Goal: Use online tool/utility: Use online tool/utility

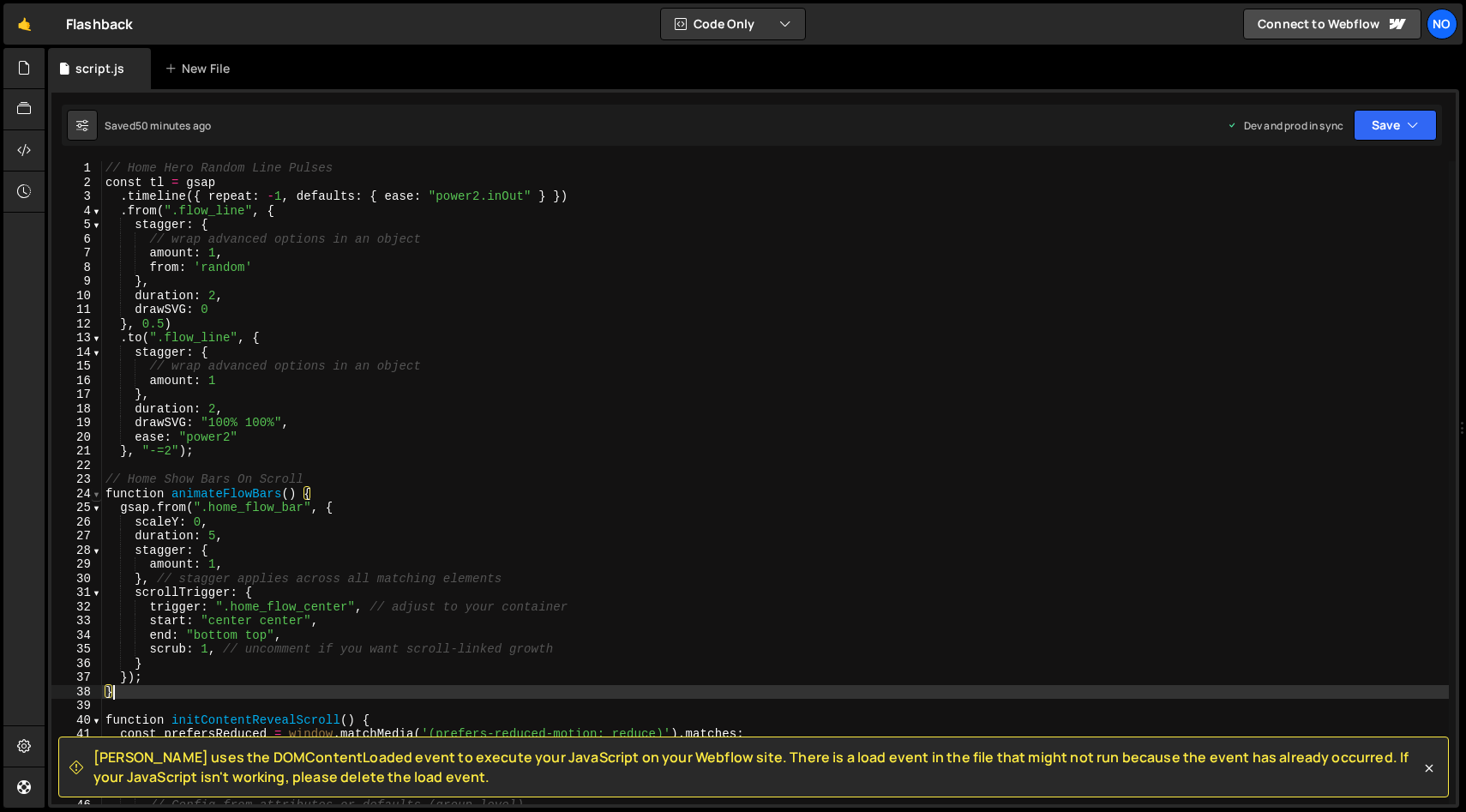
click at [97, 493] on span at bounding box center [96, 494] width 10 height 14
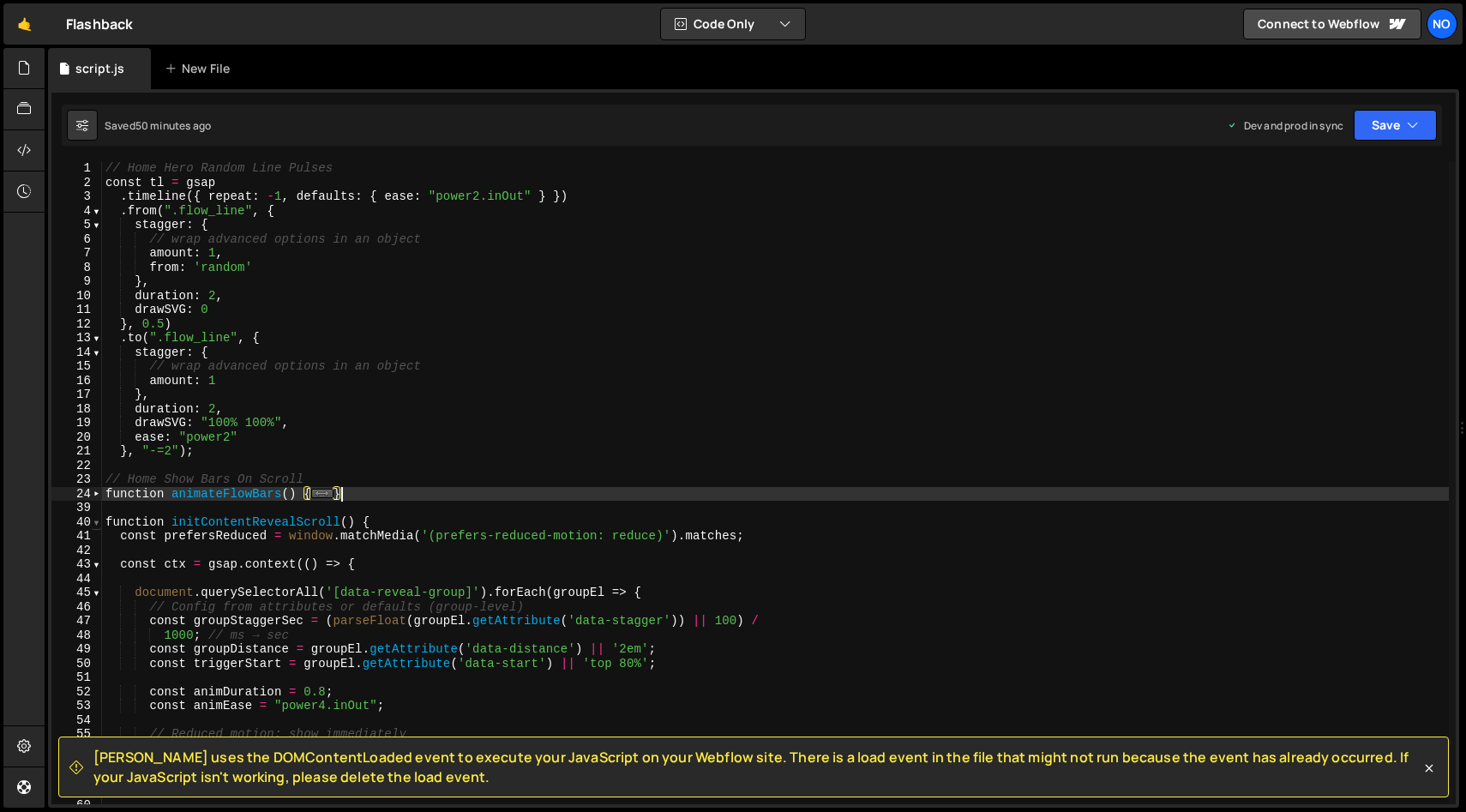
click at [96, 515] on span at bounding box center [96, 522] width 10 height 14
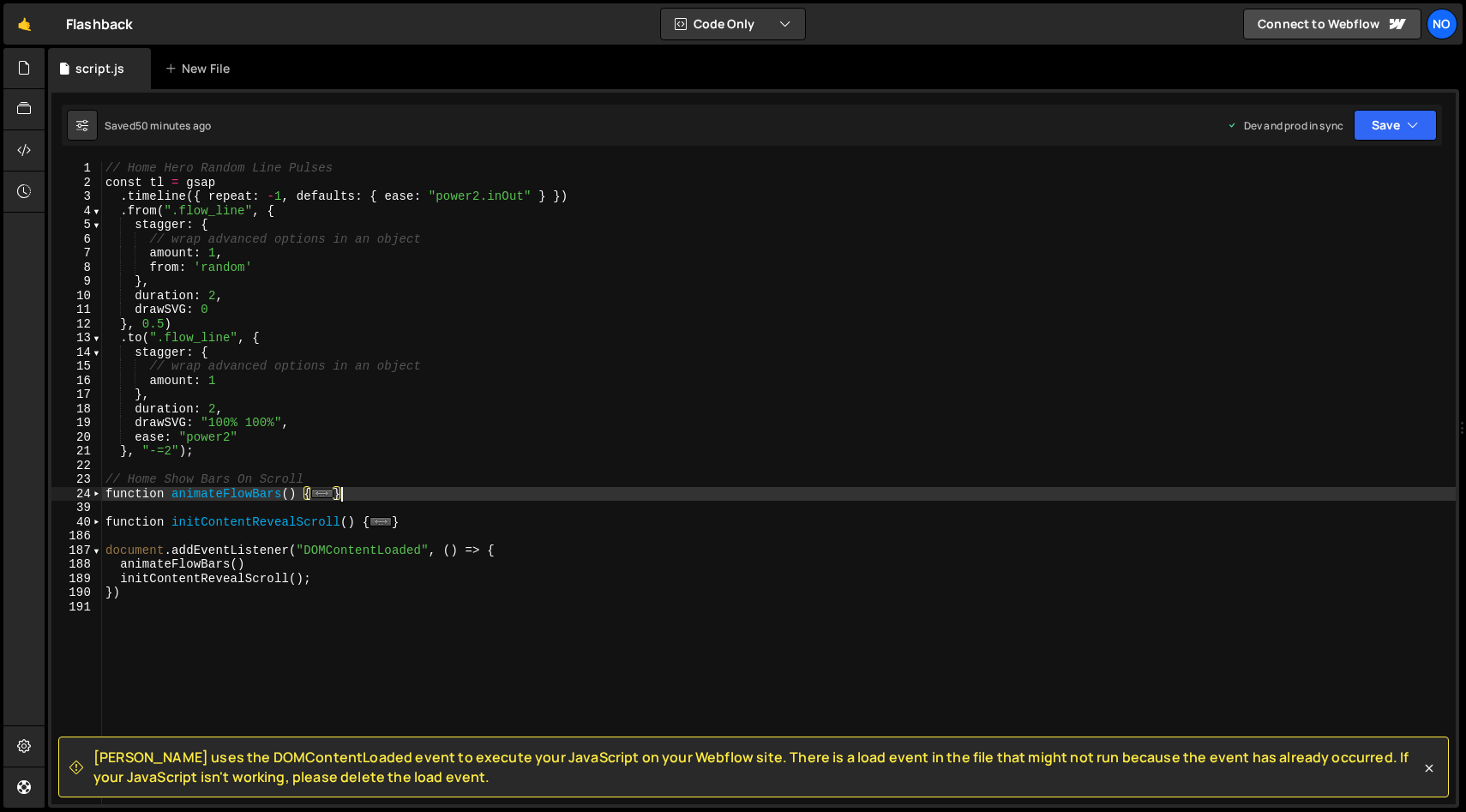
click at [253, 448] on div "// Home Hero Random Line Pulses const tl = gsap . timeline ({ repeat : - 1 , de…" at bounding box center [779, 496] width 1354 height 671
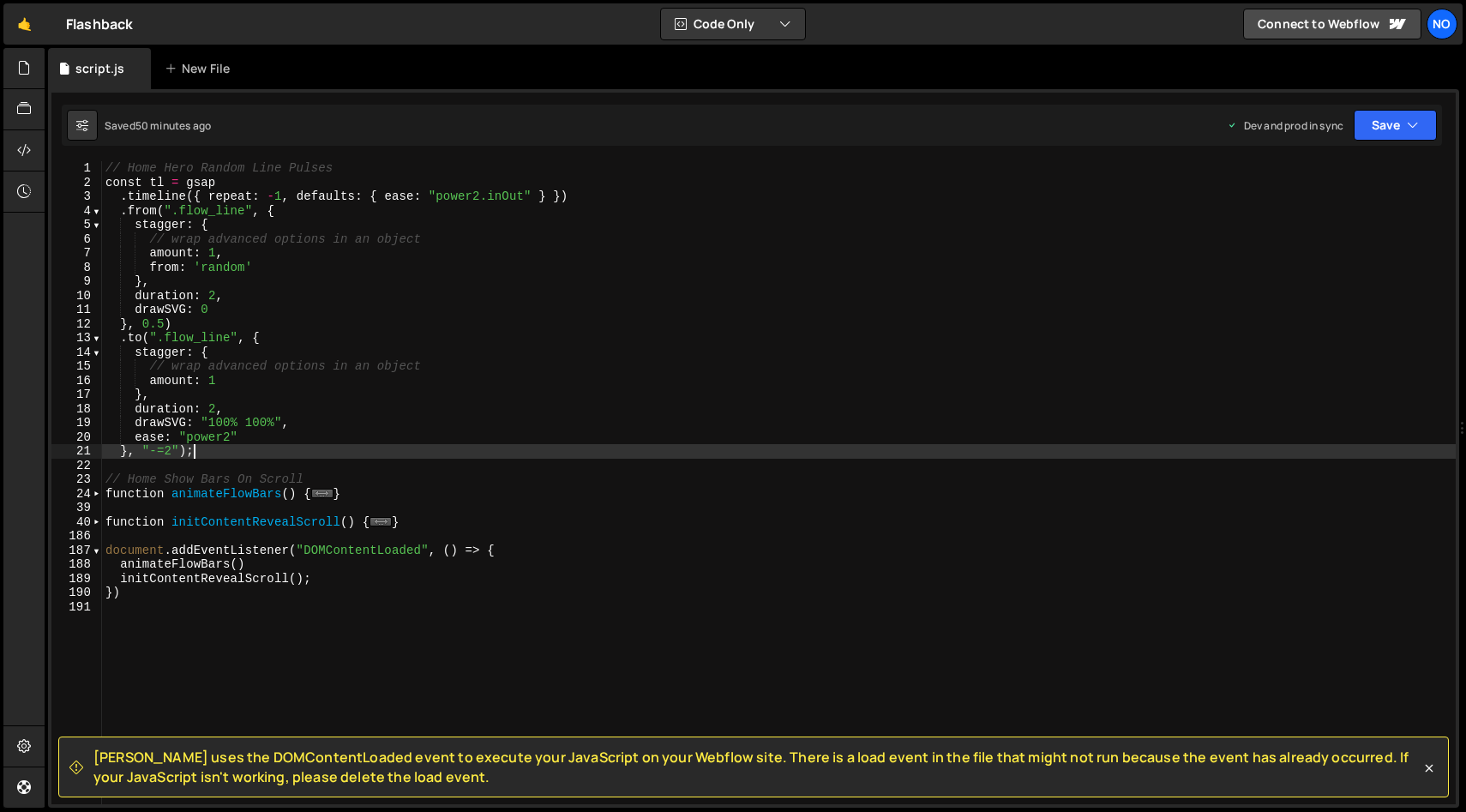
click at [151, 182] on div "// Home Hero Random Line Pulses const tl = gsap . timeline ({ repeat : - 1 , de…" at bounding box center [779, 496] width 1354 height 671
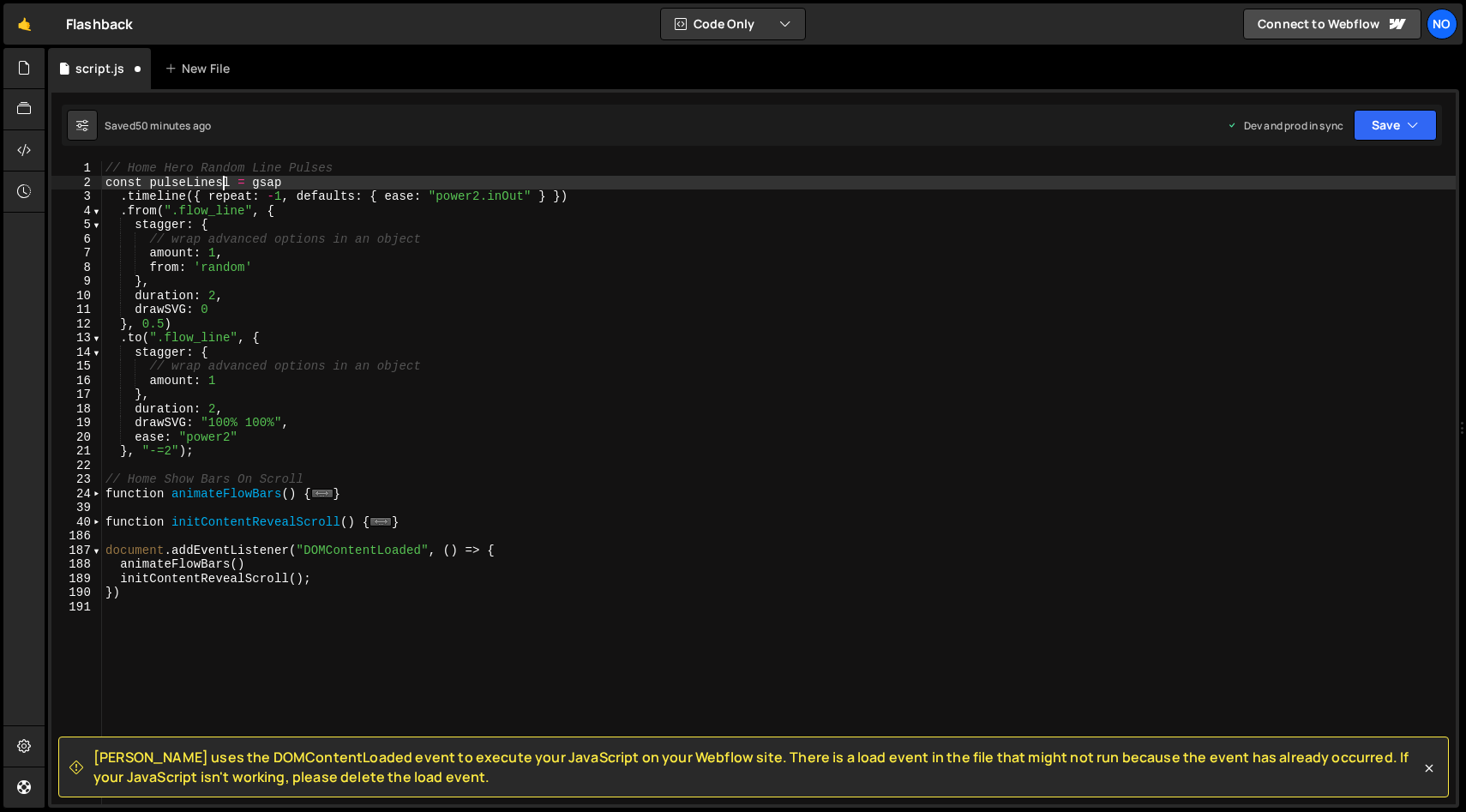
type textarea "const pulseLinesTl = gsap"
click at [193, 181] on div "// Home Hero Random Line Pulses const pulseLinesTl = gsap . timeline ({ repeat …" at bounding box center [779, 496] width 1354 height 671
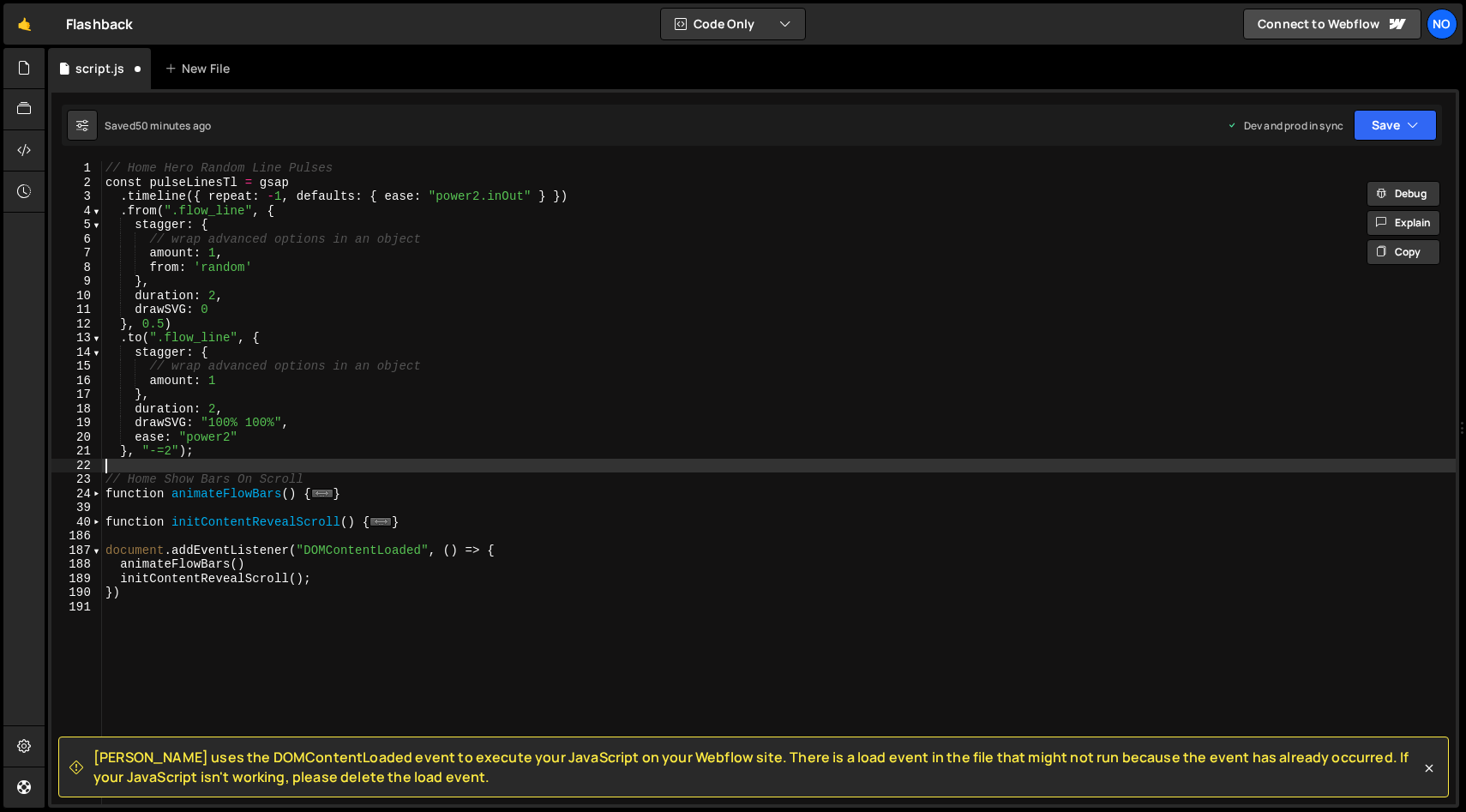
click at [188, 471] on div "// Home Hero Random Line Pulses const pulseLinesTl = gsap . timeline ({ repeat …" at bounding box center [779, 496] width 1354 height 671
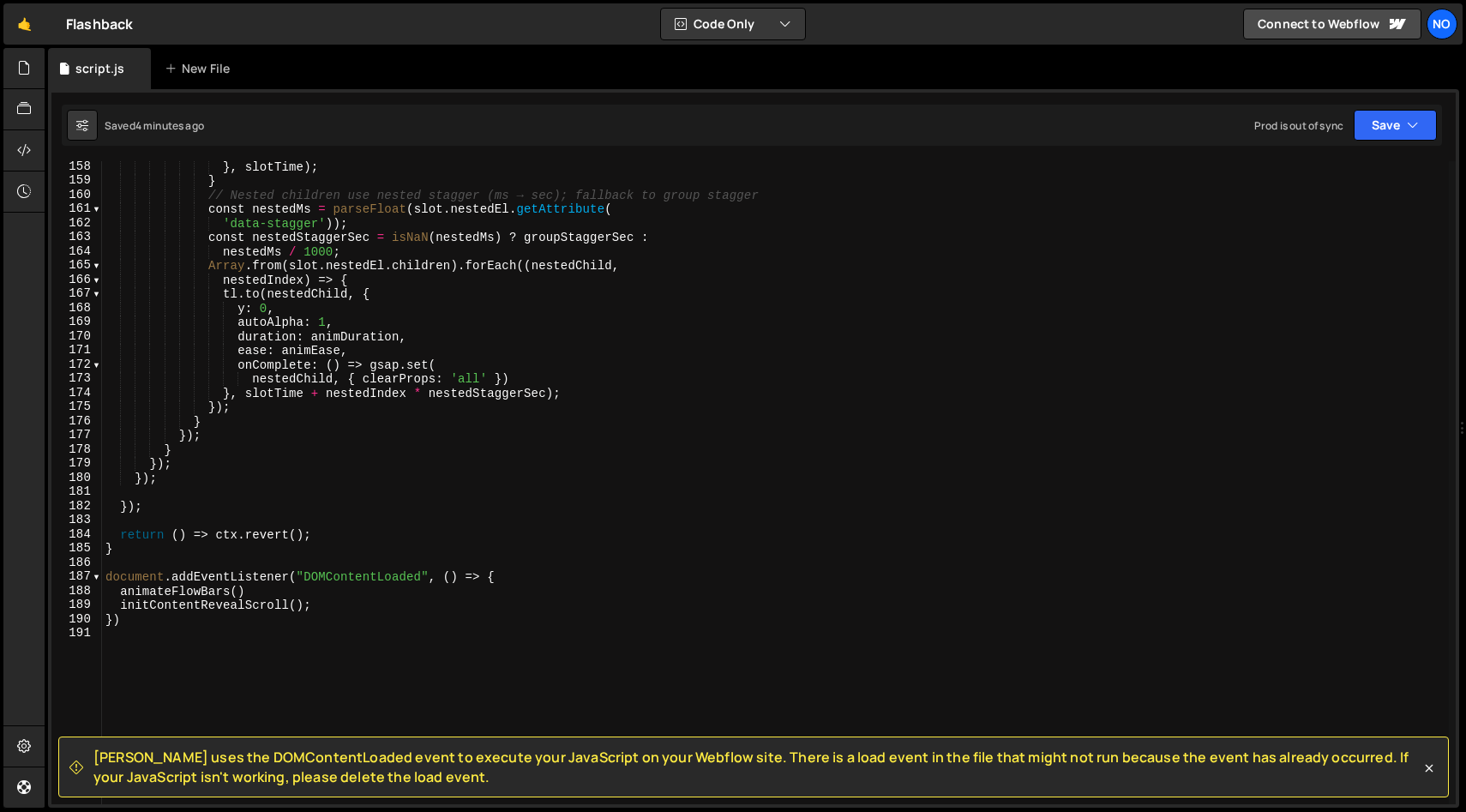
scroll to position [2373, 0]
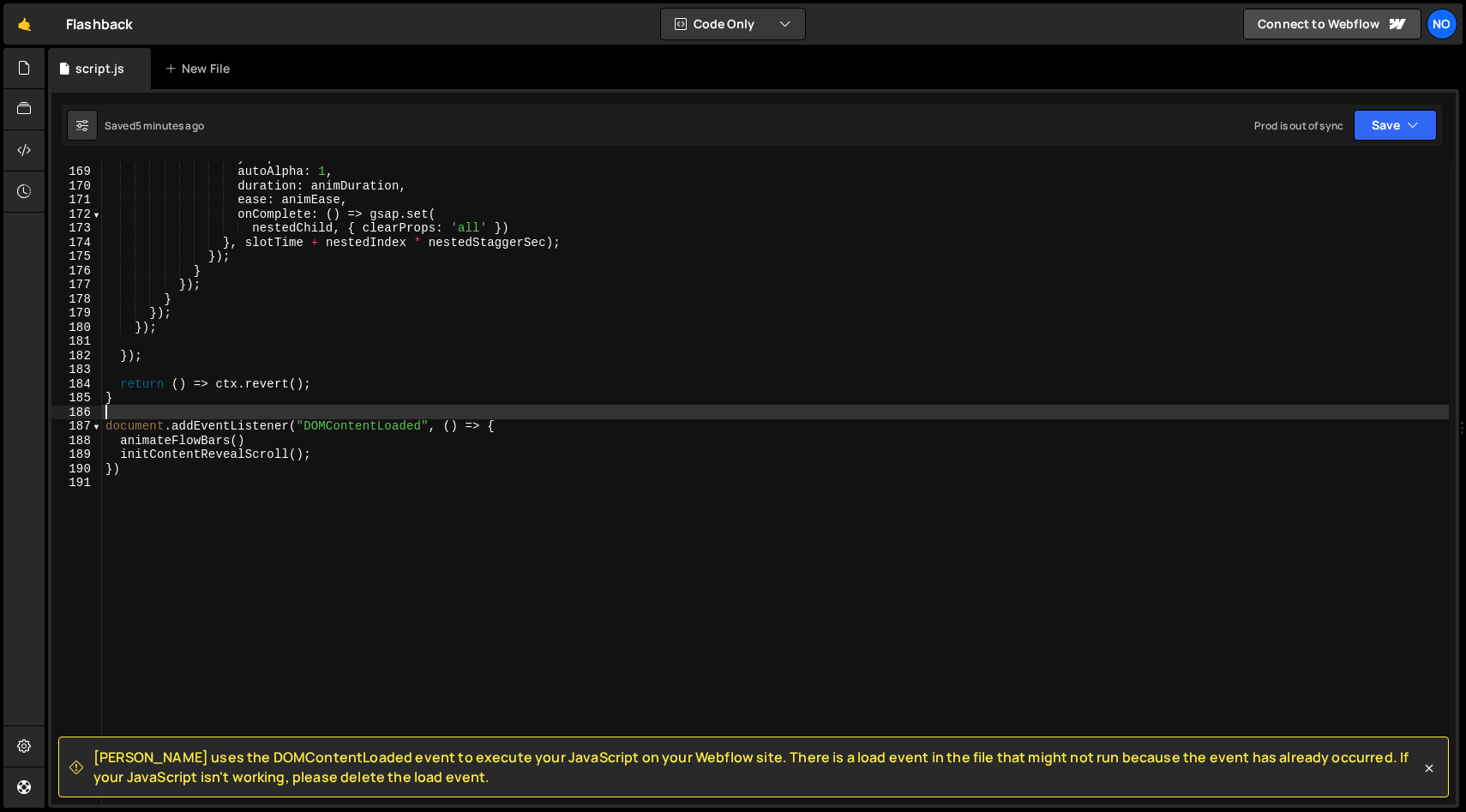
click at [145, 408] on div "y : 0 , autoAlpha : 1 , duration : animDuration , ease : animEase , onComplete …" at bounding box center [775, 486] width 1347 height 671
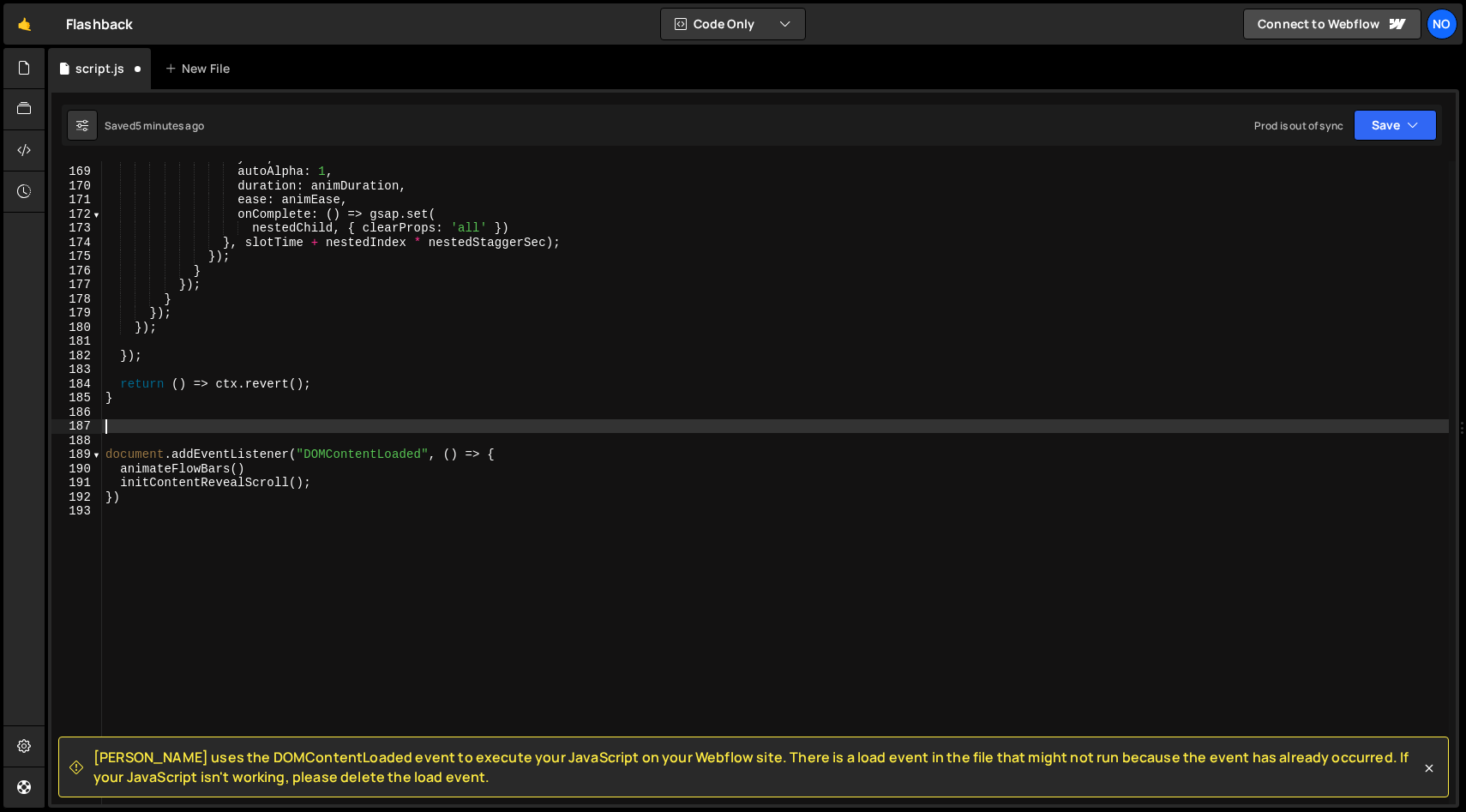
paste textarea "}"
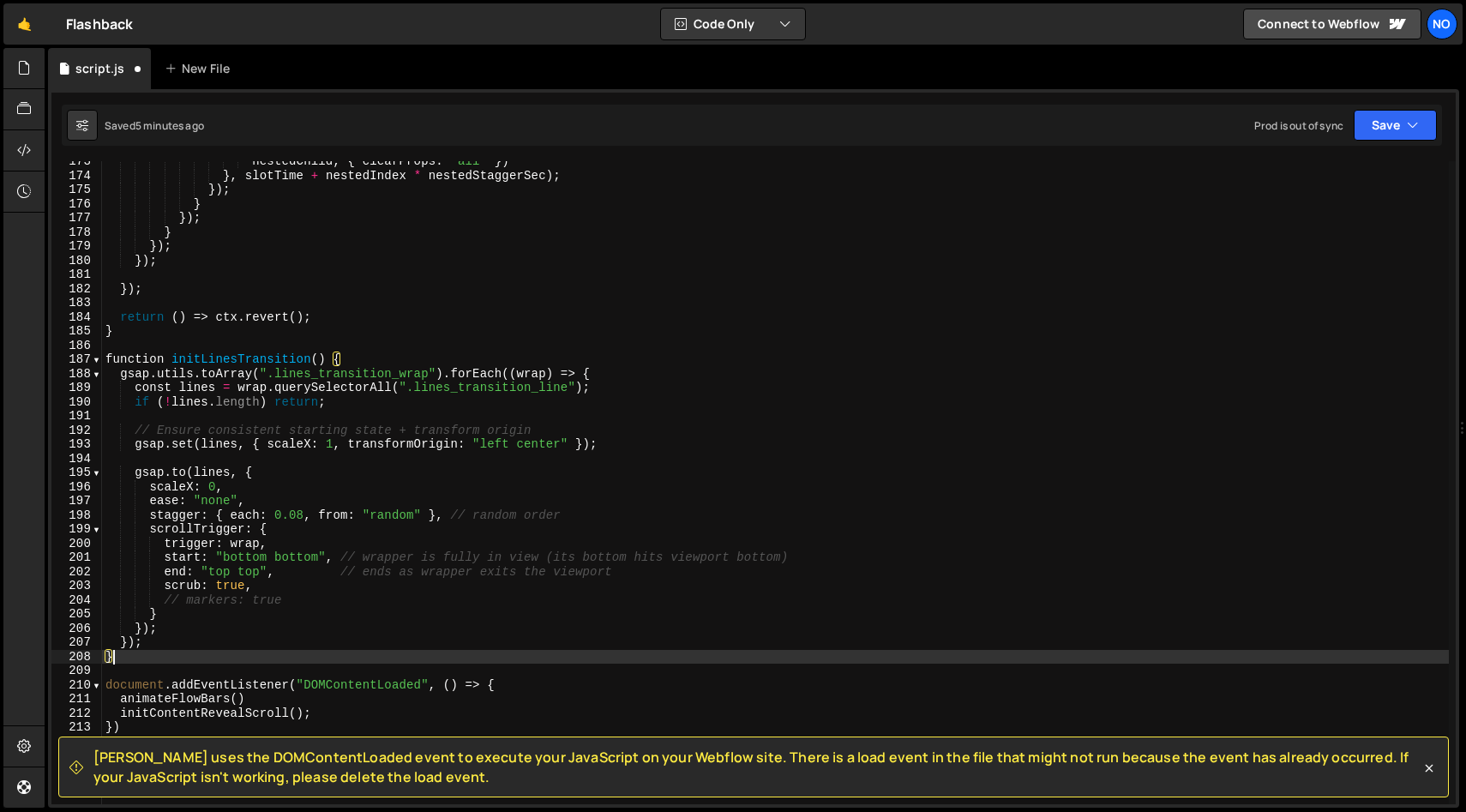
scroll to position [2441, 0]
click at [262, 358] on div "nestedChild , { clearProps : 'all' }) } , slotTime + nestedIndex * nestedStagge…" at bounding box center [775, 488] width 1347 height 671
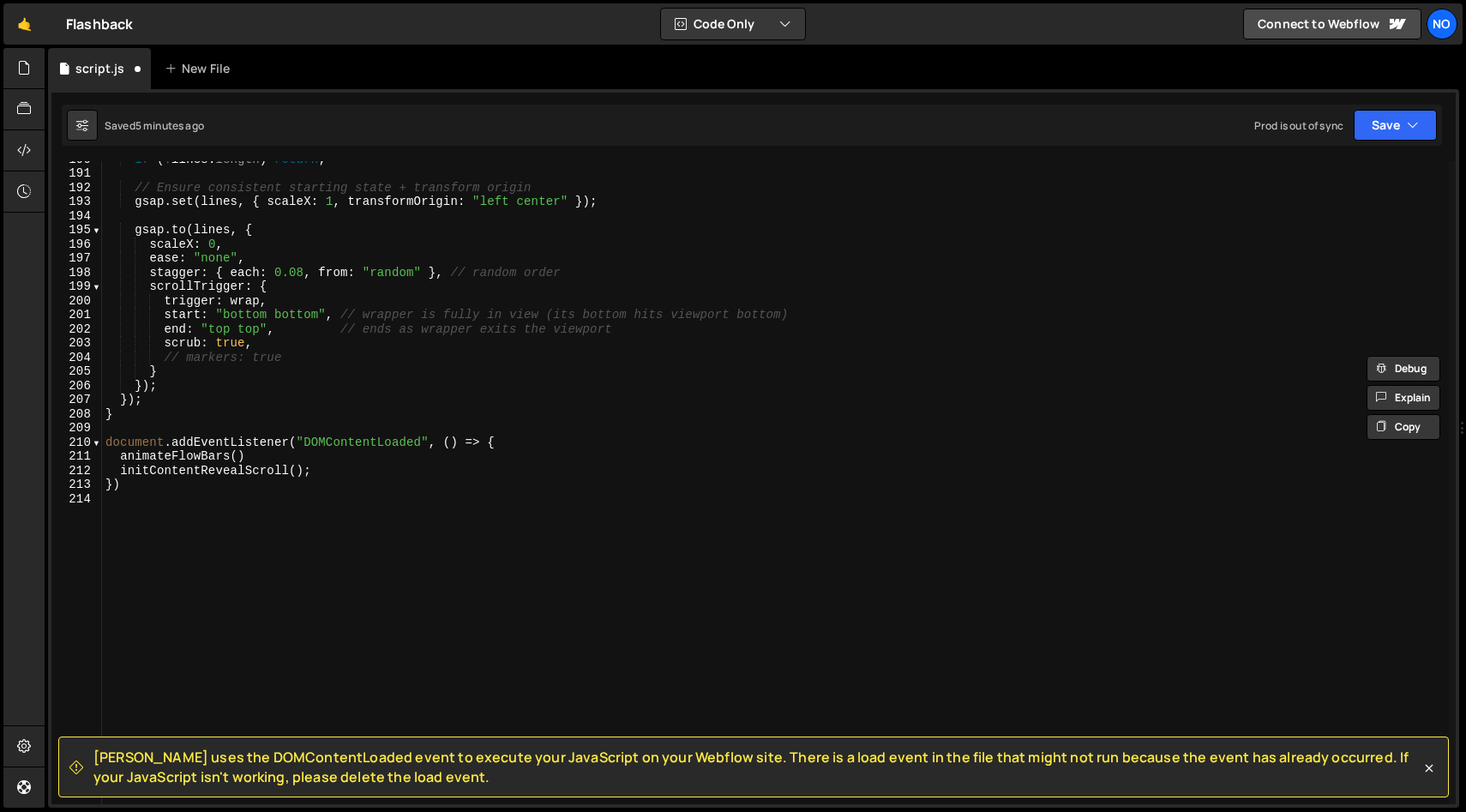
scroll to position [2682, 0]
click at [332, 471] on div "if ( ! lines . length ) return ; // Ensure consistent starting state + transfor…" at bounding box center [775, 487] width 1347 height 671
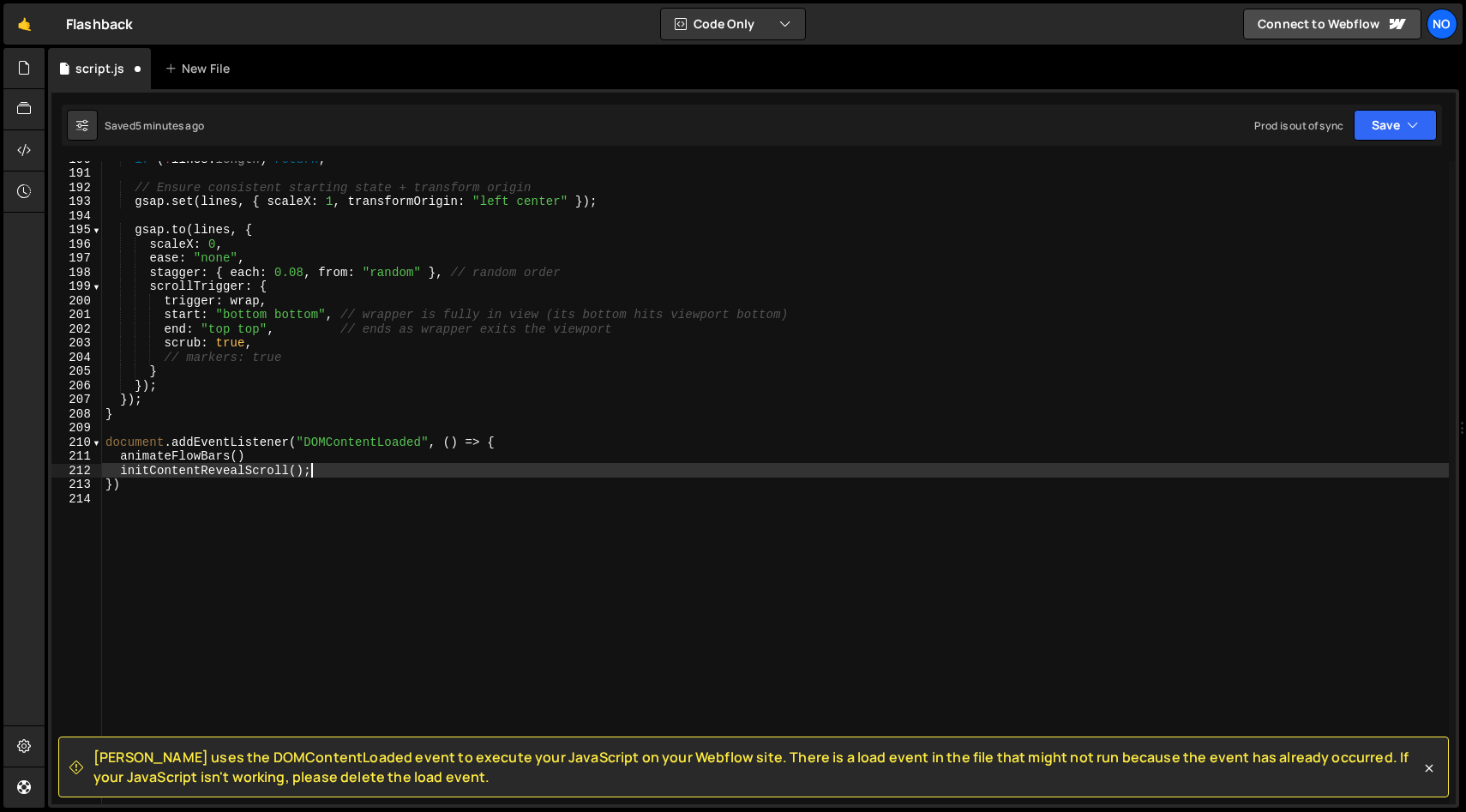
type textarea "initContentRevealScroll()"
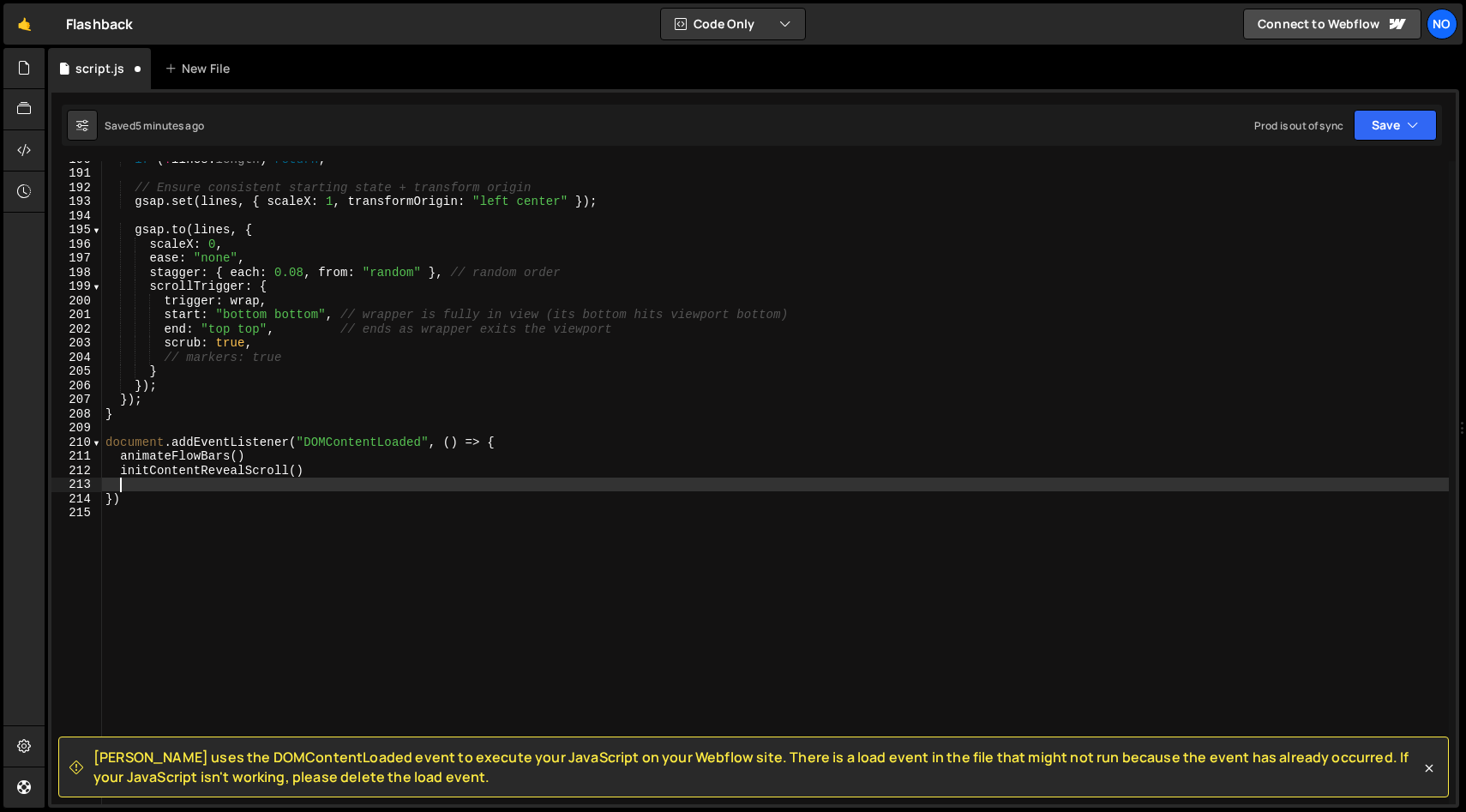
paste textarea "initLinesTransition"
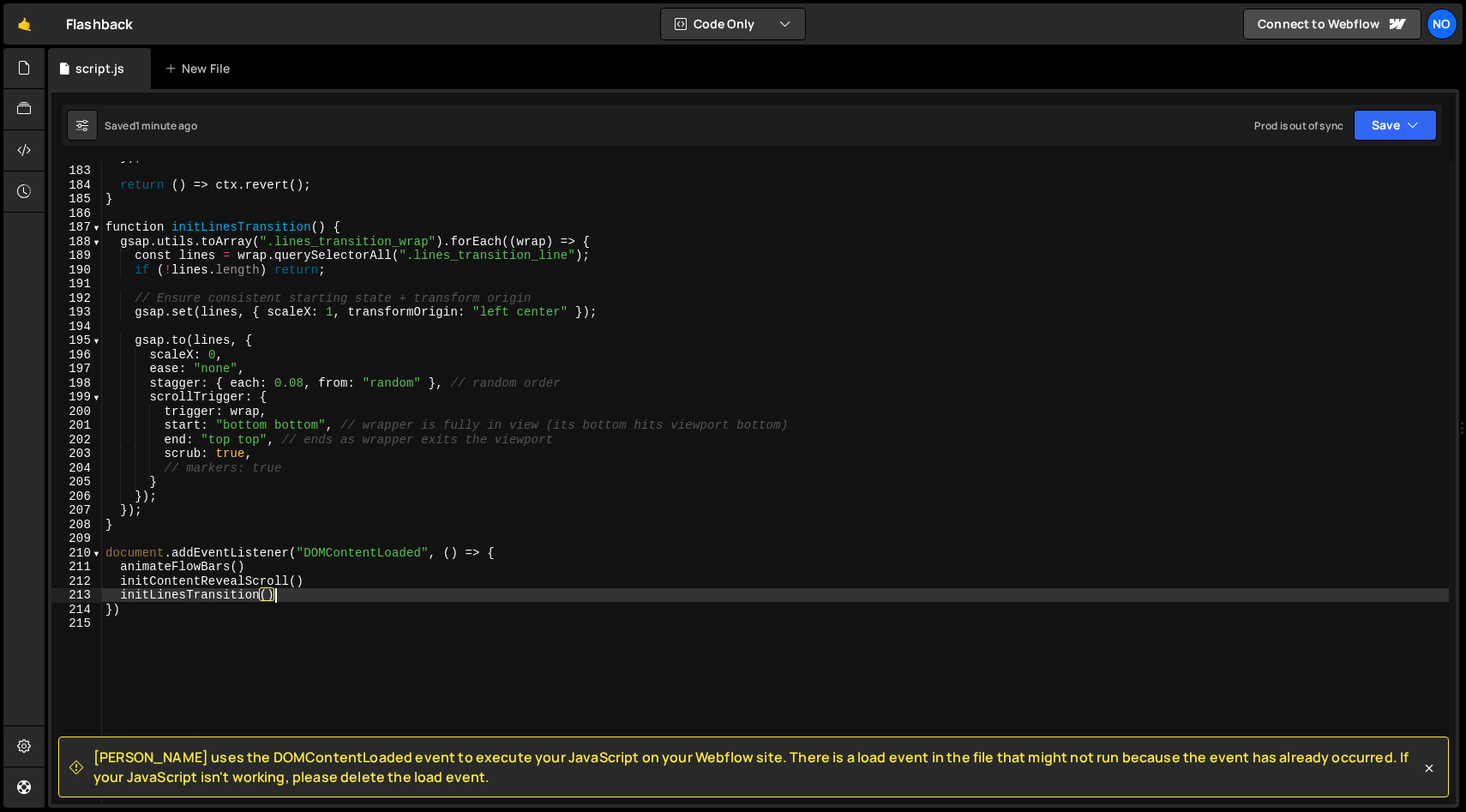
scroll to position [2575, 0]
click at [625, 310] on div "return ( ) => ctx . revert ( ) ; } function initLinesTransition ( ) { gsap . ut…" at bounding box center [775, 495] width 1347 height 671
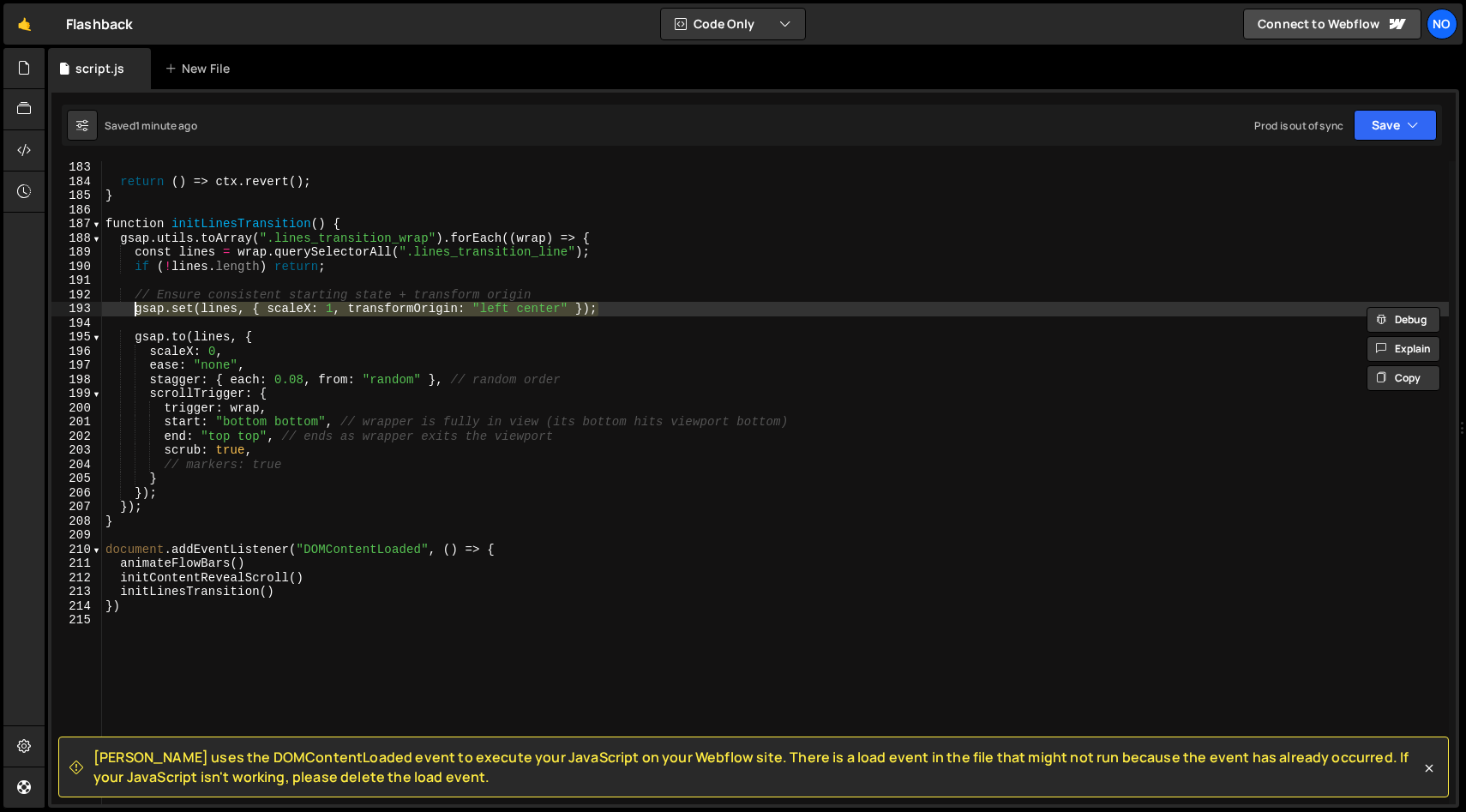
type textarea "// Ensure consistent starting state + transform origin gsap.set(lines, { scaleX…"
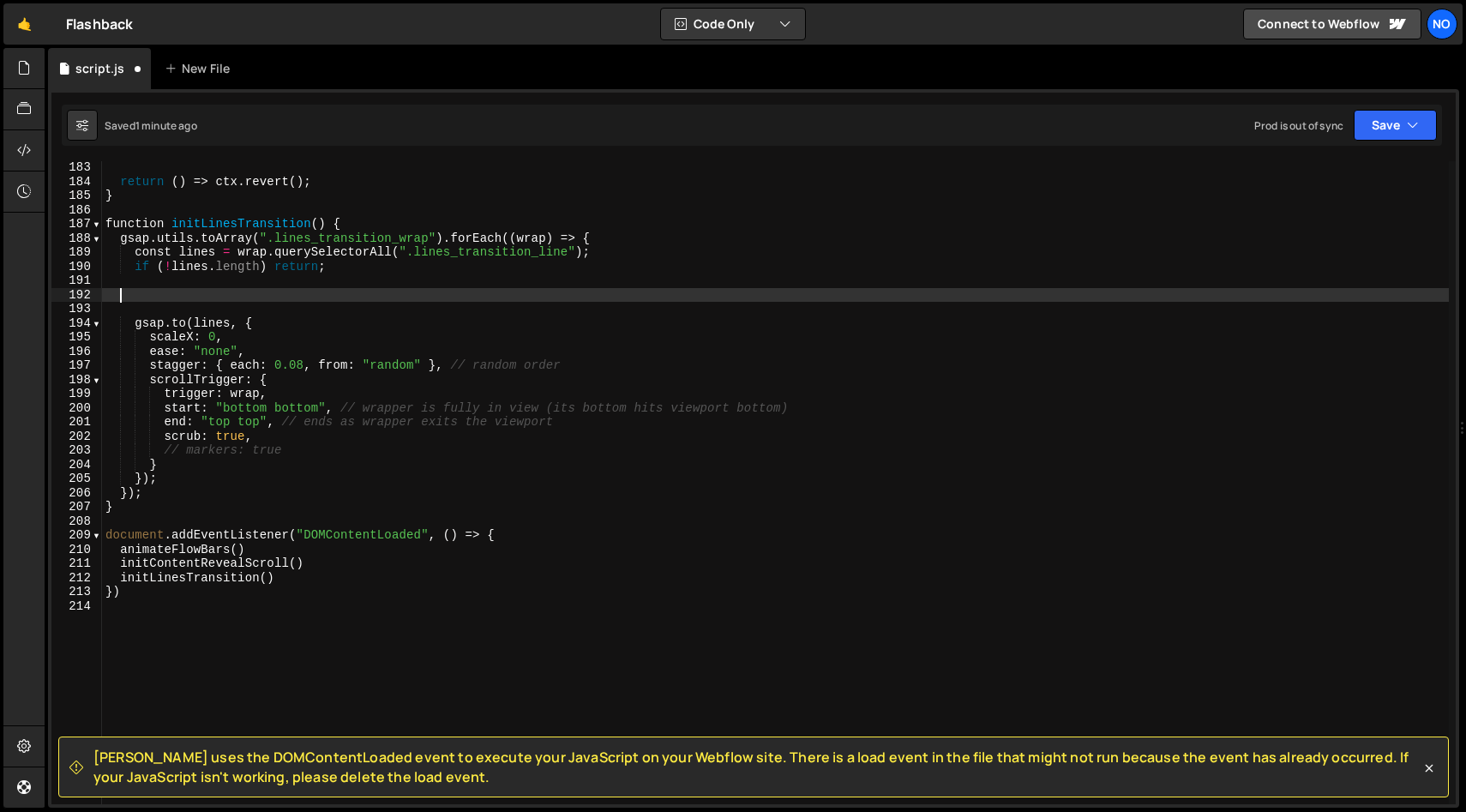
scroll to position [0, 0]
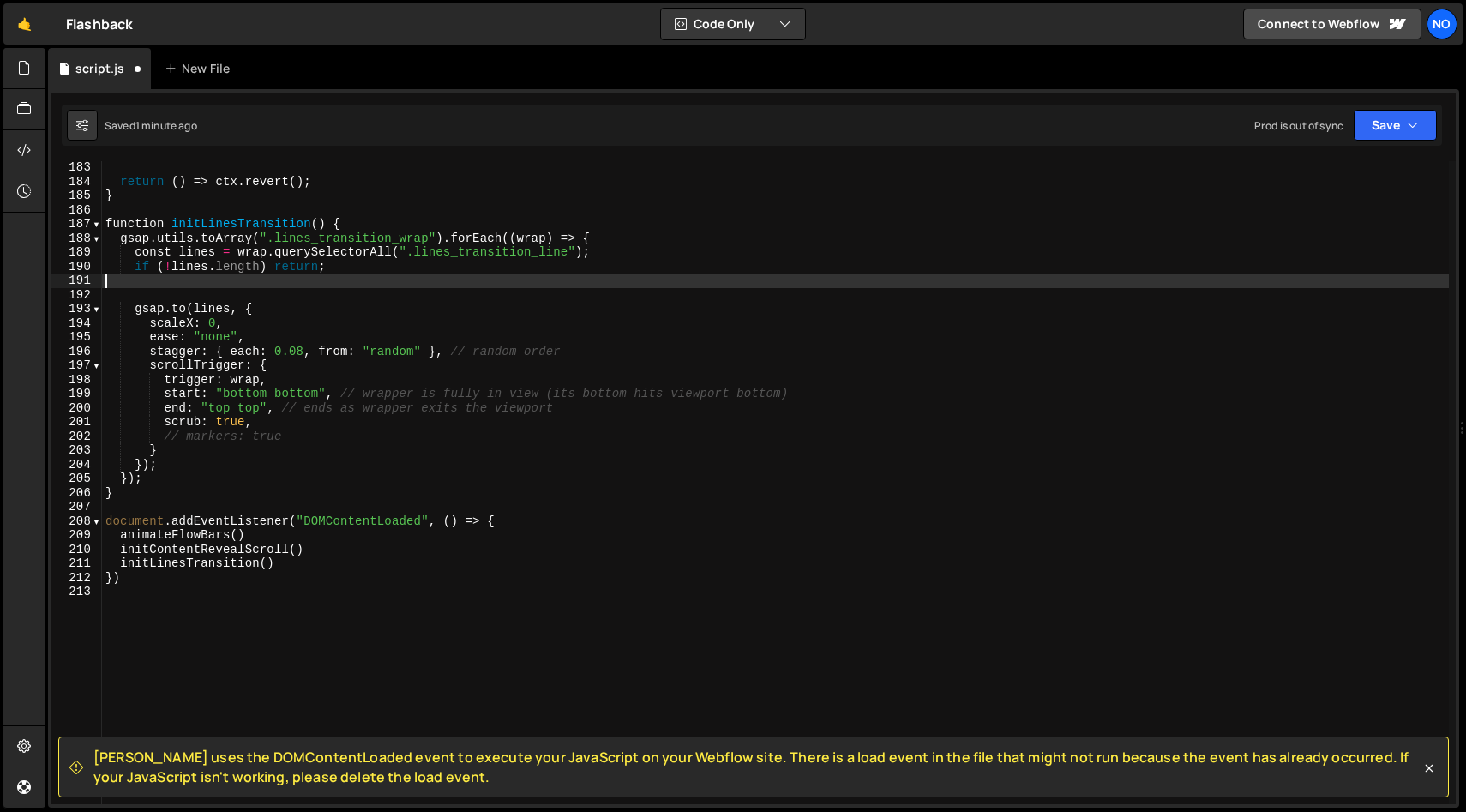
type textarea "if (!lines.length) return;"
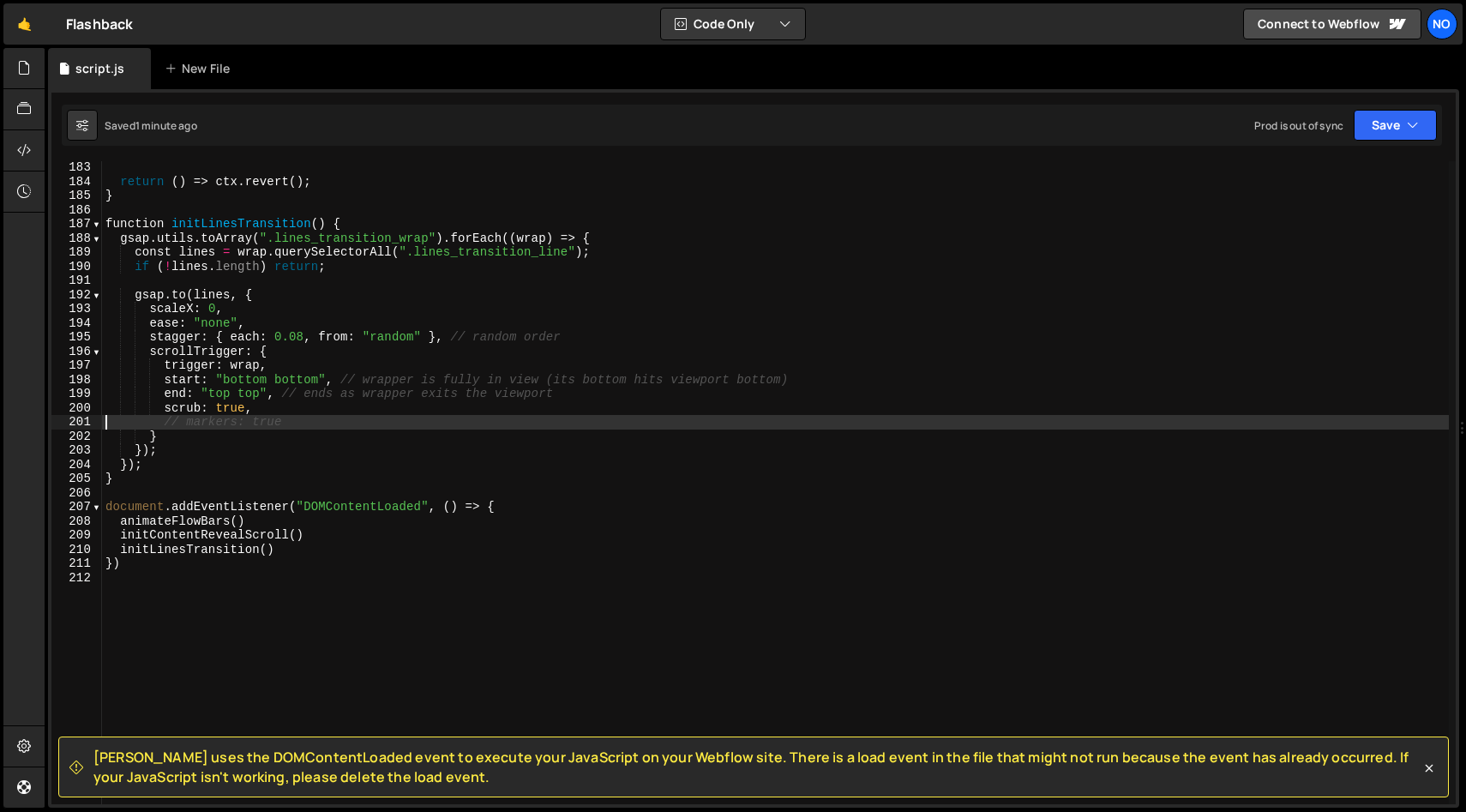
click at [191, 308] on div "return ( ) => ctx . revert ( ) ; } function initLinesTransition ( ) { gsap . ut…" at bounding box center [775, 495] width 1347 height 671
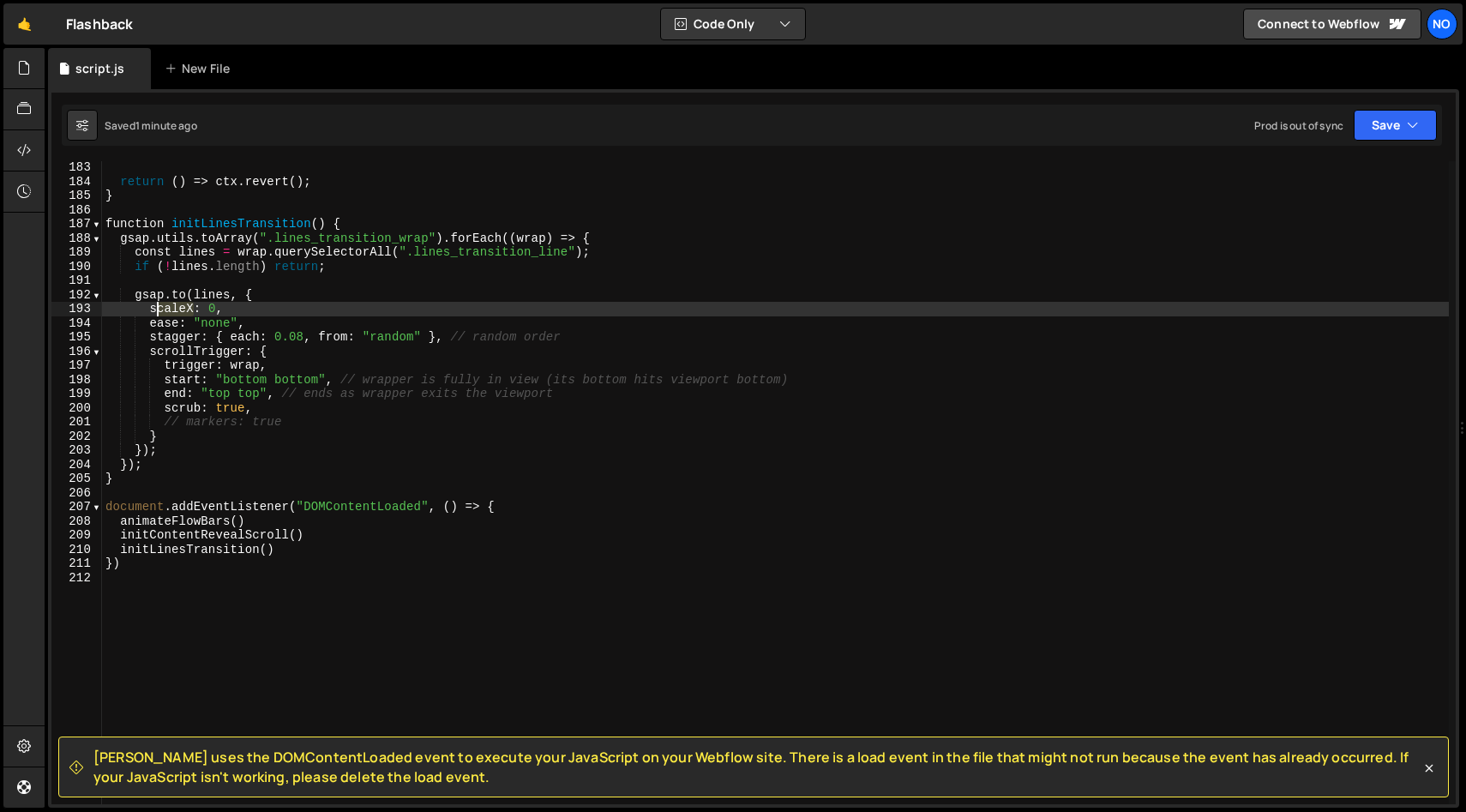
drag, startPoint x: 190, startPoint y: 310, endPoint x: 155, endPoint y: 310, distance: 35.0
click at [155, 310] on div "return ( ) => ctx . revert ( ) ; } function initLinesTransition ( ) { gsap . ut…" at bounding box center [775, 495] width 1347 height 671
drag, startPoint x: 252, startPoint y: 307, endPoint x: 272, endPoint y: 326, distance: 27.6
click at [252, 307] on div "return ( ) => ctx . revert ( ) ; } function initLinesTransition ( ) { gsap . ut…" at bounding box center [775, 495] width 1347 height 671
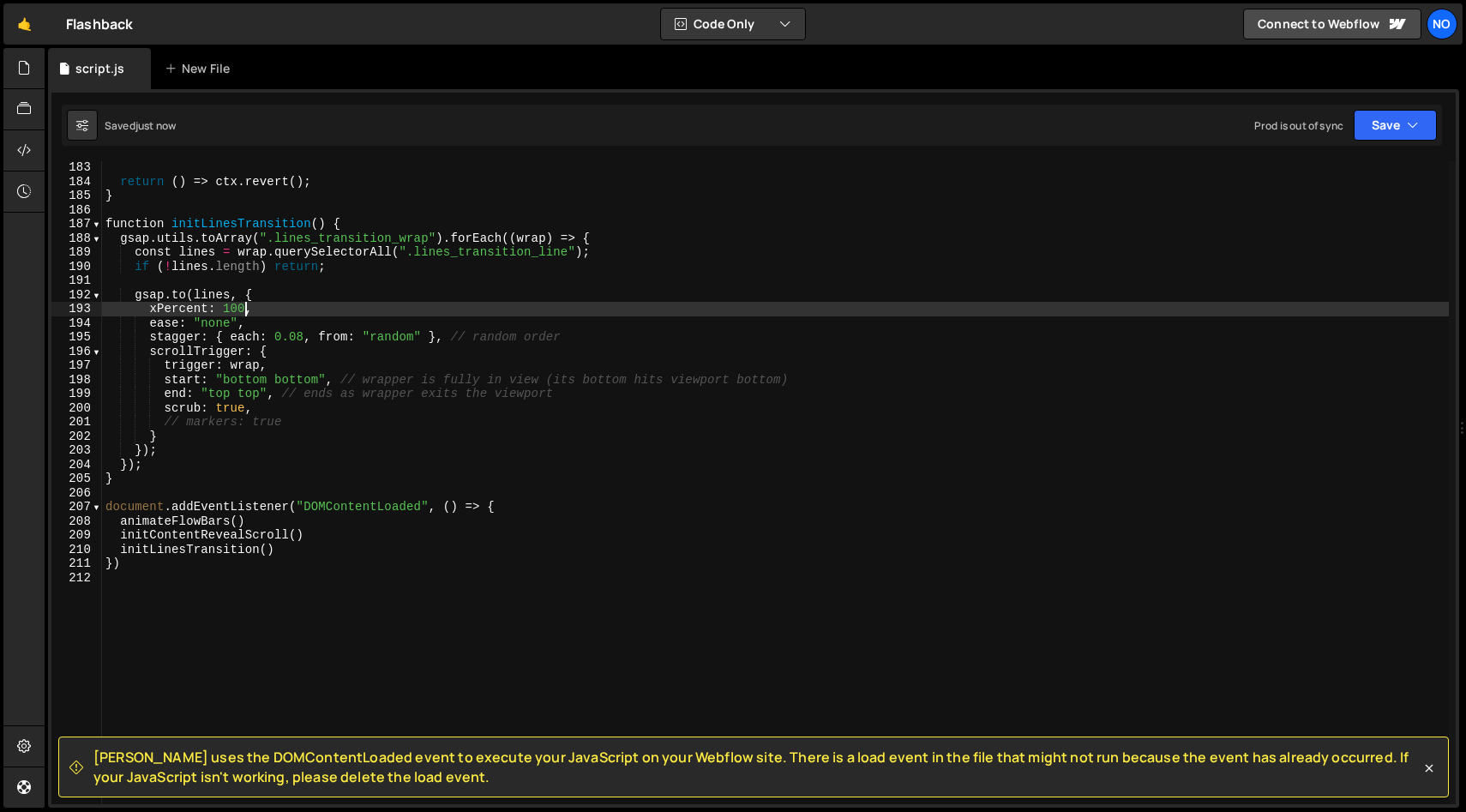
scroll to position [2527, 0]
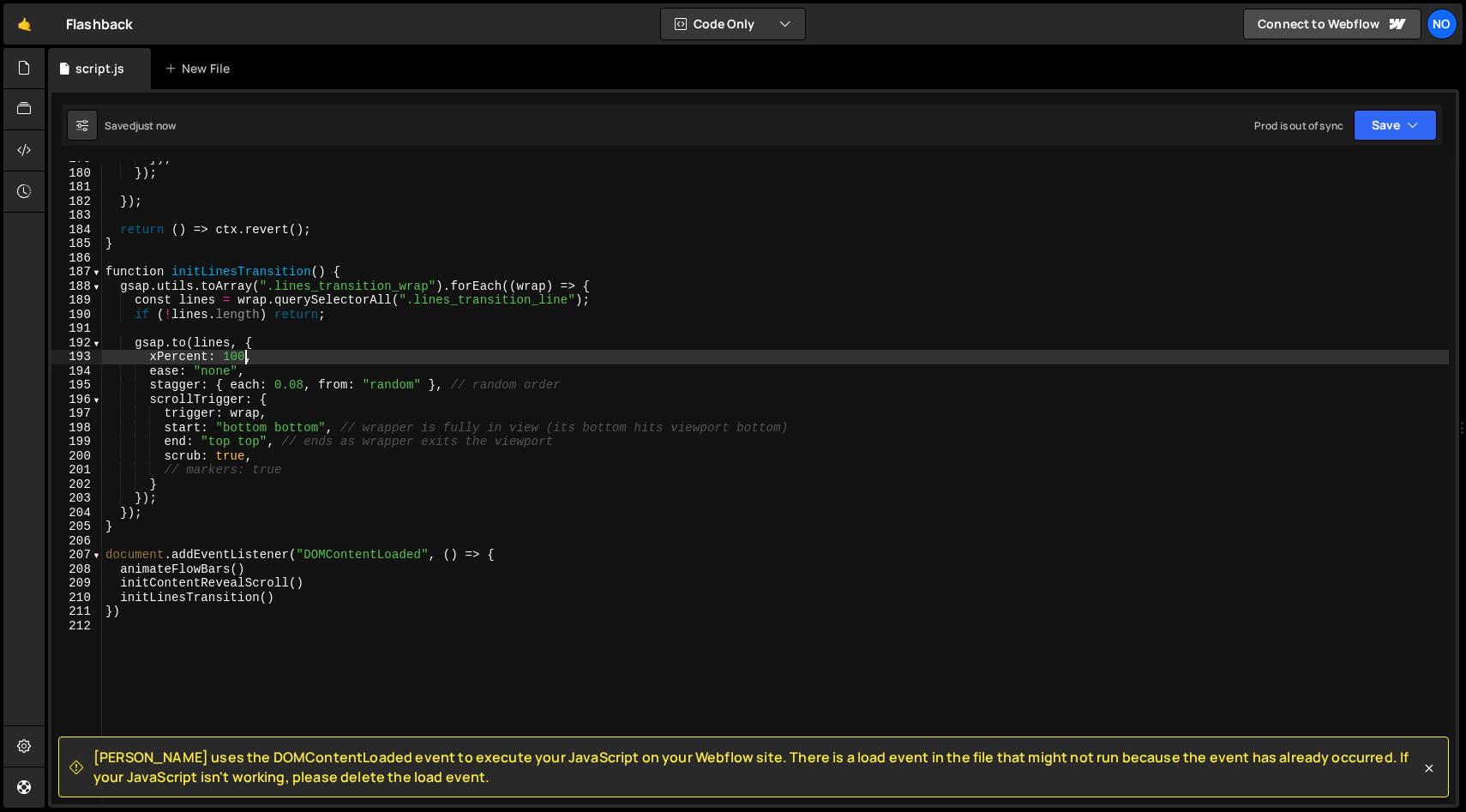
click at [349, 267] on div "}) ; }) ; }) ; return ( ) => ctx . revert ( ) ; } function initLinesTransition …" at bounding box center [775, 487] width 1347 height 671
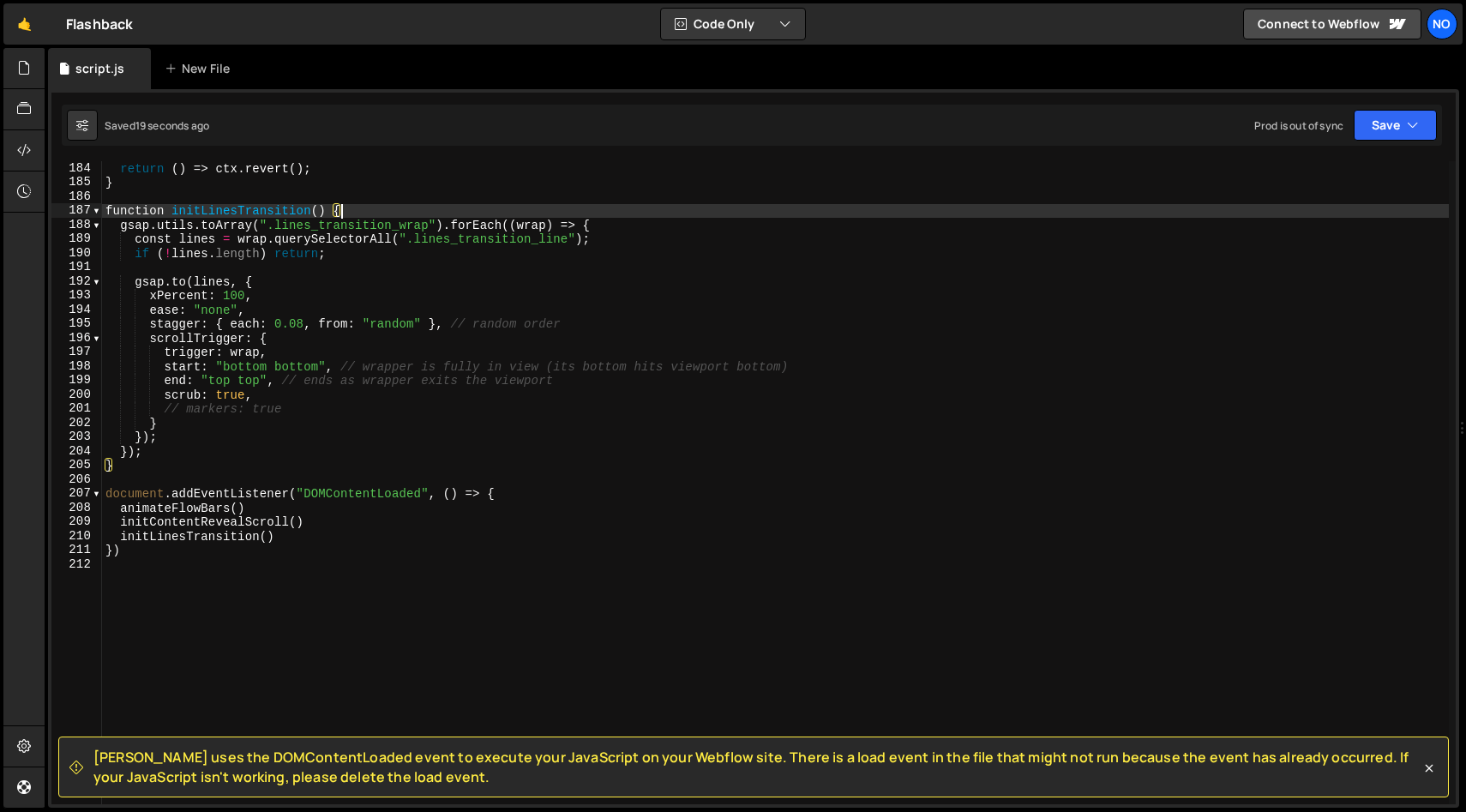
scroll to position [2588, 0]
click at [278, 295] on div "return ( ) => ctx . revert ( ) ; } function initLinesTransition ( ) { gsap . ut…" at bounding box center [775, 496] width 1347 height 671
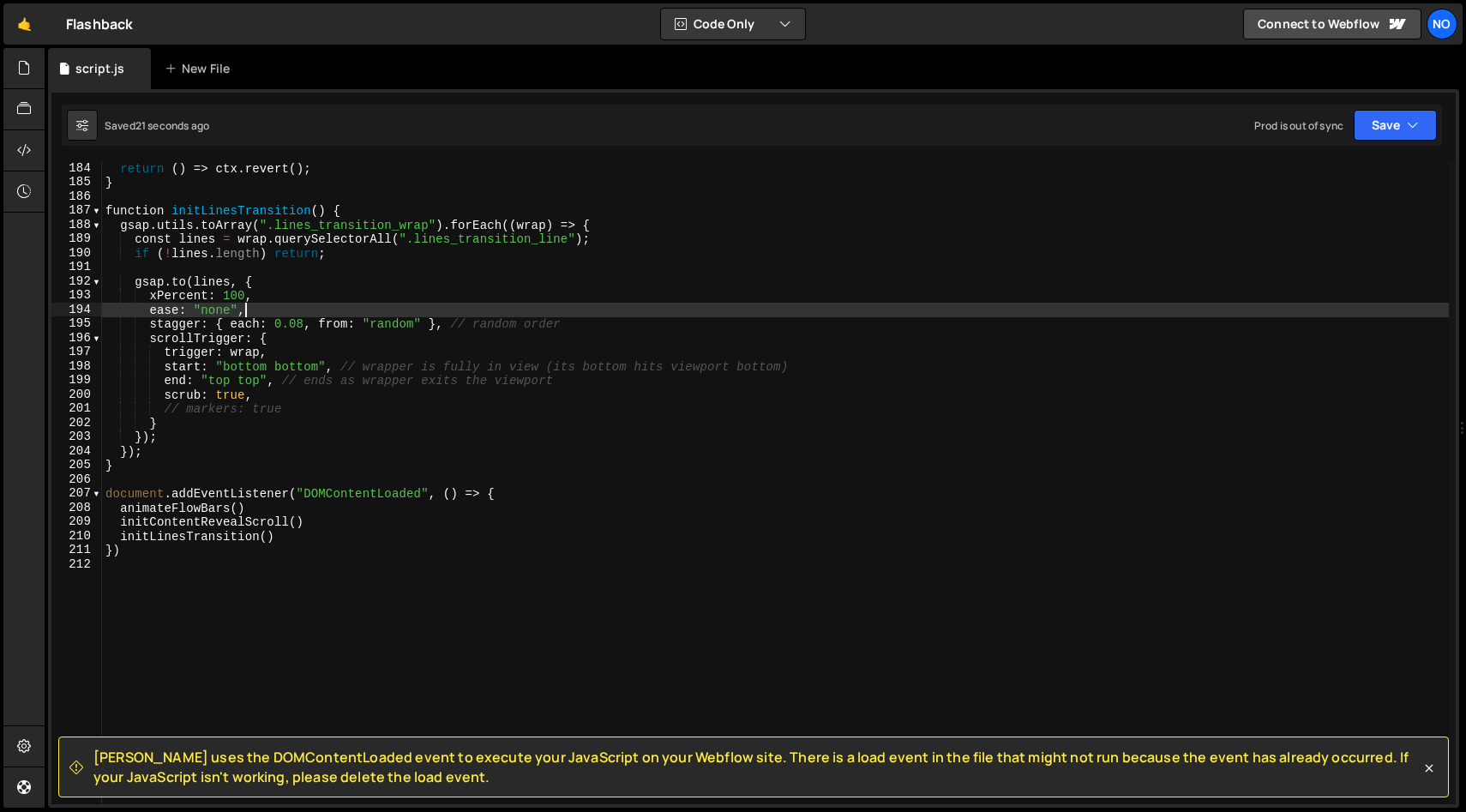
click at [275, 308] on div "return ( ) => ctx . revert ( ) ; } function initLinesTransition ( ) { gsap . ut…" at bounding box center [775, 496] width 1347 height 671
click at [291, 350] on div "return ( ) => ctx . revert ( ) ; } function initLinesTransition ( ) { gsap . ut…" at bounding box center [775, 496] width 1347 height 671
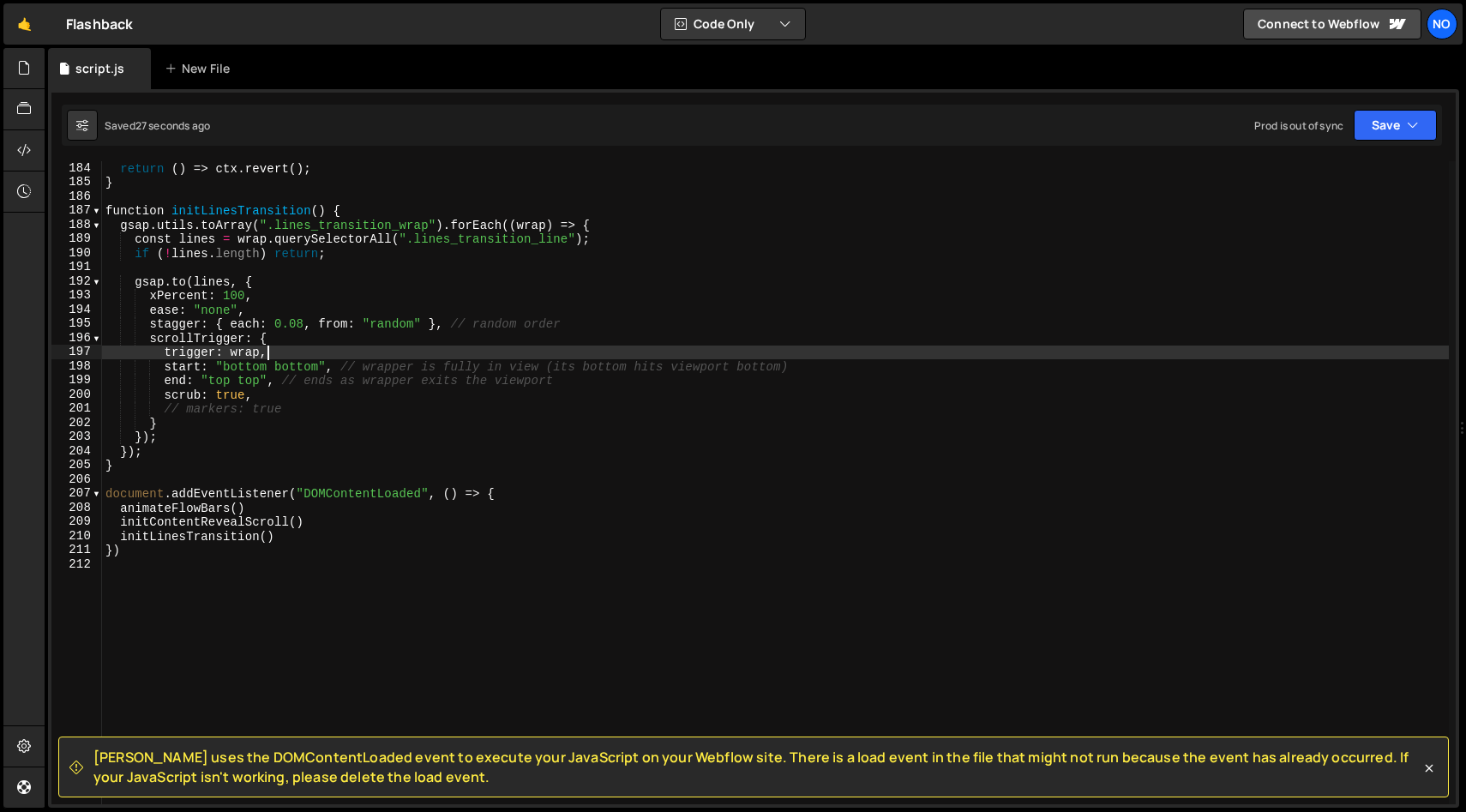
scroll to position [2619, 0]
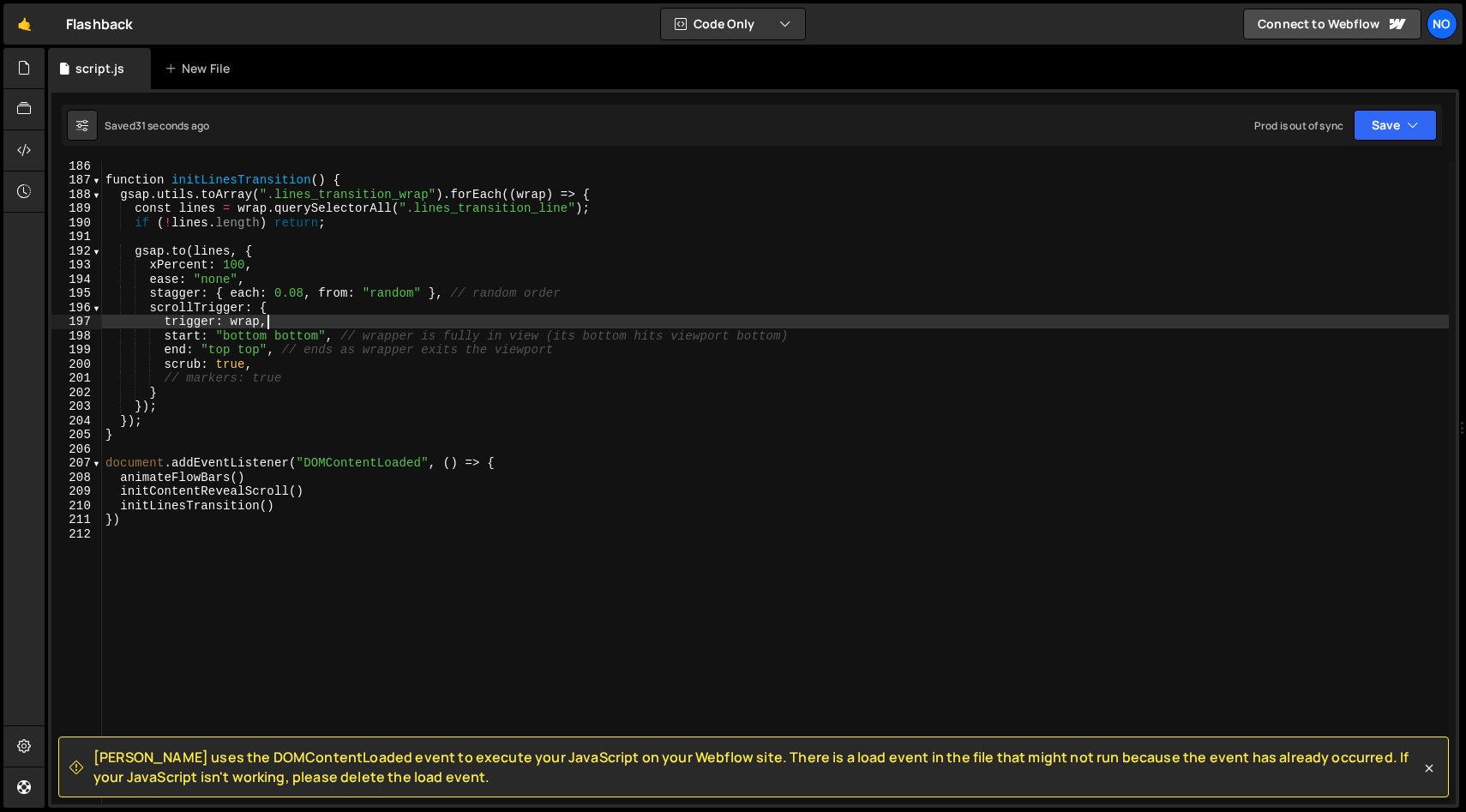
click at [311, 364] on div "function initLinesTransition ( ) { gsap . utils . toArray ( ".lines_transition_…" at bounding box center [775, 494] width 1347 height 671
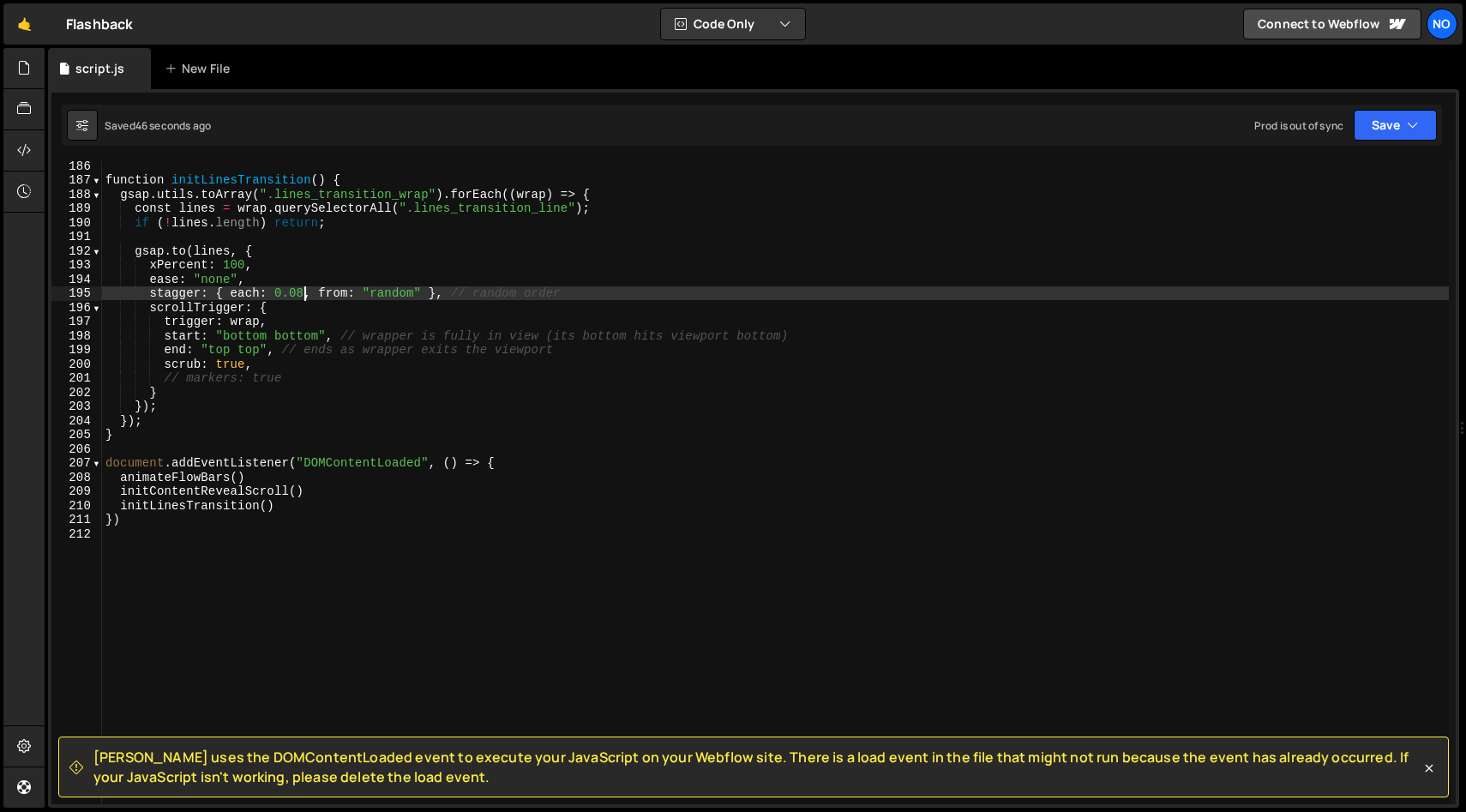
drag, startPoint x: 303, startPoint y: 293, endPoint x: 290, endPoint y: 294, distance: 13.0
click at [289, 293] on div "function initLinesTransition ( ) { gsap . utils . toArray ( ".lines_transition_…" at bounding box center [775, 494] width 1347 height 671
click at [339, 324] on div "function initLinesTransition ( ) { gsap . utils . toArray ( ".lines_transition_…" at bounding box center [775, 494] width 1347 height 671
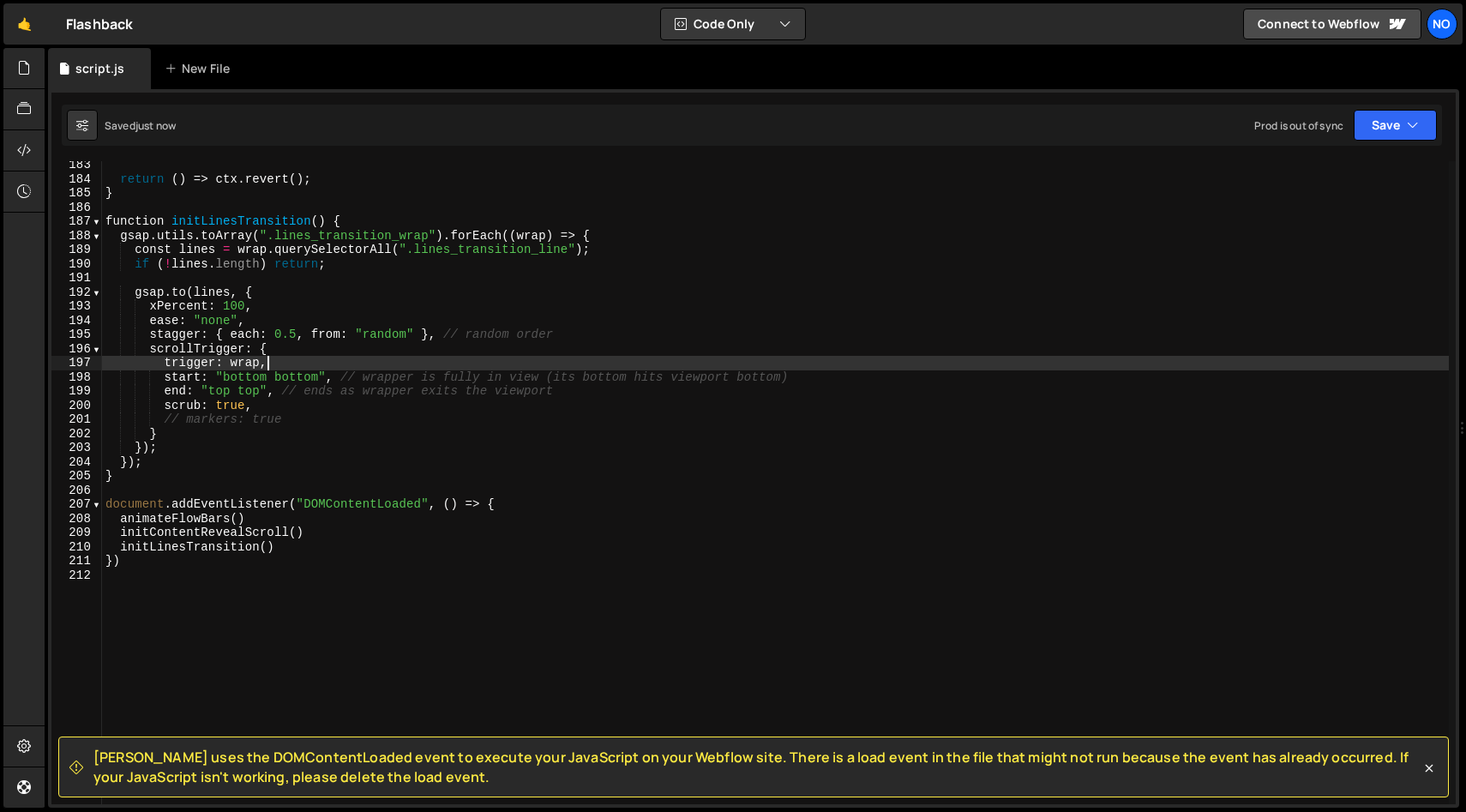
scroll to position [2541, 0]
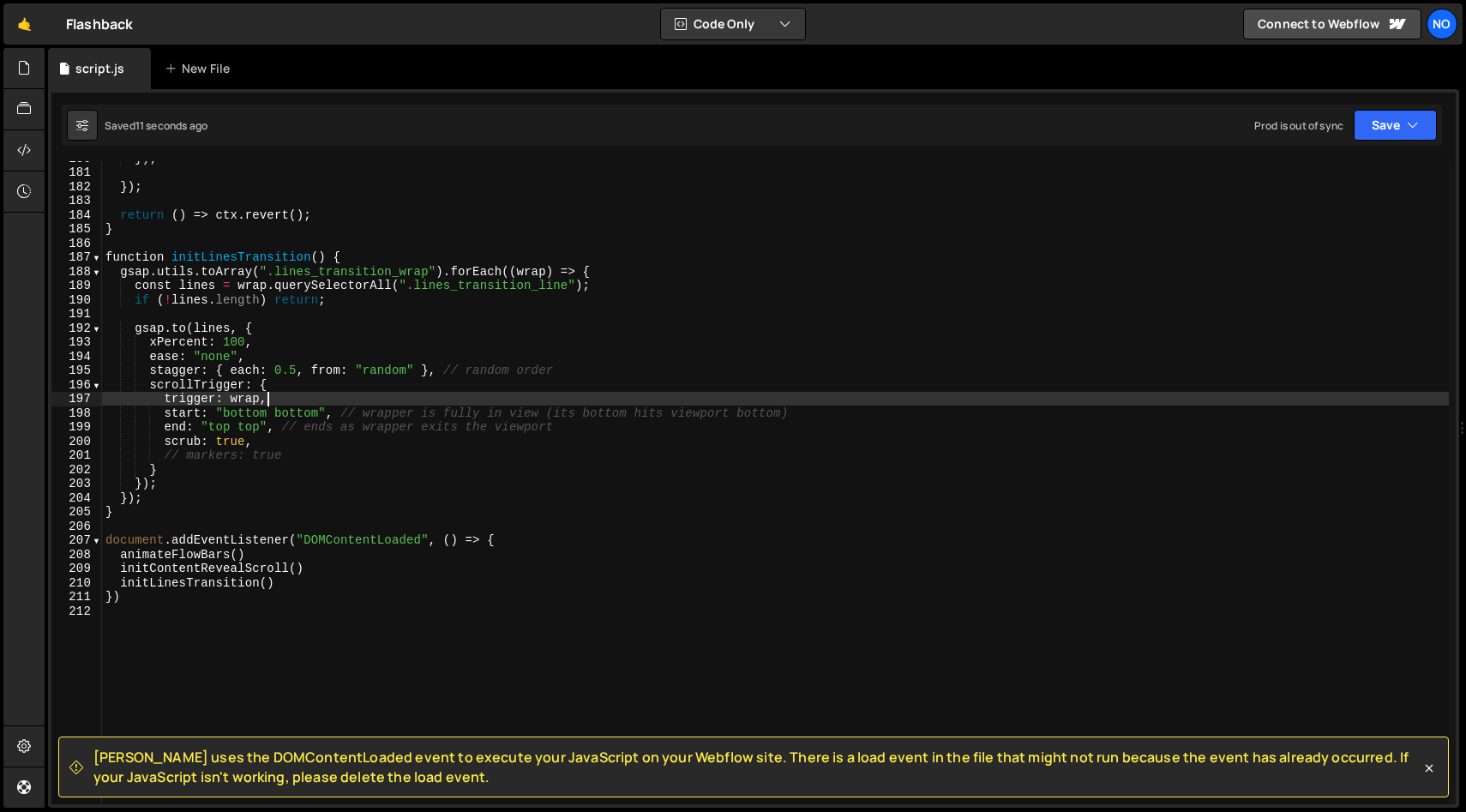
click at [379, 297] on div "}) ; }) ; return ( ) => ctx . revert ( ) ; } function initLinesTransition ( ) {…" at bounding box center [775, 486] width 1347 height 671
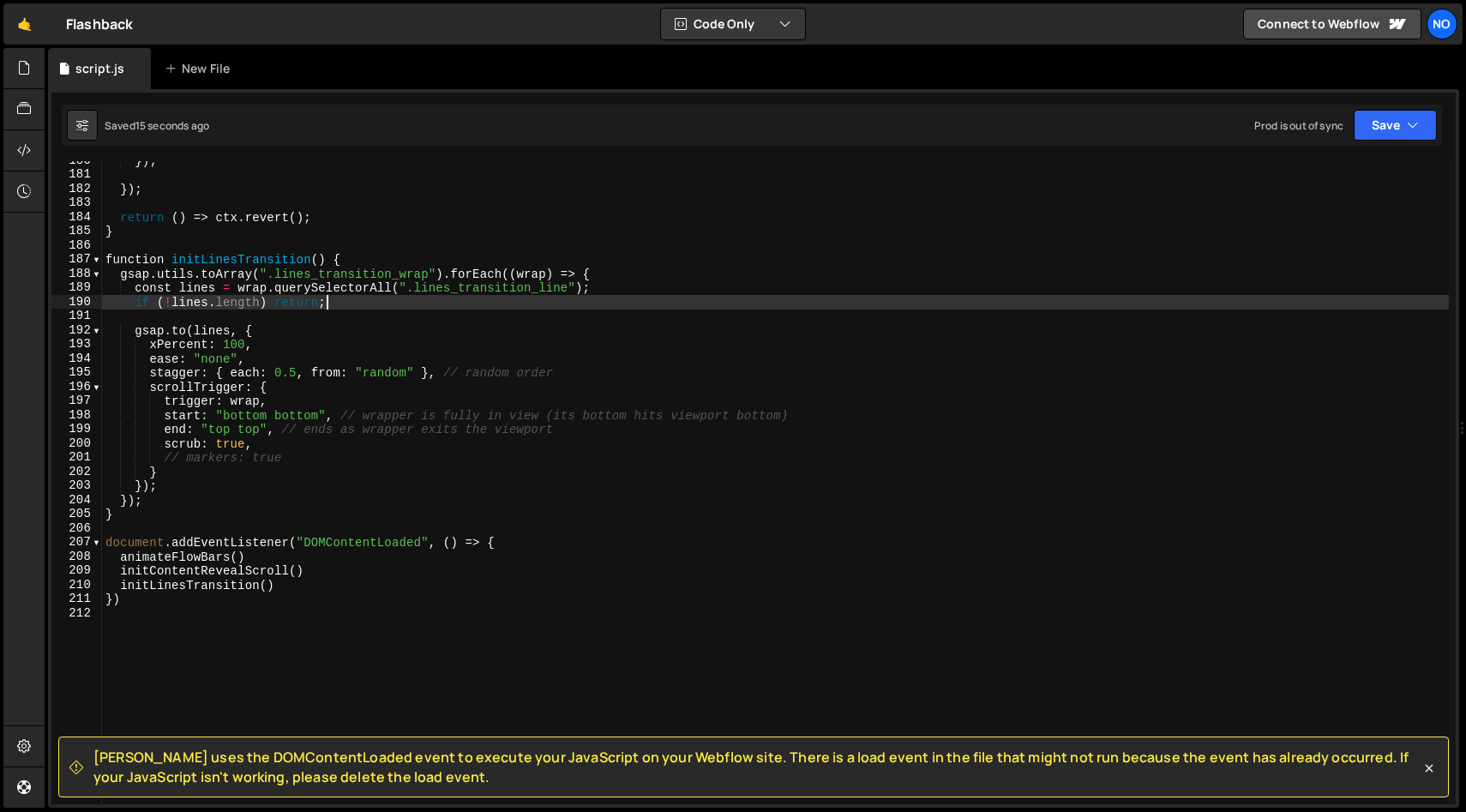
scroll to position [2539, 0]
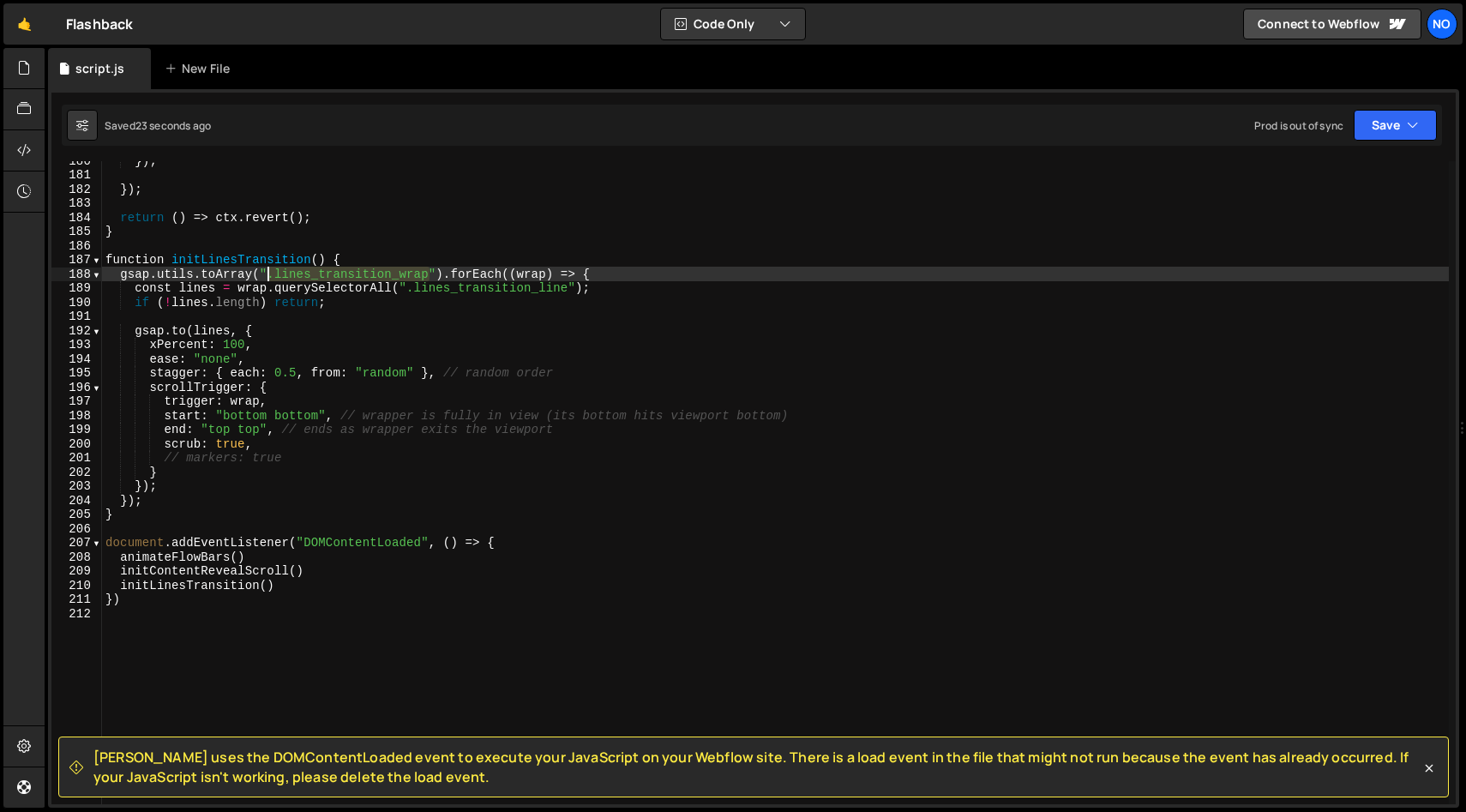
drag, startPoint x: 431, startPoint y: 272, endPoint x: 279, endPoint y: 286, distance: 152.6
click at [266, 276] on div "}) ; }) ; return ( ) => ctx . revert ( ) ; } function initLinesTransition ( ) {…" at bounding box center [775, 488] width 1347 height 671
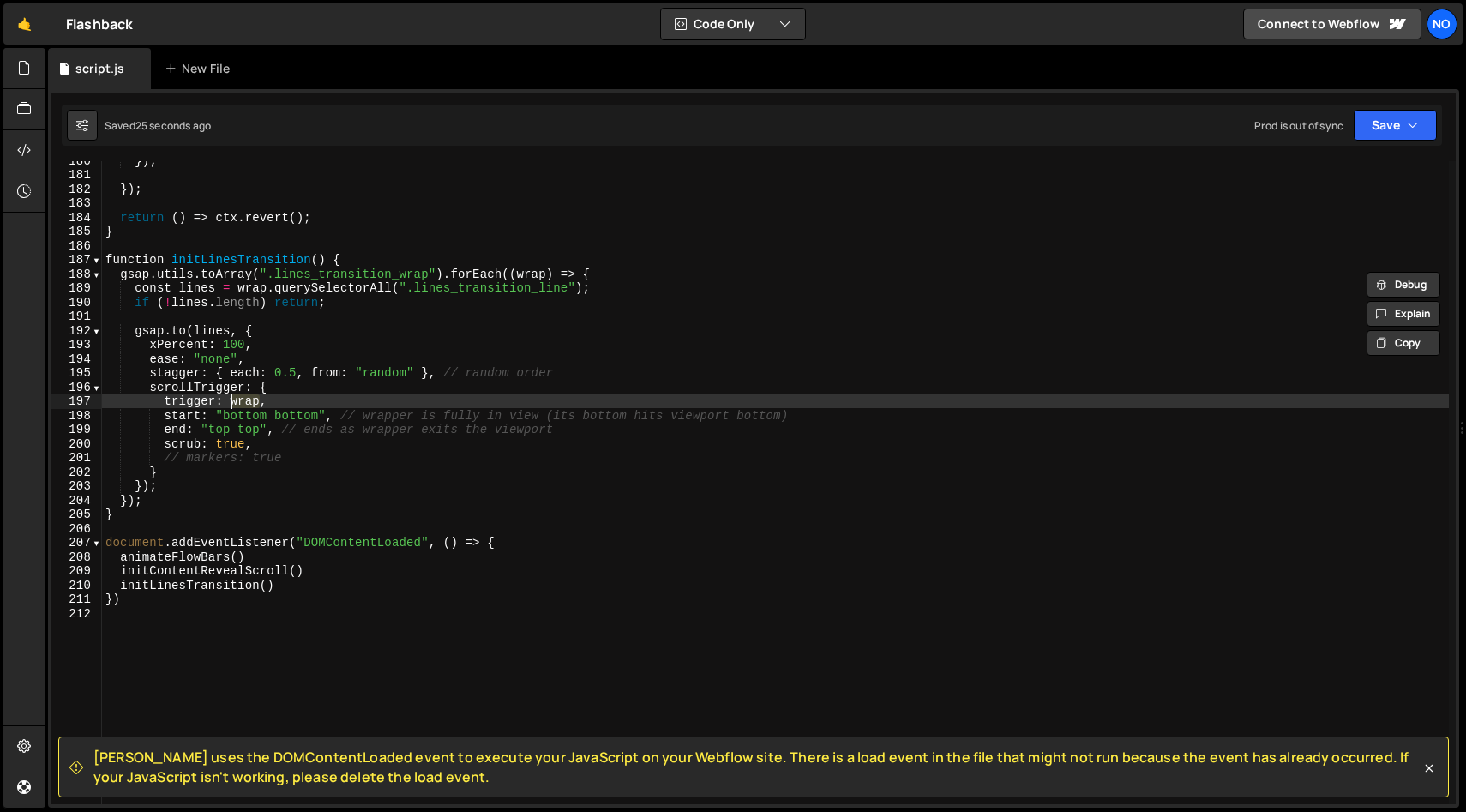
drag, startPoint x: 257, startPoint y: 402, endPoint x: 275, endPoint y: 410, distance: 19.7
click at [229, 402] on div "}) ; }) ; return ( ) => ctx . revert ( ) ; } function initLinesTransition ( ) {…" at bounding box center [775, 488] width 1347 height 671
paste textarea ".lines_transition_"
paste textarea ".lines_transition_wrap""
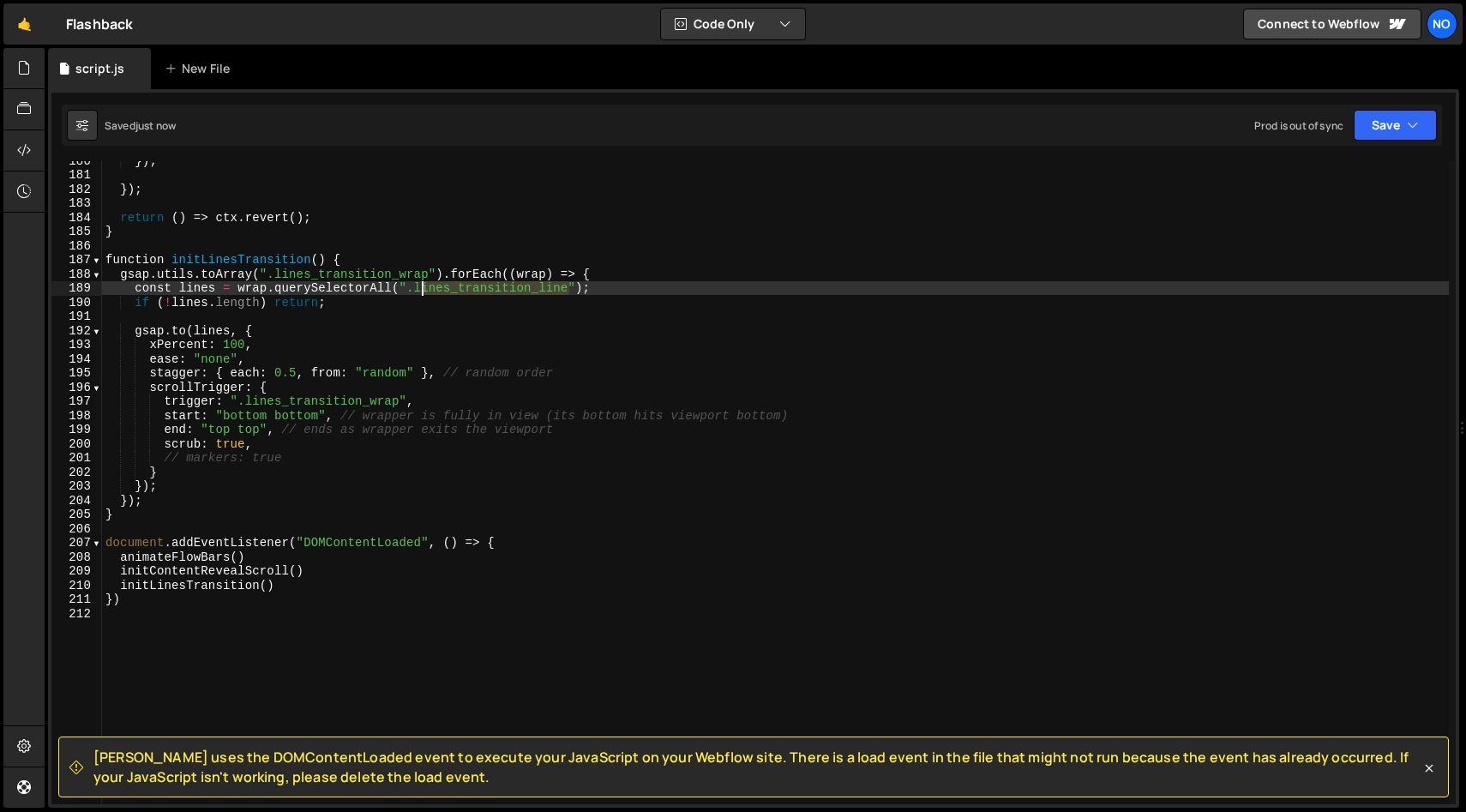
drag, startPoint x: 569, startPoint y: 291, endPoint x: 413, endPoint y: 287, distance: 156.1
click at [413, 287] on div "}) ; }) ; return ( ) => ctx . revert ( ) ; } function initLinesTransition ( ) {…" at bounding box center [775, 488] width 1347 height 671
drag, startPoint x: 577, startPoint y: 289, endPoint x: 398, endPoint y: 287, distance: 179.0
click at [398, 287] on div "}) ; }) ; return ( ) => ctx . revert ( ) ; } function initLinesTransition ( ) {…" at bounding box center [775, 488] width 1347 height 671
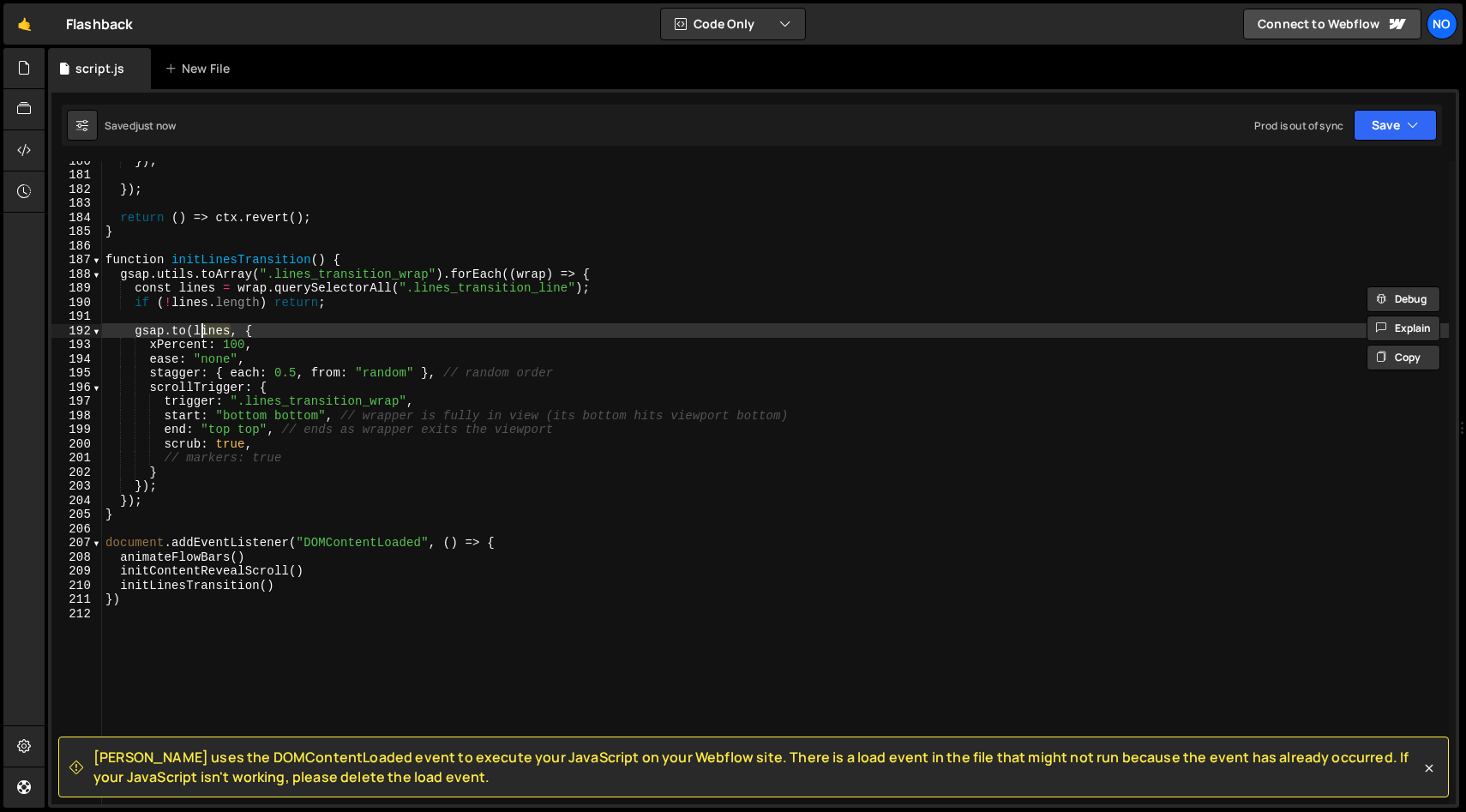
drag, startPoint x: 233, startPoint y: 332, endPoint x: 196, endPoint y: 331, distance: 37.0
click at [196, 331] on div "}) ; }) ; return ( ) => ctx . revert ( ) ; } function initLinesTransition ( ) {…" at bounding box center [775, 488] width 1347 height 671
paste textarea "".lines_transition_line""
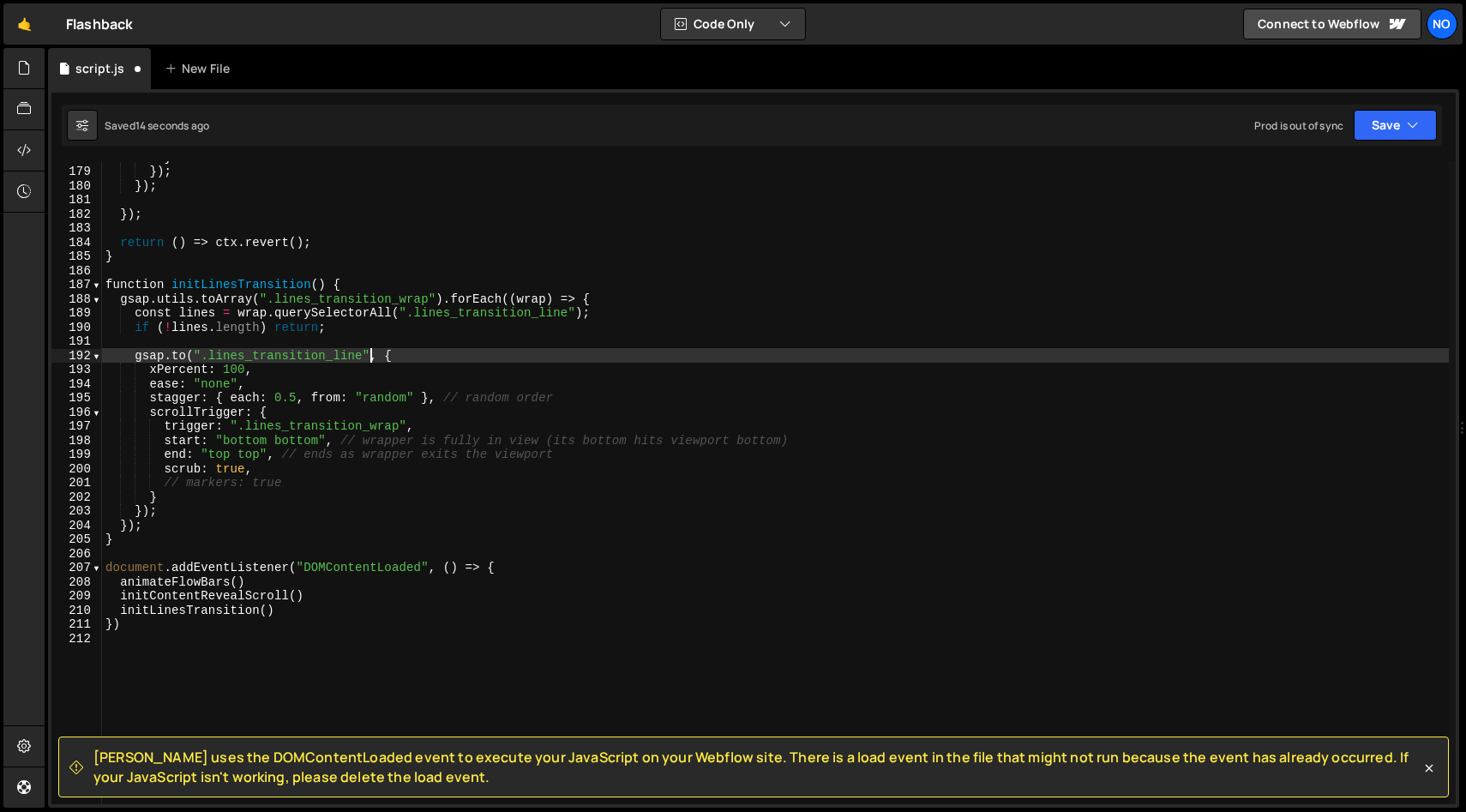
scroll to position [2514, 0]
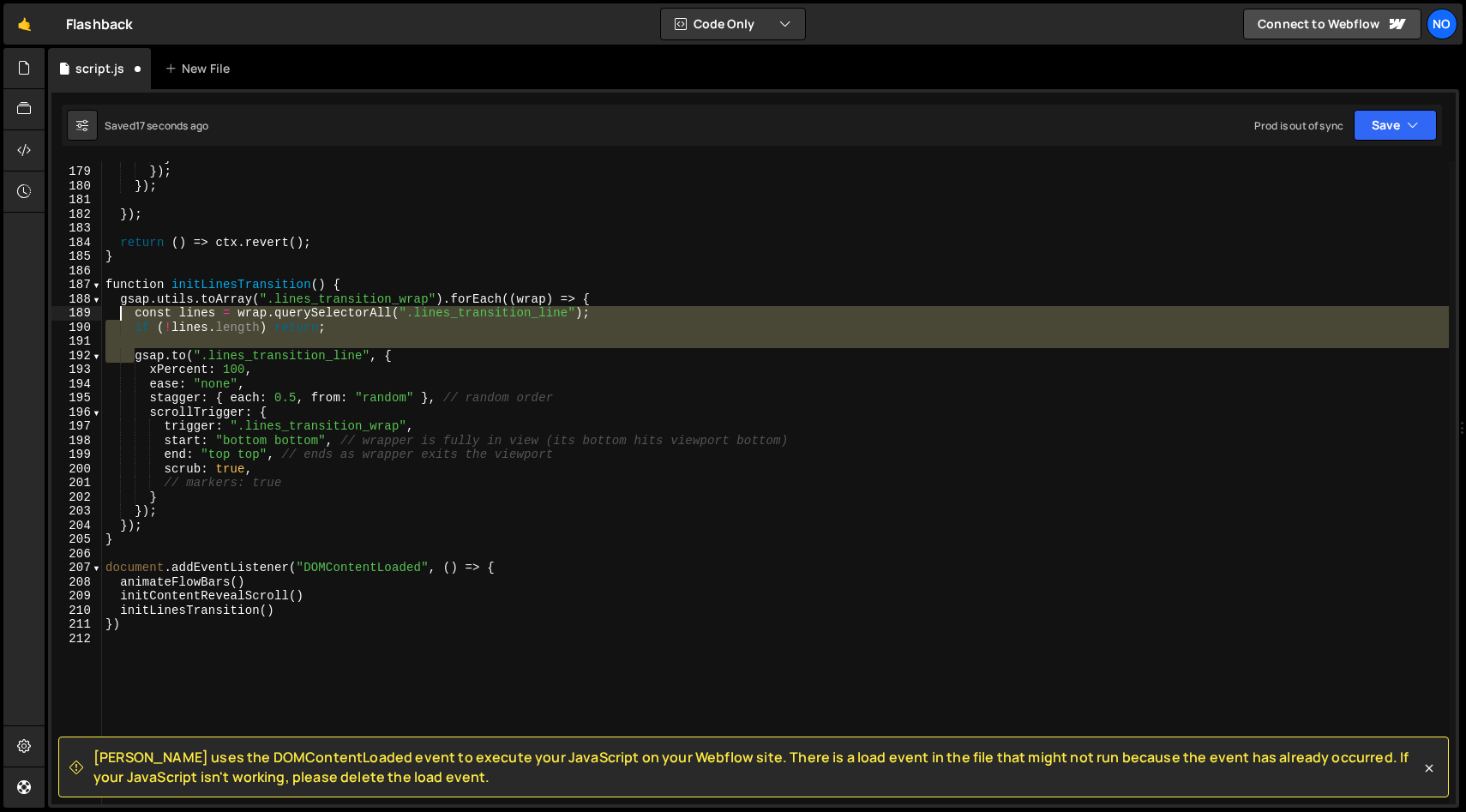
drag, startPoint x: 135, startPoint y: 356, endPoint x: 121, endPoint y: 310, distance: 48.1
click at [121, 310] on div "} }) ; }) ; }) ; return ( ) => ctx . revert ( ) ; } function initLinesTransitio…" at bounding box center [775, 486] width 1347 height 671
click at [122, 297] on div "} }) ; }) ; }) ; return ( ) => ctx . revert ( ) ; } function initLinesTransitio…" at bounding box center [775, 486] width 1347 height 671
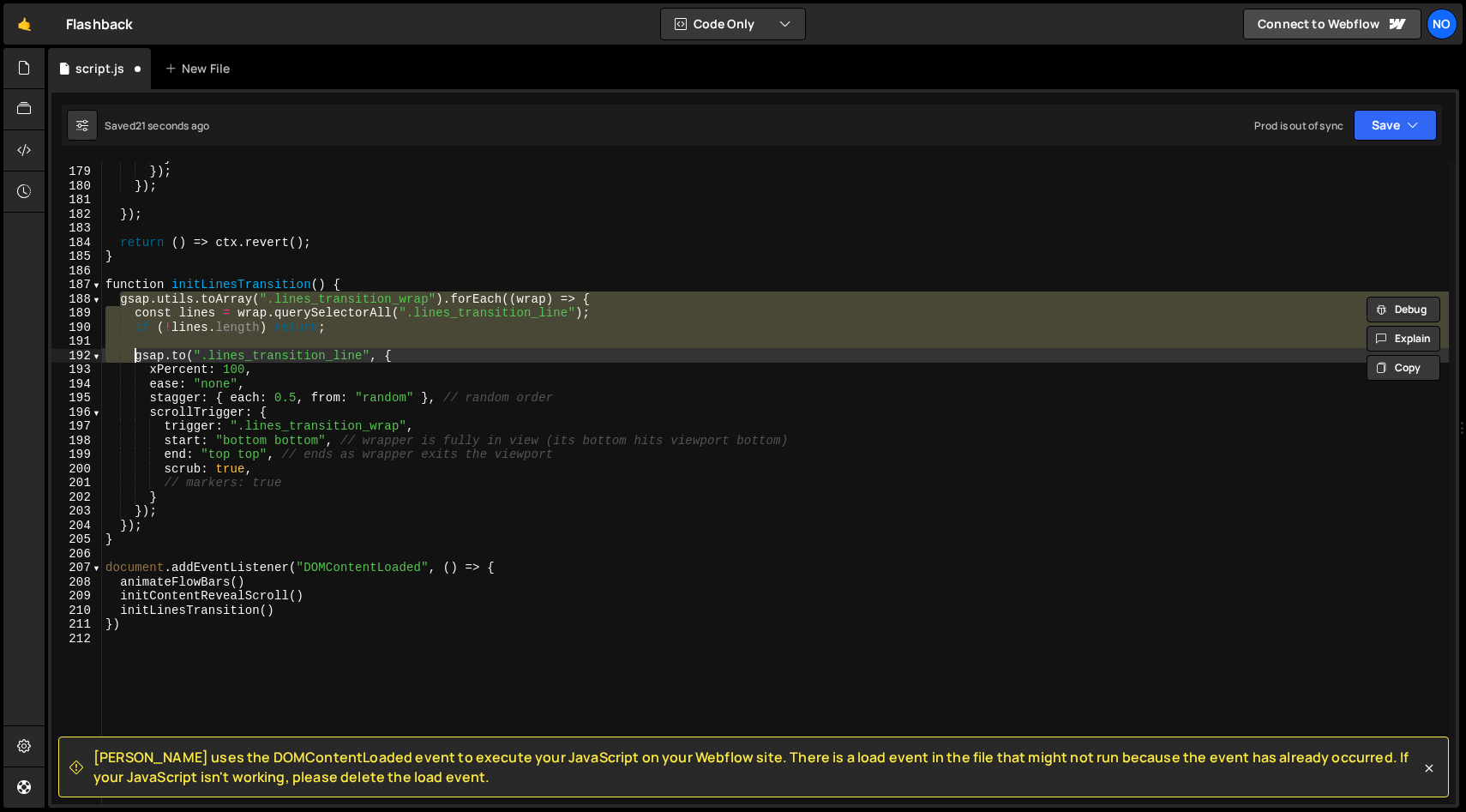
drag, startPoint x: 404, startPoint y: 354, endPoint x: 311, endPoint y: 367, distance: 93.9
click at [402, 354] on div "} }) ; }) ; }) ; return ( ) => ctx . revert ( ) ; } function initLinesTransitio…" at bounding box center [775, 486] width 1347 height 671
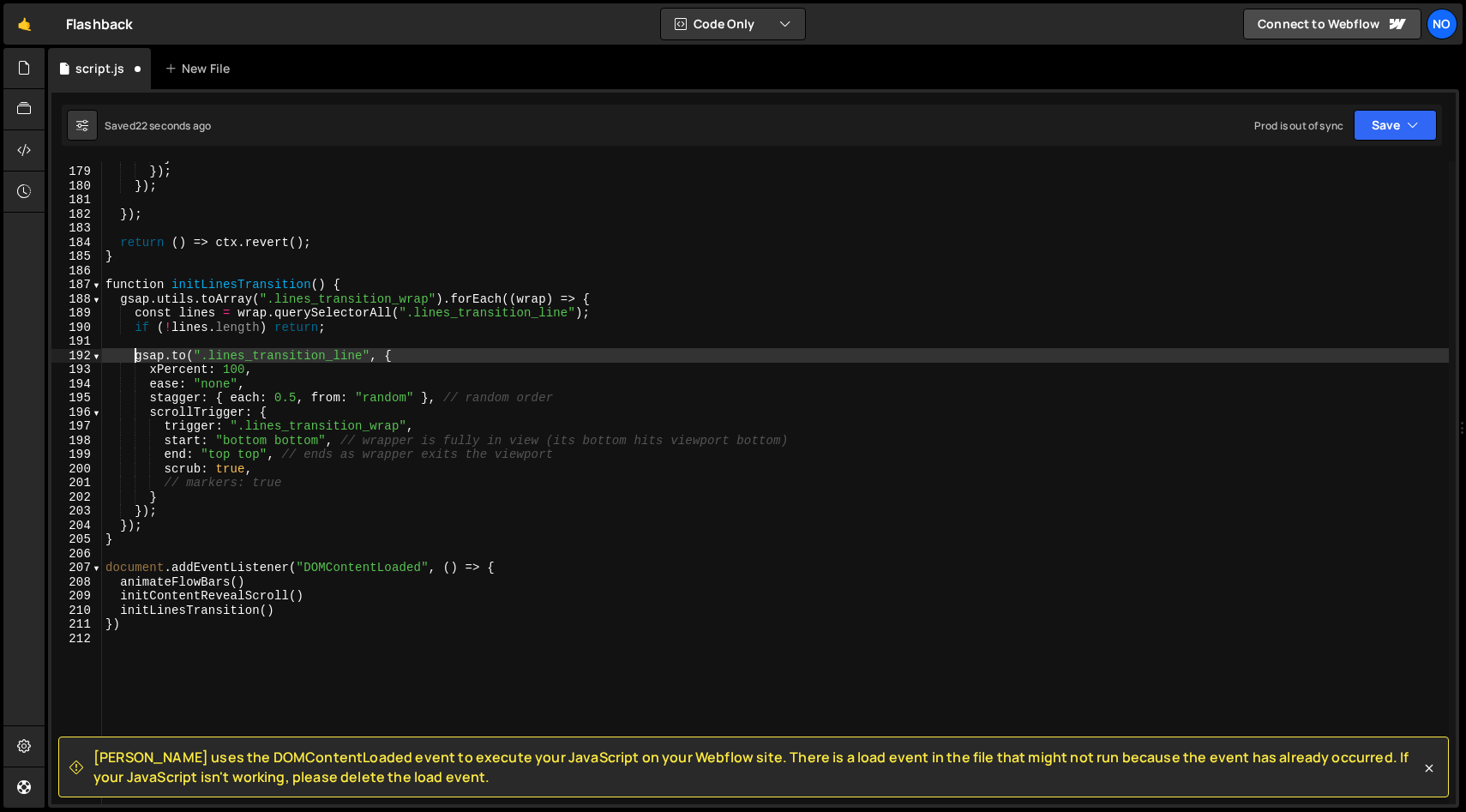
click at [134, 356] on div "} }) ; }) ; }) ; return ( ) => ctx . revert ( ) ; } function initLinesTransitio…" at bounding box center [775, 486] width 1347 height 671
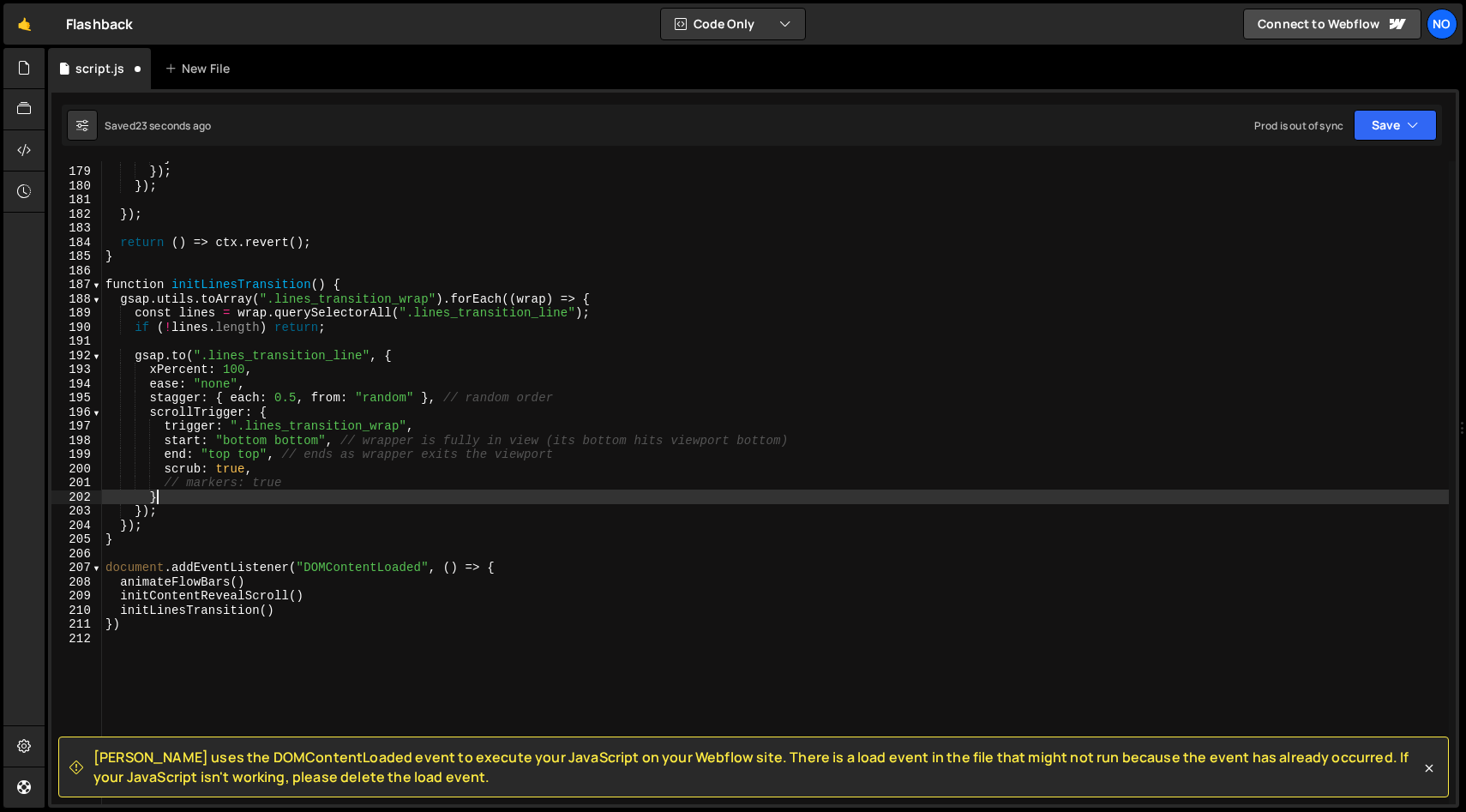
click at [160, 497] on div "} }) ; }) ; }) ; return ( ) => ctx . revert ( ) ; } function initLinesTransitio…" at bounding box center [775, 486] width 1347 height 671
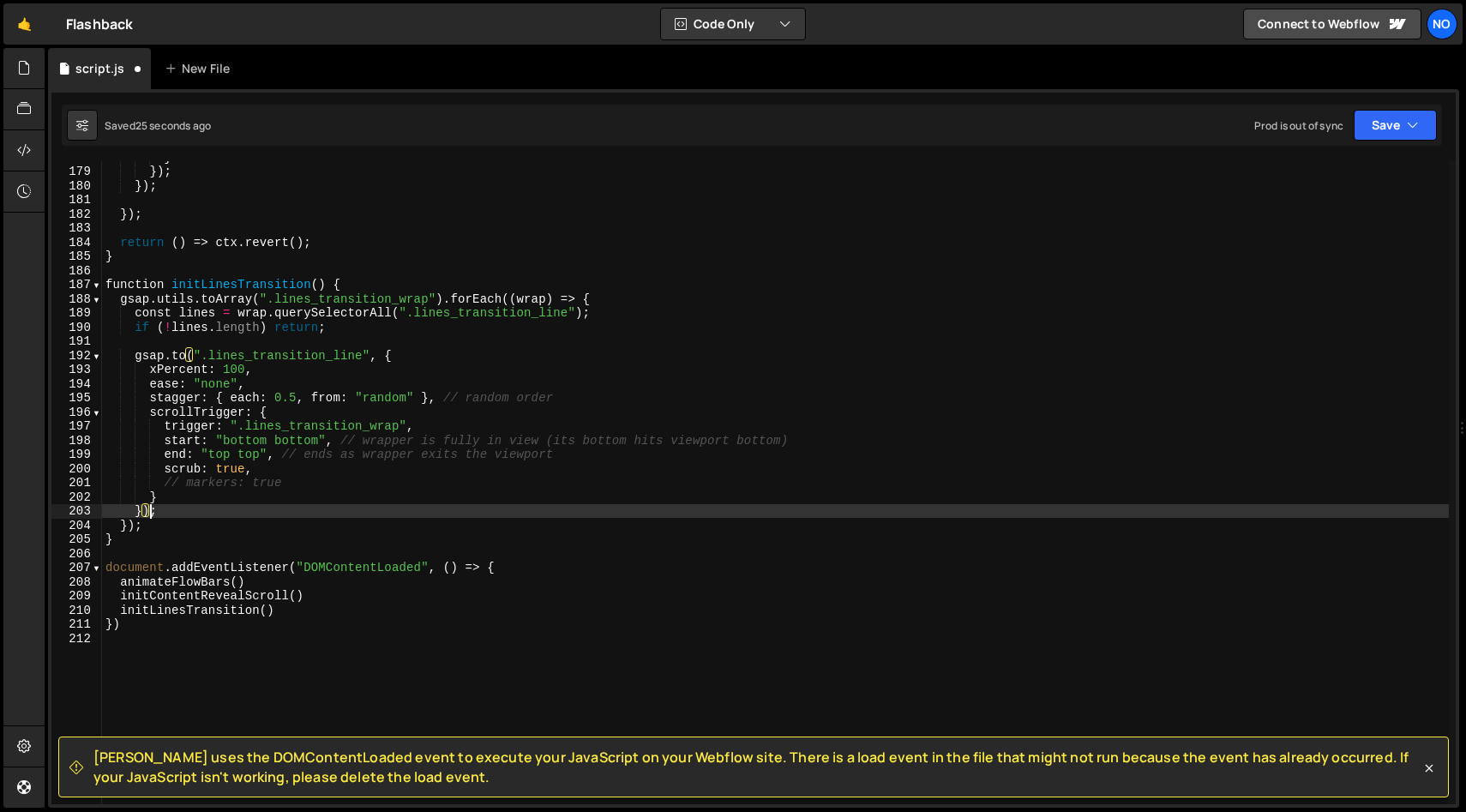
click at [149, 511] on div "} }) ; }) ; }) ; return ( ) => ctx . revert ( ) ; } function initLinesTransitio…" at bounding box center [775, 486] width 1347 height 671
click at [154, 510] on div "} }) ; }) ; }) ; return ( ) => ctx . revert ( ) ; } function initLinesTransitio…" at bounding box center [775, 486] width 1347 height 671
click at [136, 356] on div "} }) ; }) ; }) ; return ( ) => ctx . revert ( ) ; } function initLinesTransitio…" at bounding box center [775, 486] width 1347 height 671
type textarea "[DOMAIN_NAME](".lines_transition_line", { xPercent: 100,"
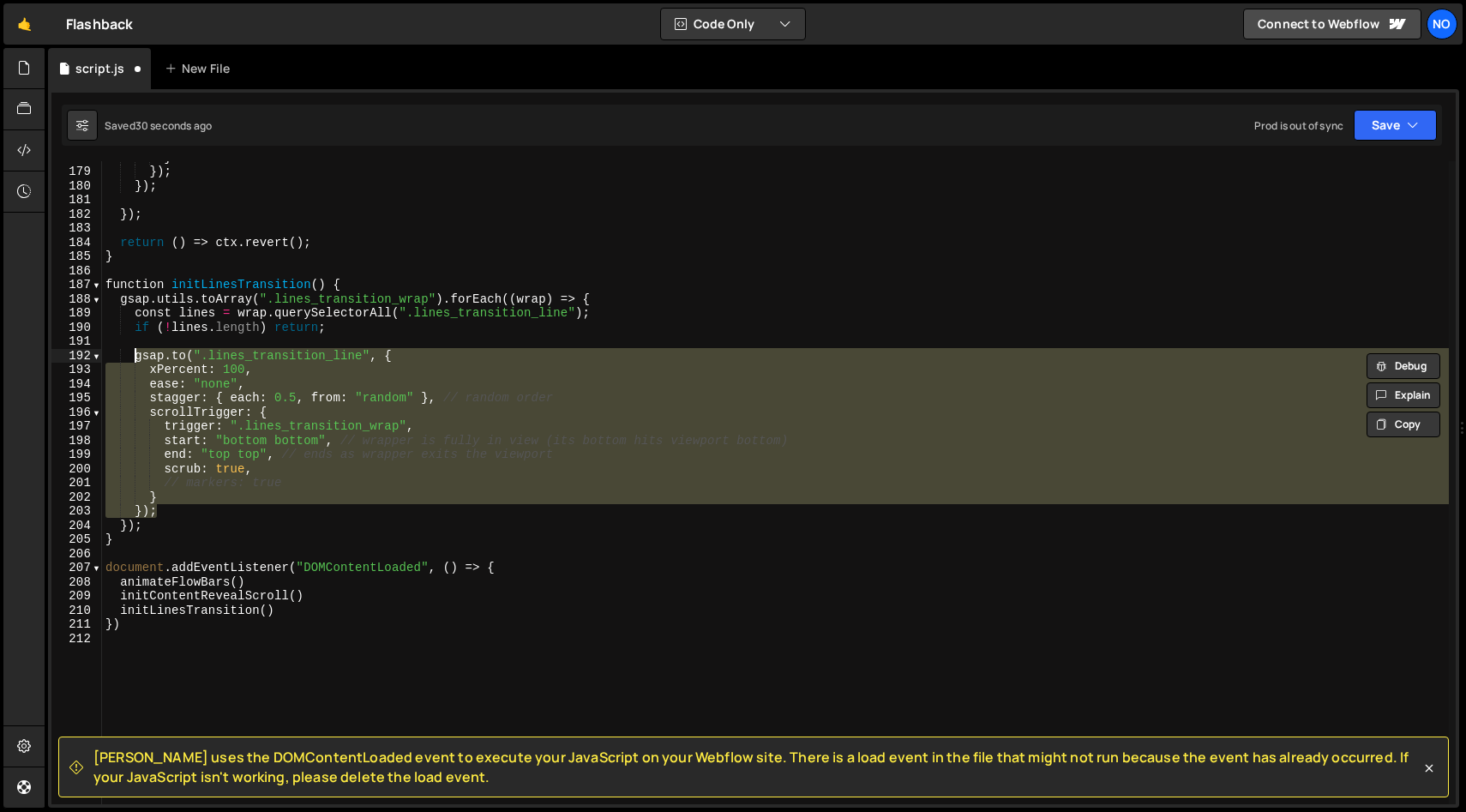
scroll to position [0, 1]
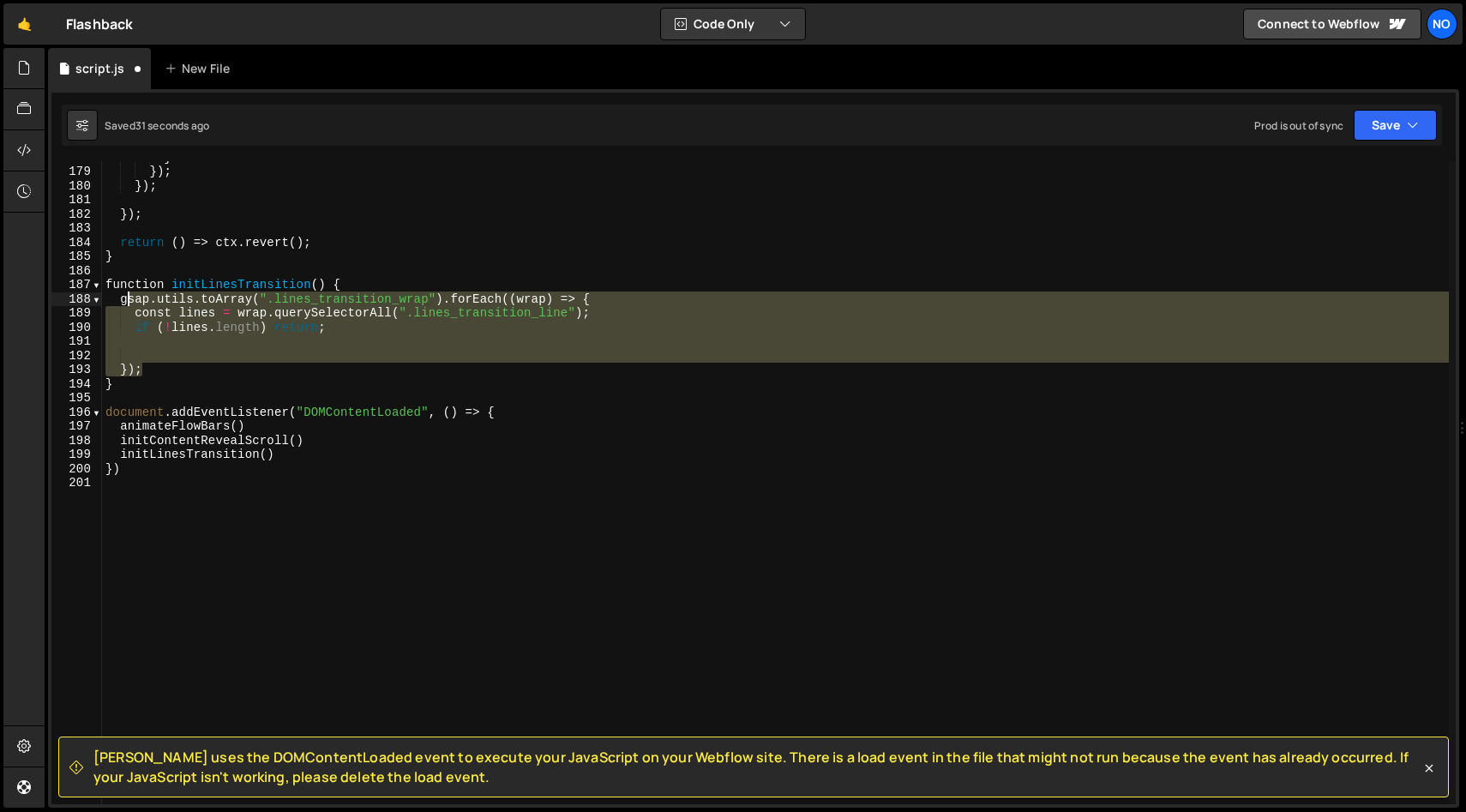
drag, startPoint x: 145, startPoint y: 371, endPoint x: 137, endPoint y: 310, distance: 61.5
click at [125, 300] on div "} }) ; }) ; }) ; return ( ) => ctx . revert ( ) ; } function initLinesTransitio…" at bounding box center [775, 486] width 1347 height 671
type textarea "g"
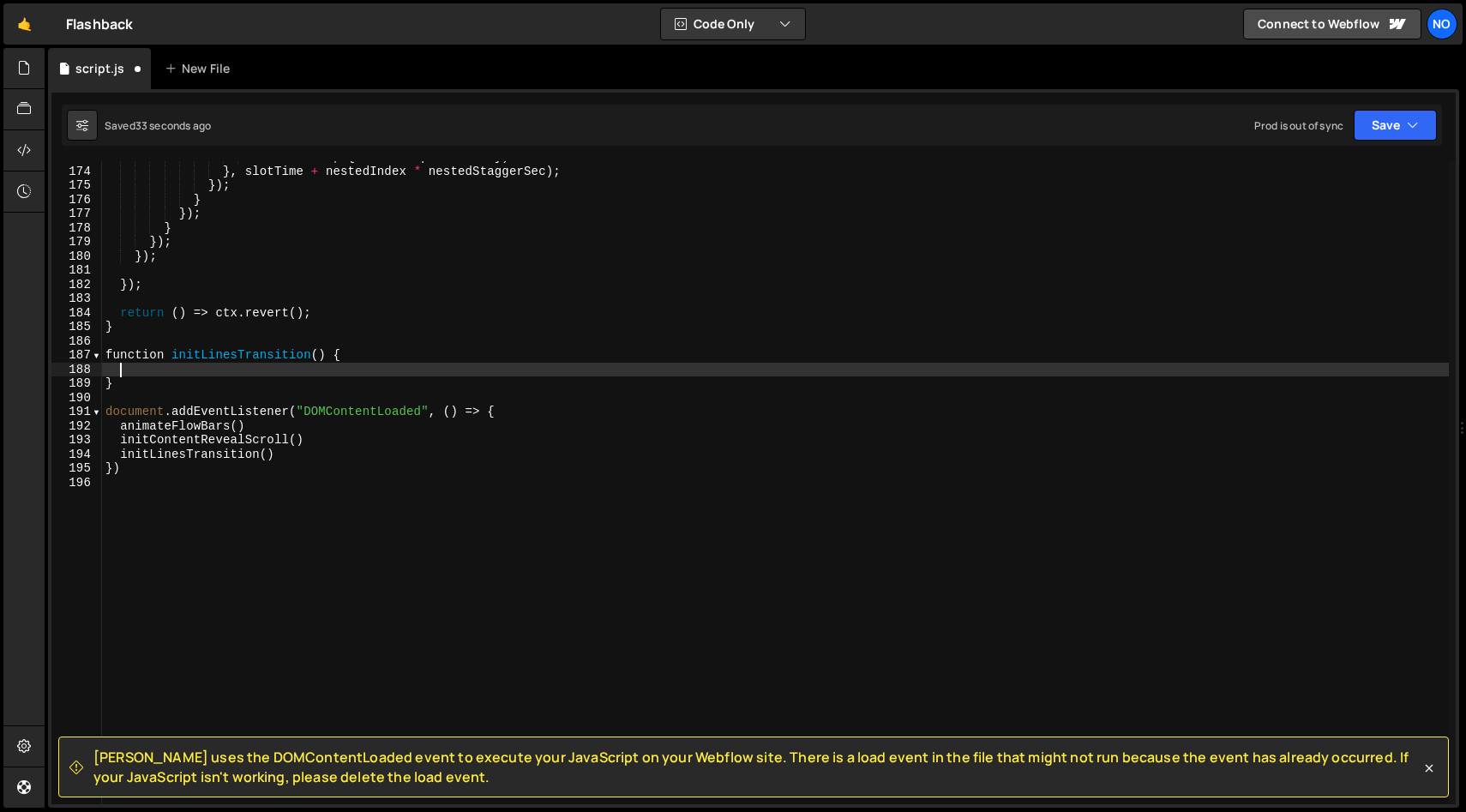
scroll to position [0, 0]
paste textarea "});"
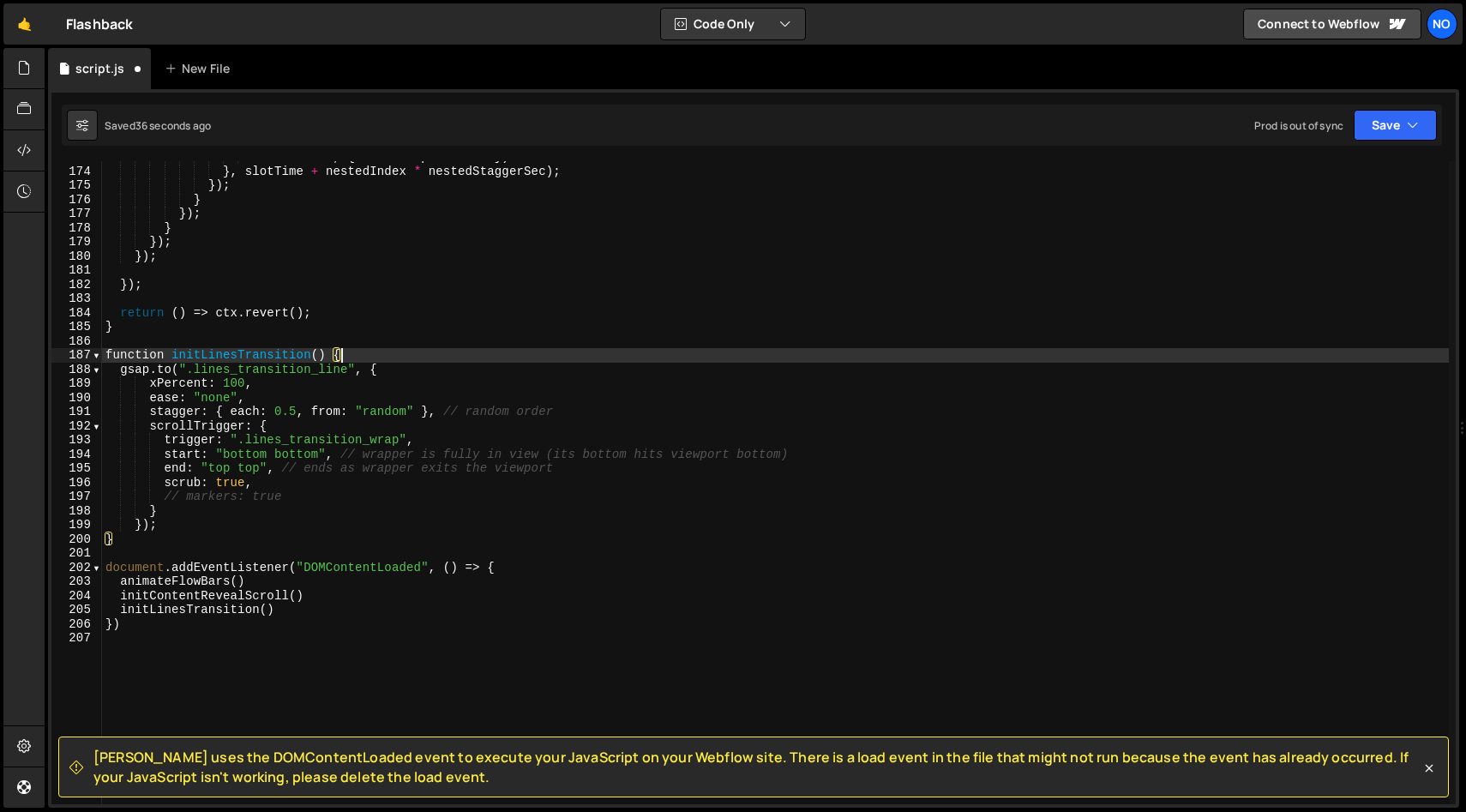
click at [350, 352] on div "nestedChild , { clearProps : 'all' }) } , slotTime + nestedIndex * nestedStagge…" at bounding box center [775, 486] width 1347 height 671
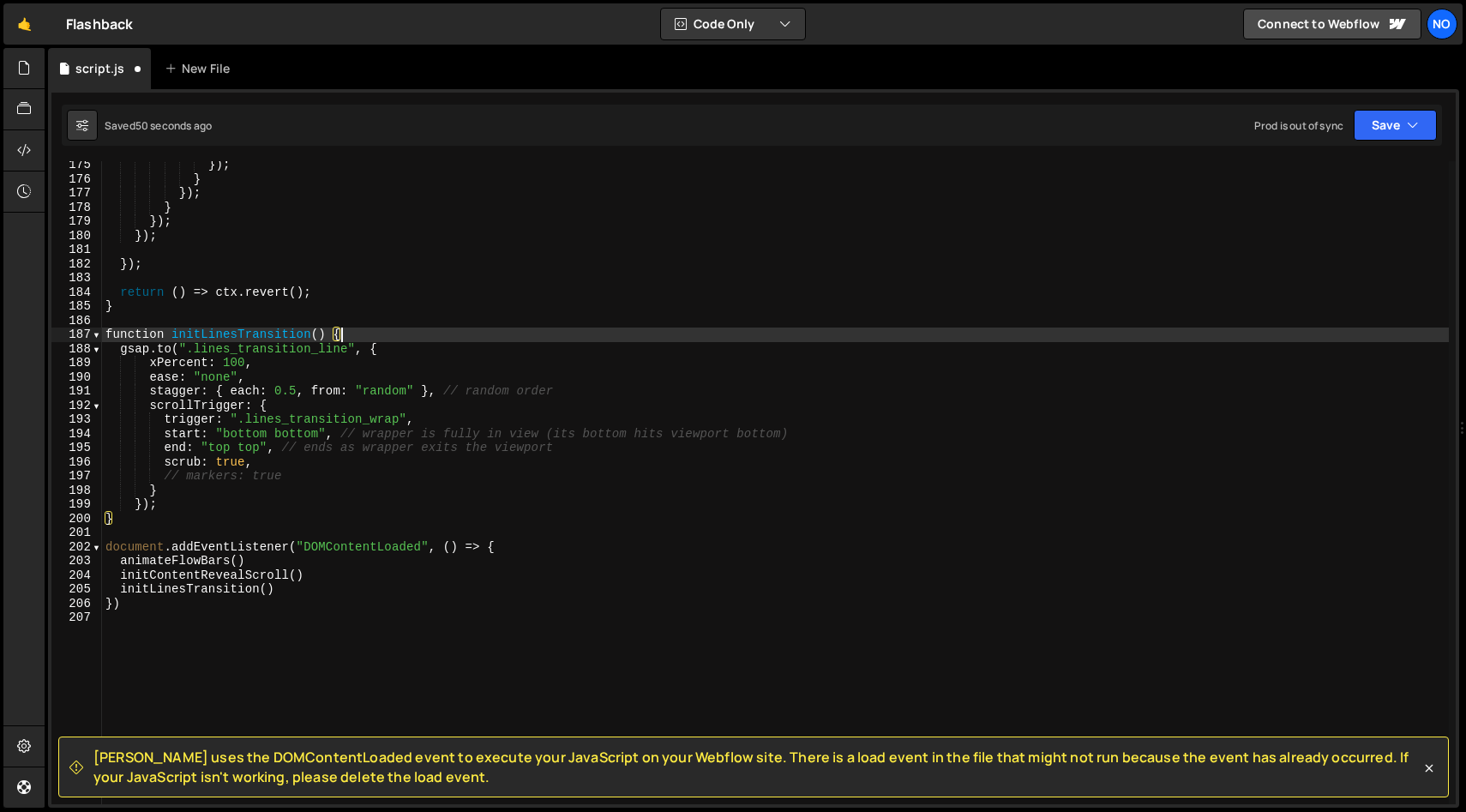
scroll to position [2599, 0]
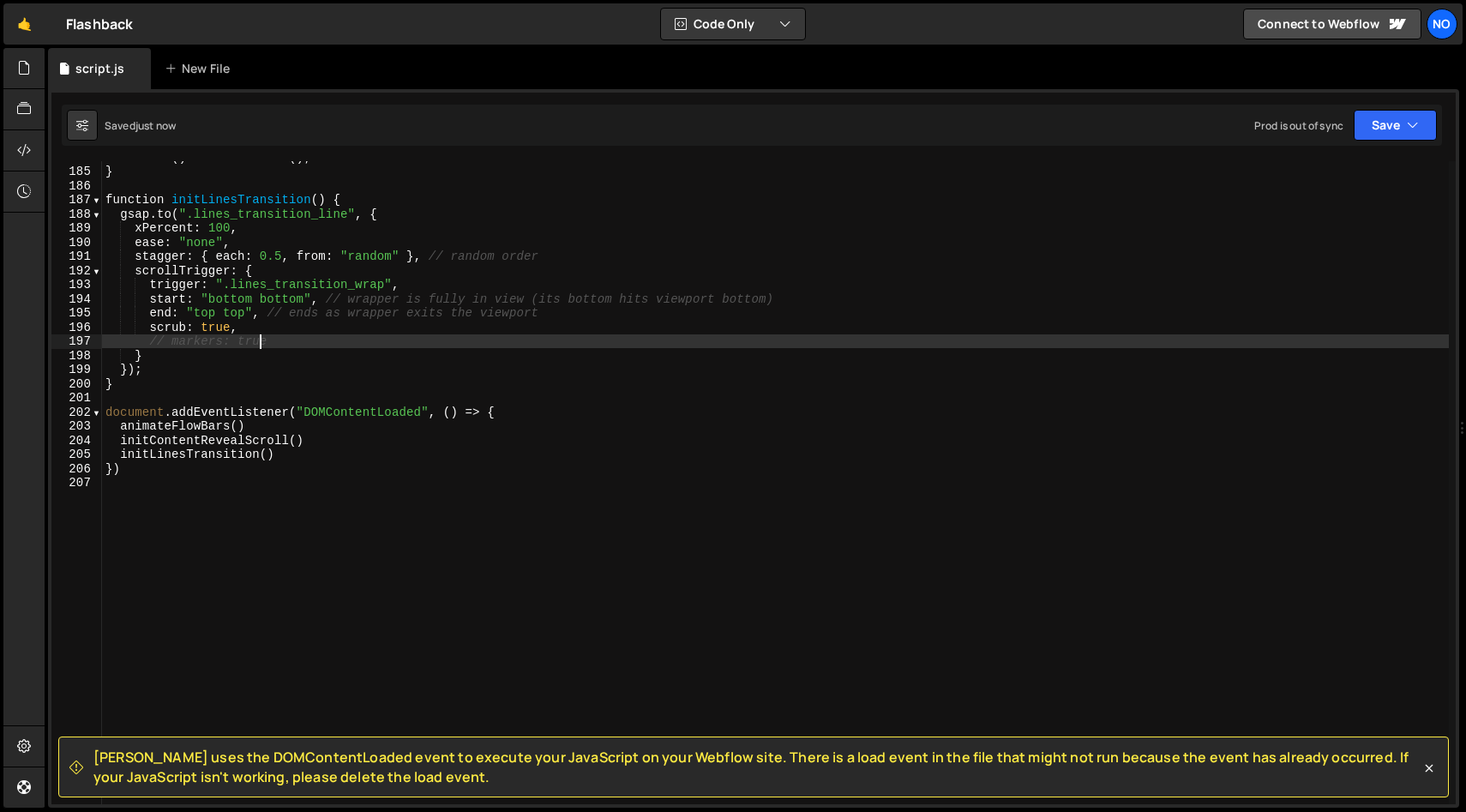
click at [264, 338] on div "return ( ) => ctx . revert ( ) ; } function initLinesTransition ( ) { gsap . to…" at bounding box center [775, 486] width 1347 height 671
type textarea "// markers: true"
click at [311, 334] on div "return ( ) => ctx . revert ( ) ; } function initLinesTransition ( ) { gsap . to…" at bounding box center [775, 486] width 1347 height 671
click at [365, 341] on div "return ( ) => ctx . revert ( ) ; } function initLinesTransition ( ) { gsap . to…" at bounding box center [775, 482] width 1347 height 643
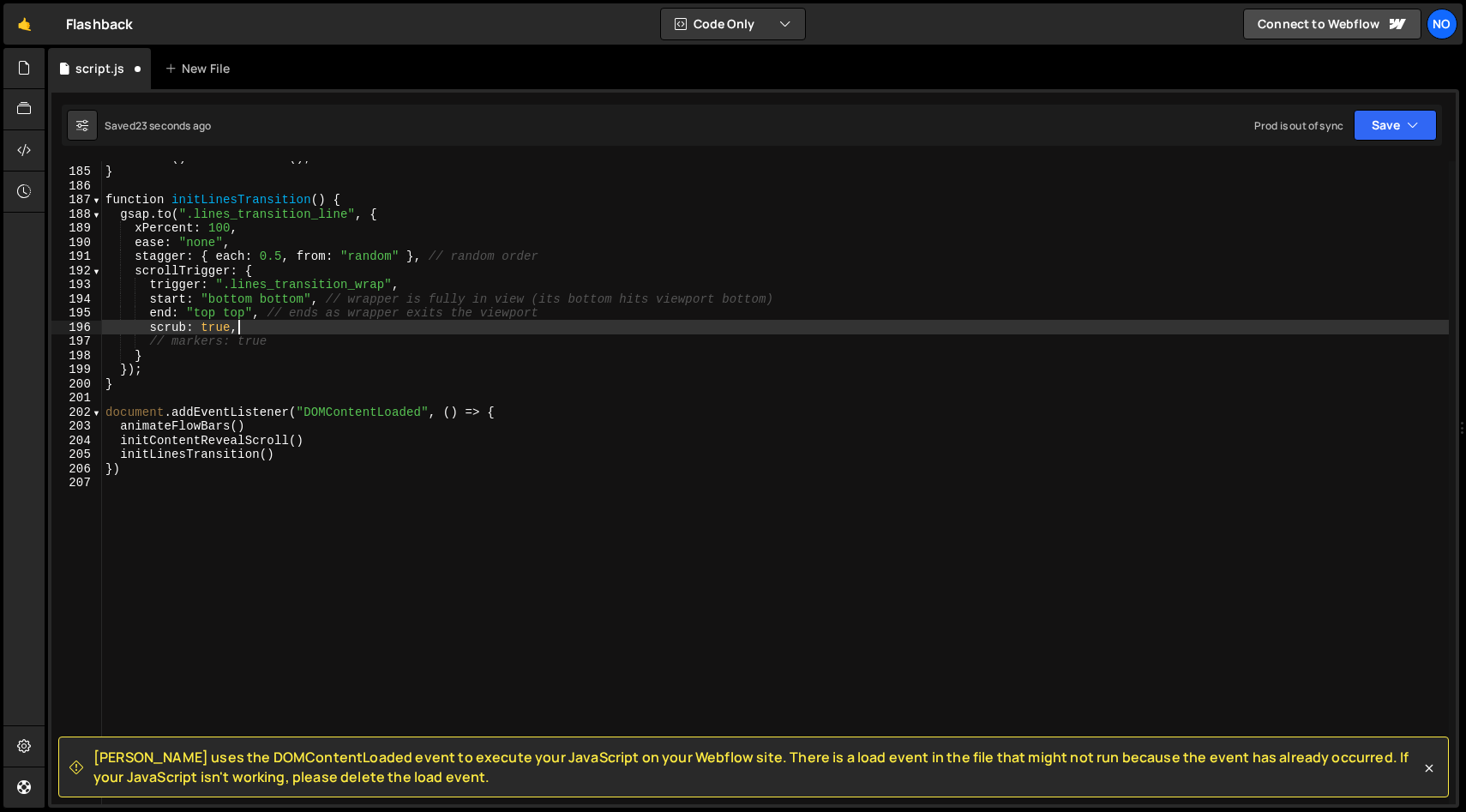
click at [349, 326] on div "return ( ) => ctx . revert ( ) ; } function initLinesTransition ( ) { gsap . to…" at bounding box center [775, 486] width 1347 height 671
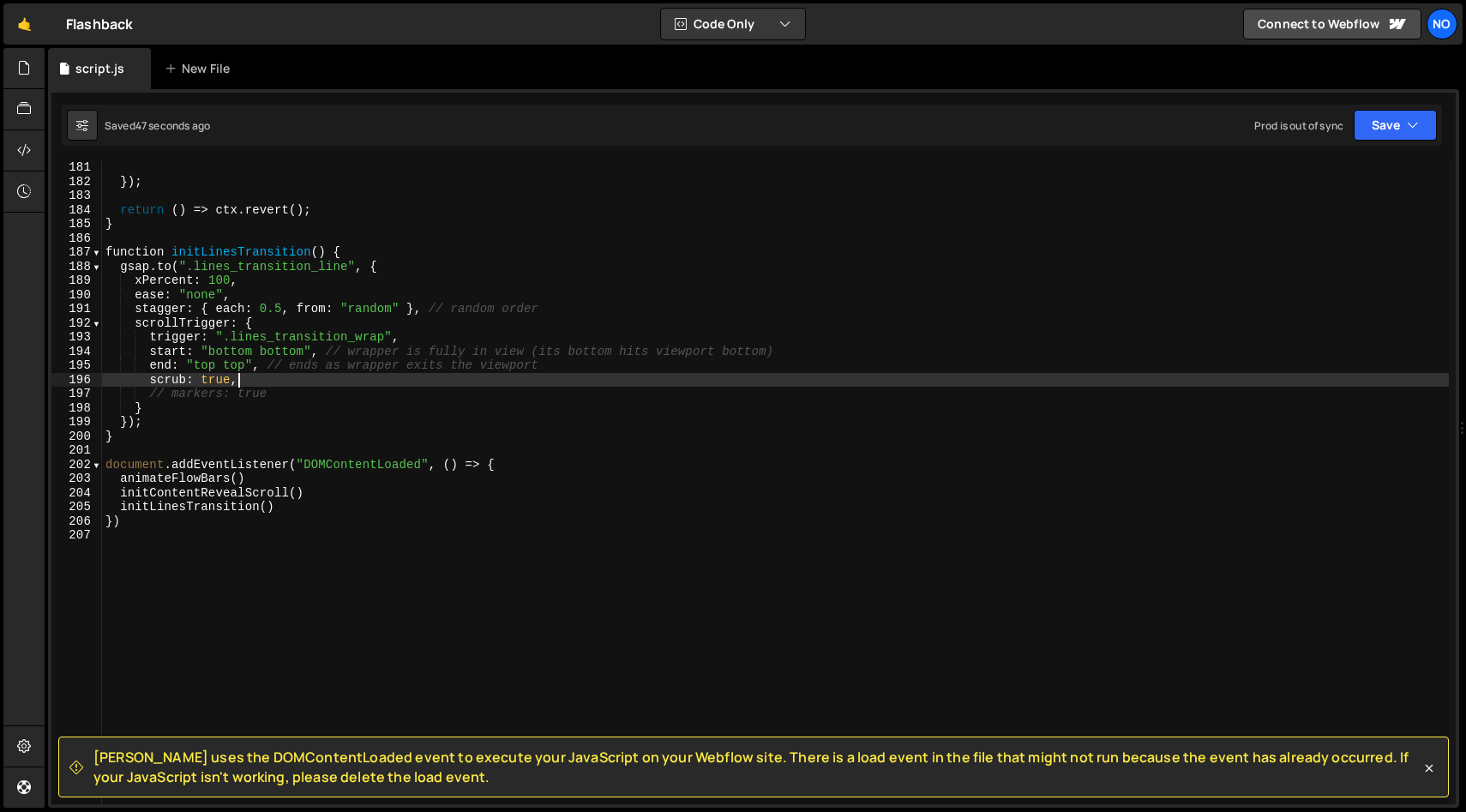
scroll to position [2545, 0]
click at [258, 279] on div "}) ; }) ; return ( ) => ctx . revert ( ) ; } function initLinesTransition ( ) {…" at bounding box center [775, 483] width 1347 height 671
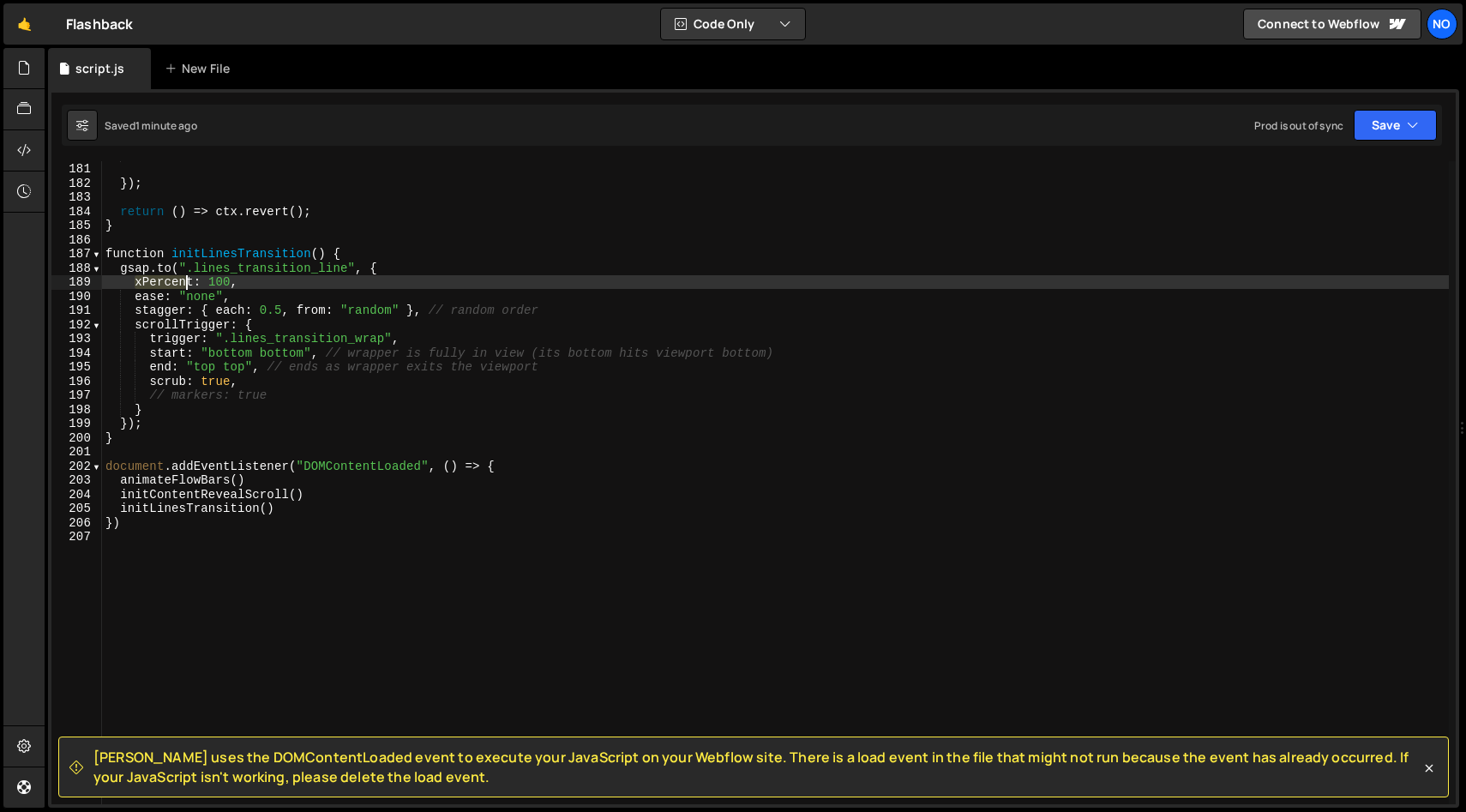
drag, startPoint x: 133, startPoint y: 284, endPoint x: 275, endPoint y: 283, distance: 142.0
click at [272, 283] on div "}) ; }) ; return ( ) => ctx . revert ( ) ; } function initLinesTransition ( ) {…" at bounding box center [775, 483] width 1347 height 671
click at [275, 283] on div "}) ; }) ; return ( ) => ctx . revert ( ) ; } function initLinesTransition ( ) {…" at bounding box center [775, 482] width 1347 height 643
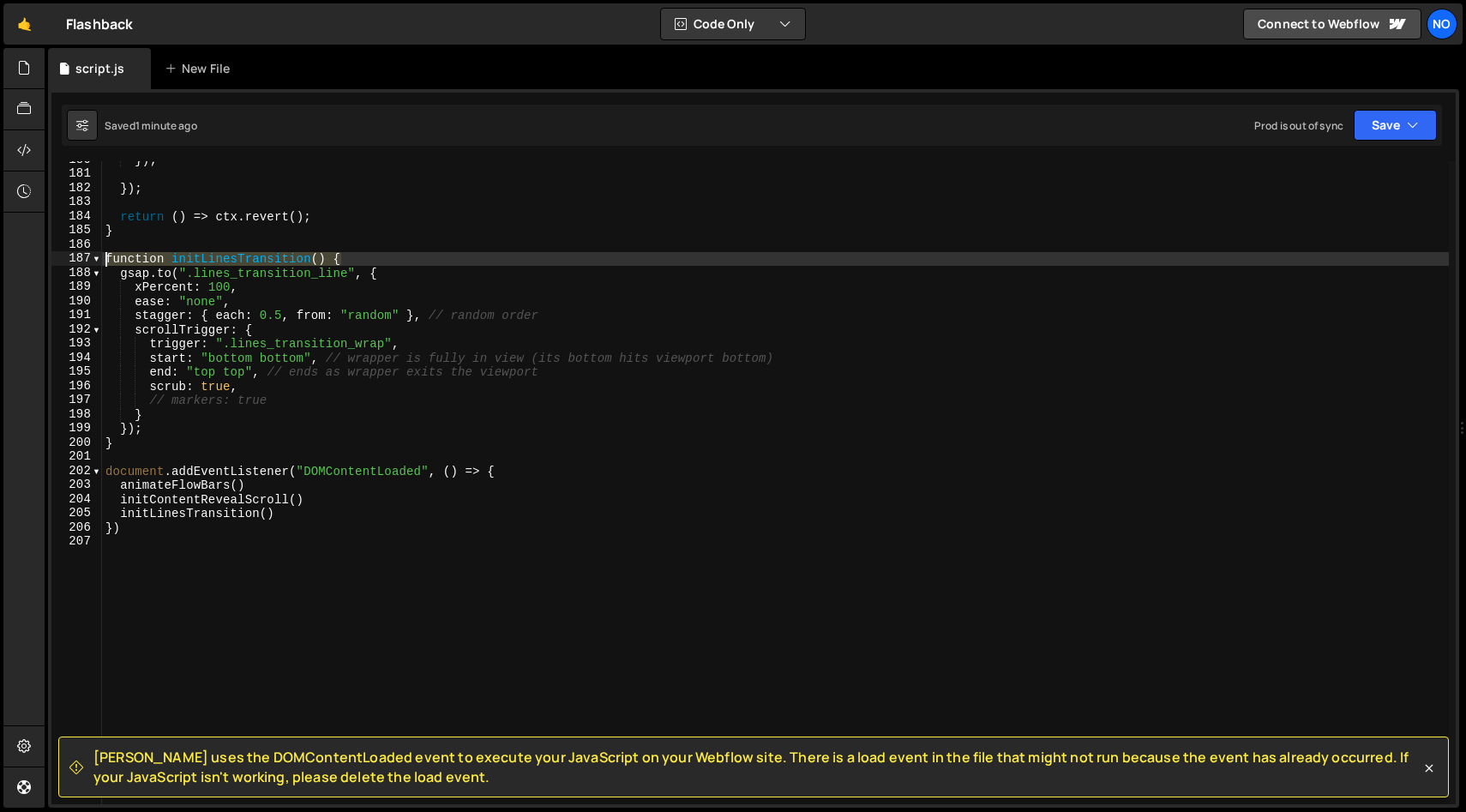
drag, startPoint x: 369, startPoint y: 258, endPoint x: 51, endPoint y: 252, distance: 318.1
click at [51, 252] on div "xPercent: 100, 180 181 182 183 184 185 186 187 188 189 190 191 192 193 194 195 …" at bounding box center [753, 482] width 1404 height 643
type textarea "function initLinesTransition() {"
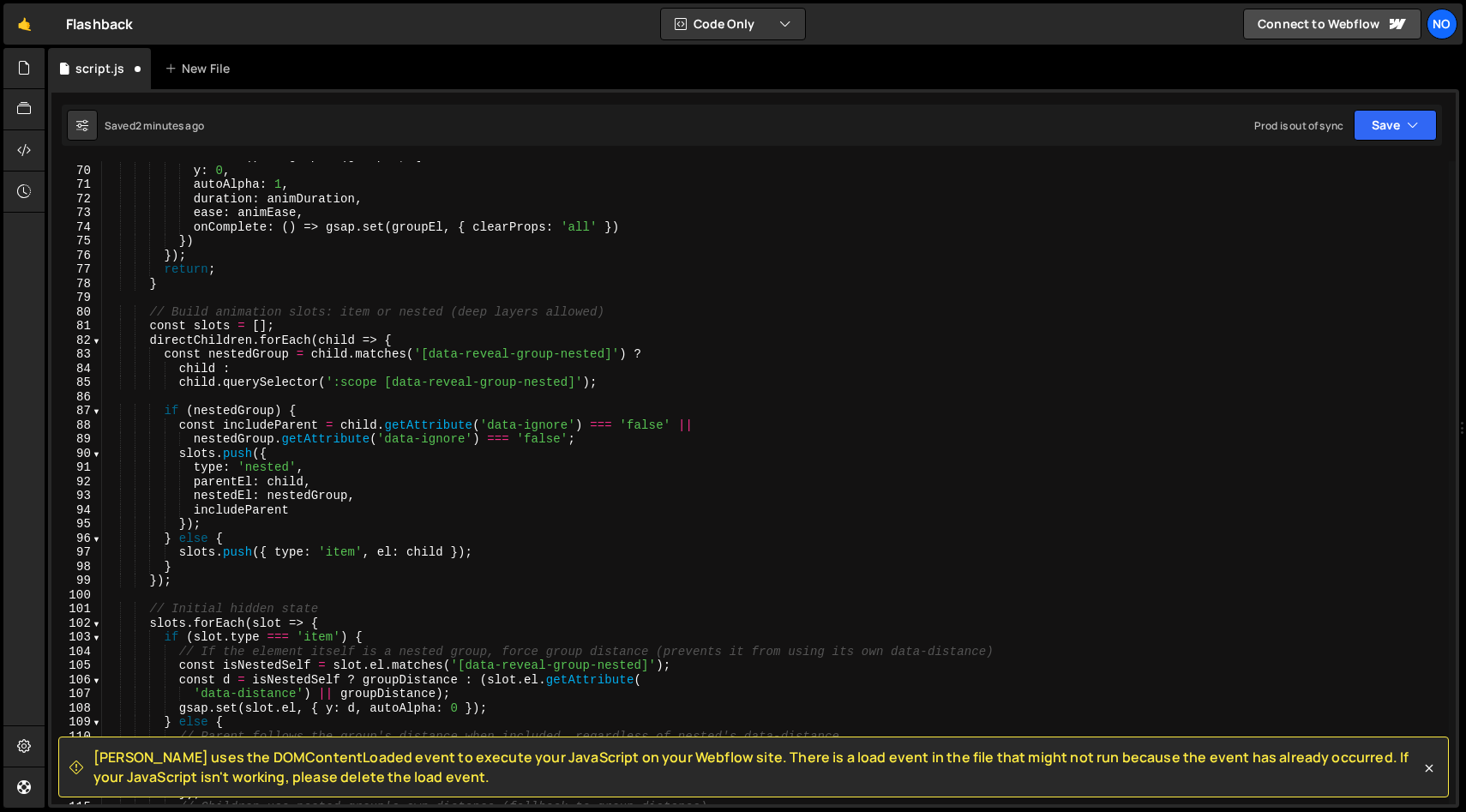
scroll to position [0, 0]
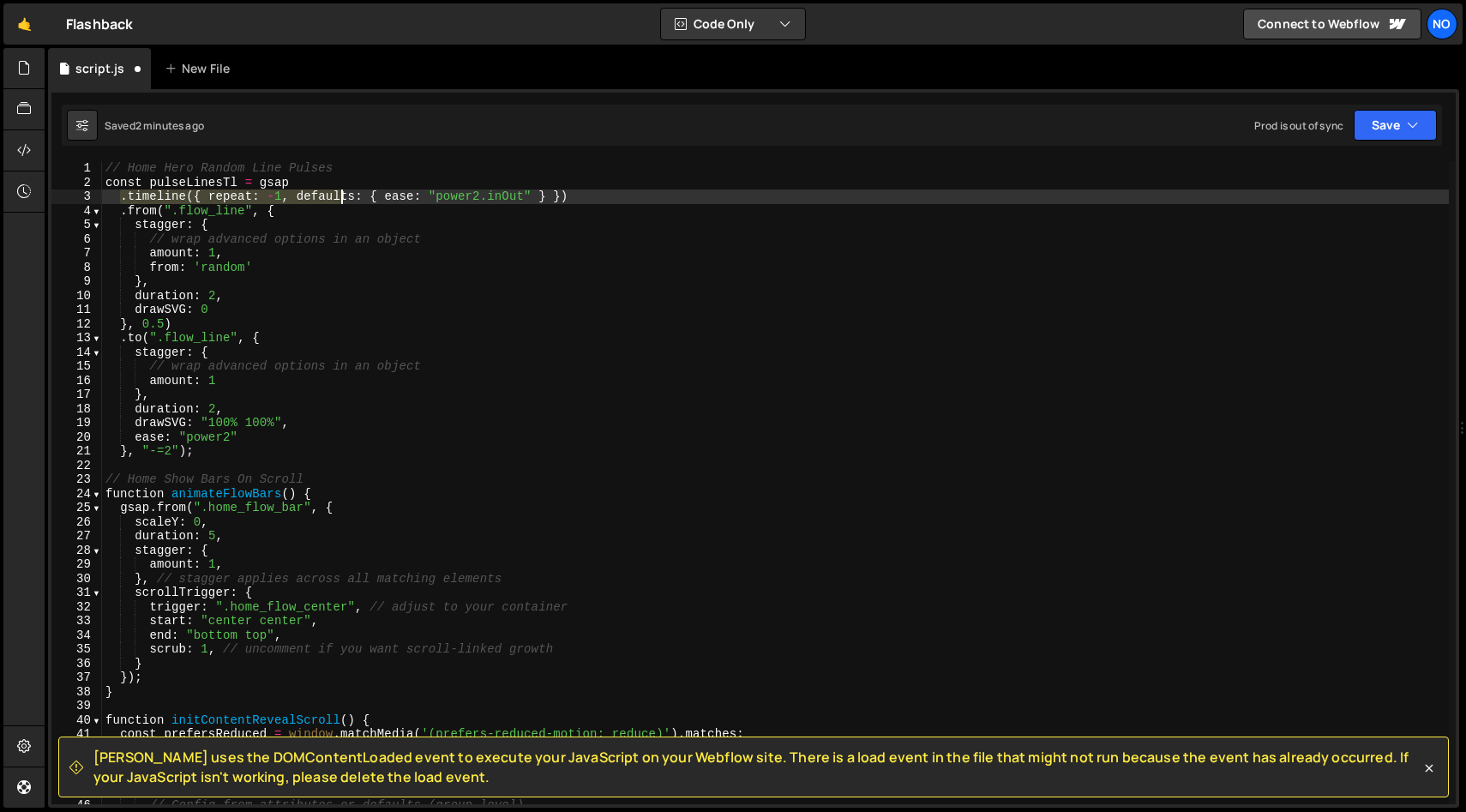
drag, startPoint x: 121, startPoint y: 196, endPoint x: 346, endPoint y: 196, distance: 225.0
click at [346, 196] on div "// Home Hero Random Line Pulses const pulseLinesTl = gsap . timeline ({ repeat …" at bounding box center [775, 496] width 1347 height 671
click at [614, 190] on div "// Home Hero Random Line Pulses const pulseLinesTl = gsap . timeline ({ repeat …" at bounding box center [775, 496] width 1347 height 671
click at [528, 195] on div "// Home Hero Random Line Pulses const pulseLinesTl = gsap . timeline ({ repeat …" at bounding box center [775, 496] width 1347 height 671
drag, startPoint x: 547, startPoint y: 197, endPoint x: 296, endPoint y: 199, distance: 251.0
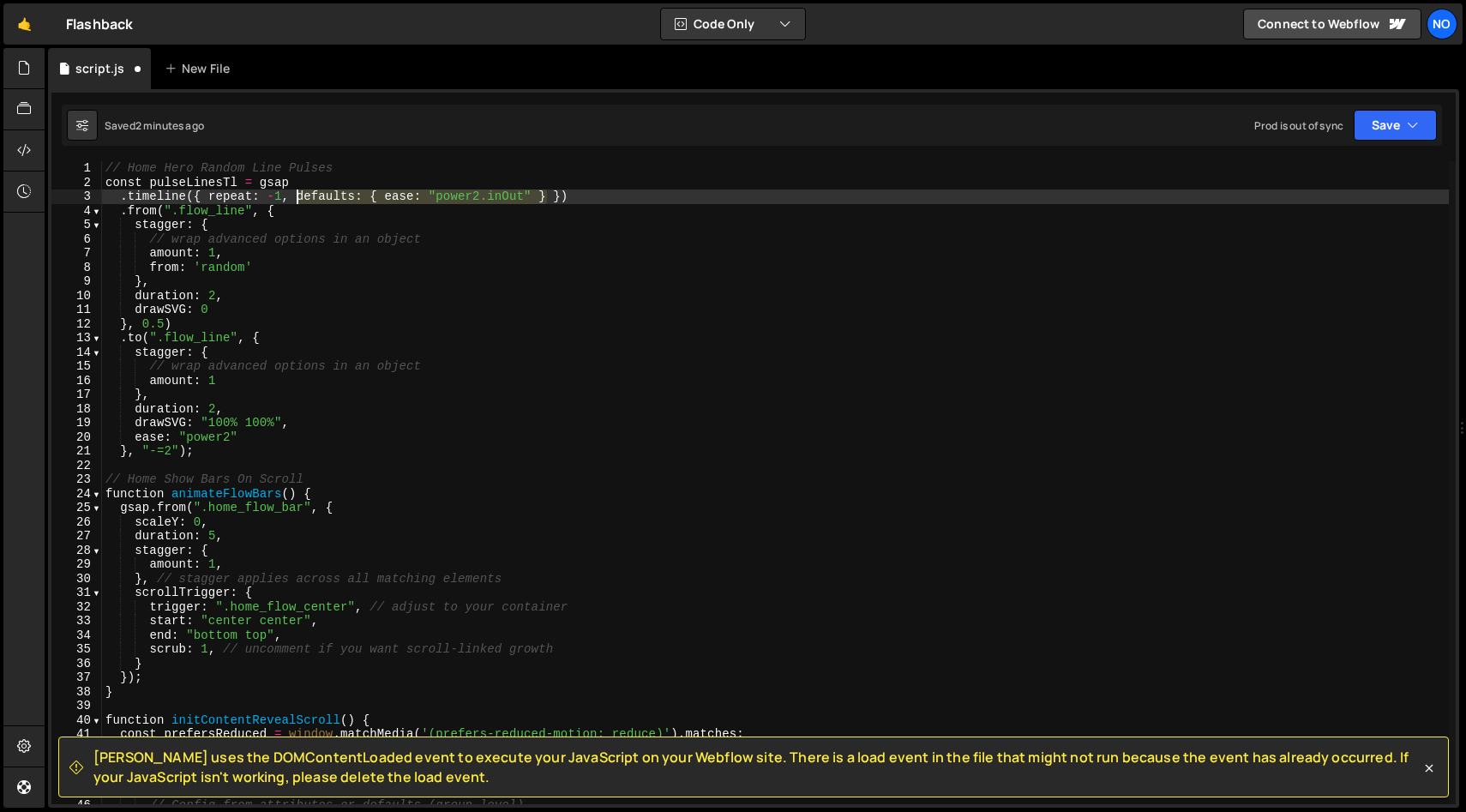
click at [296, 199] on div "// Home Hero Random Line Pulses const pulseLinesTl = gsap . timeline ({ repeat …" at bounding box center [775, 496] width 1347 height 671
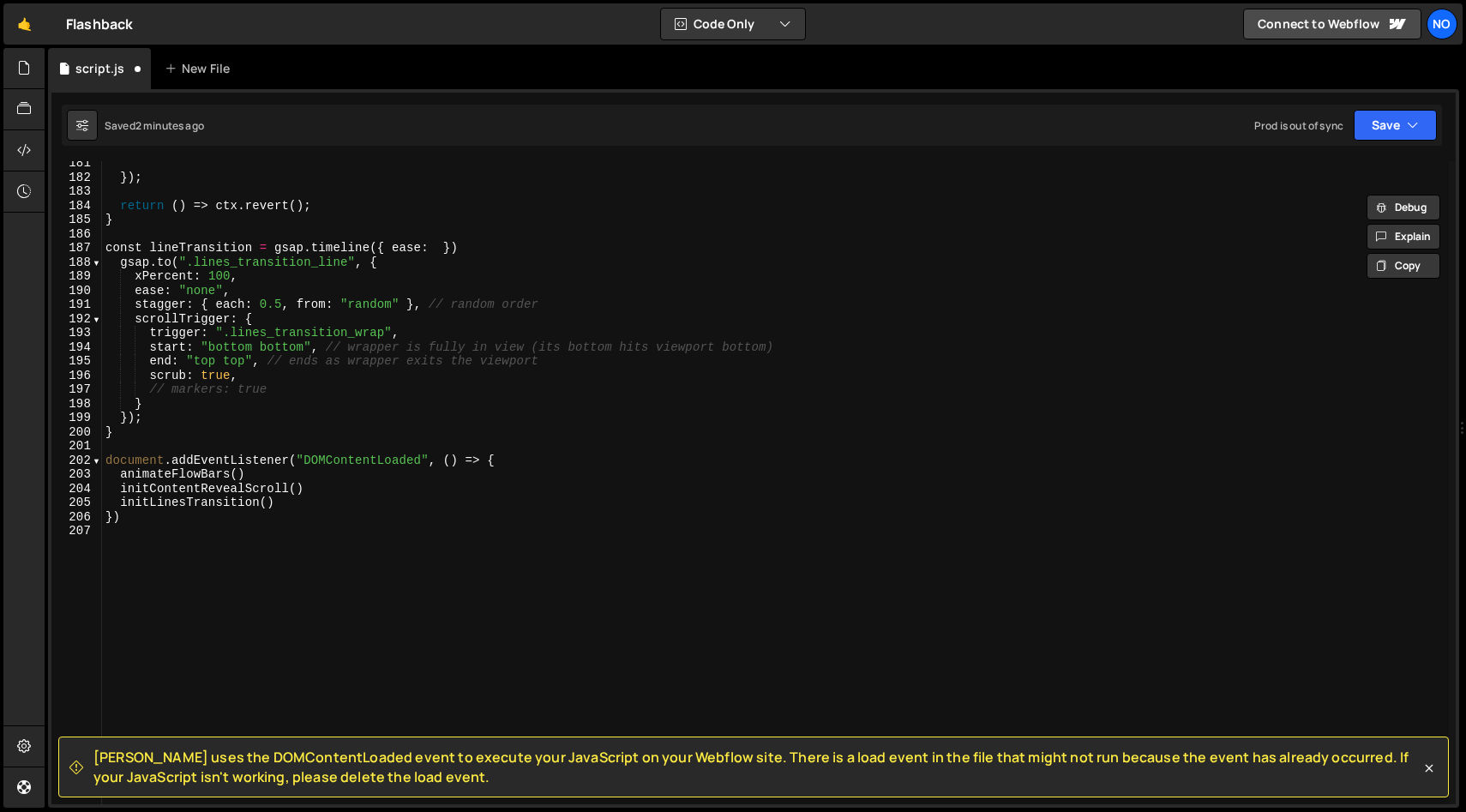
scroll to position [2510, 0]
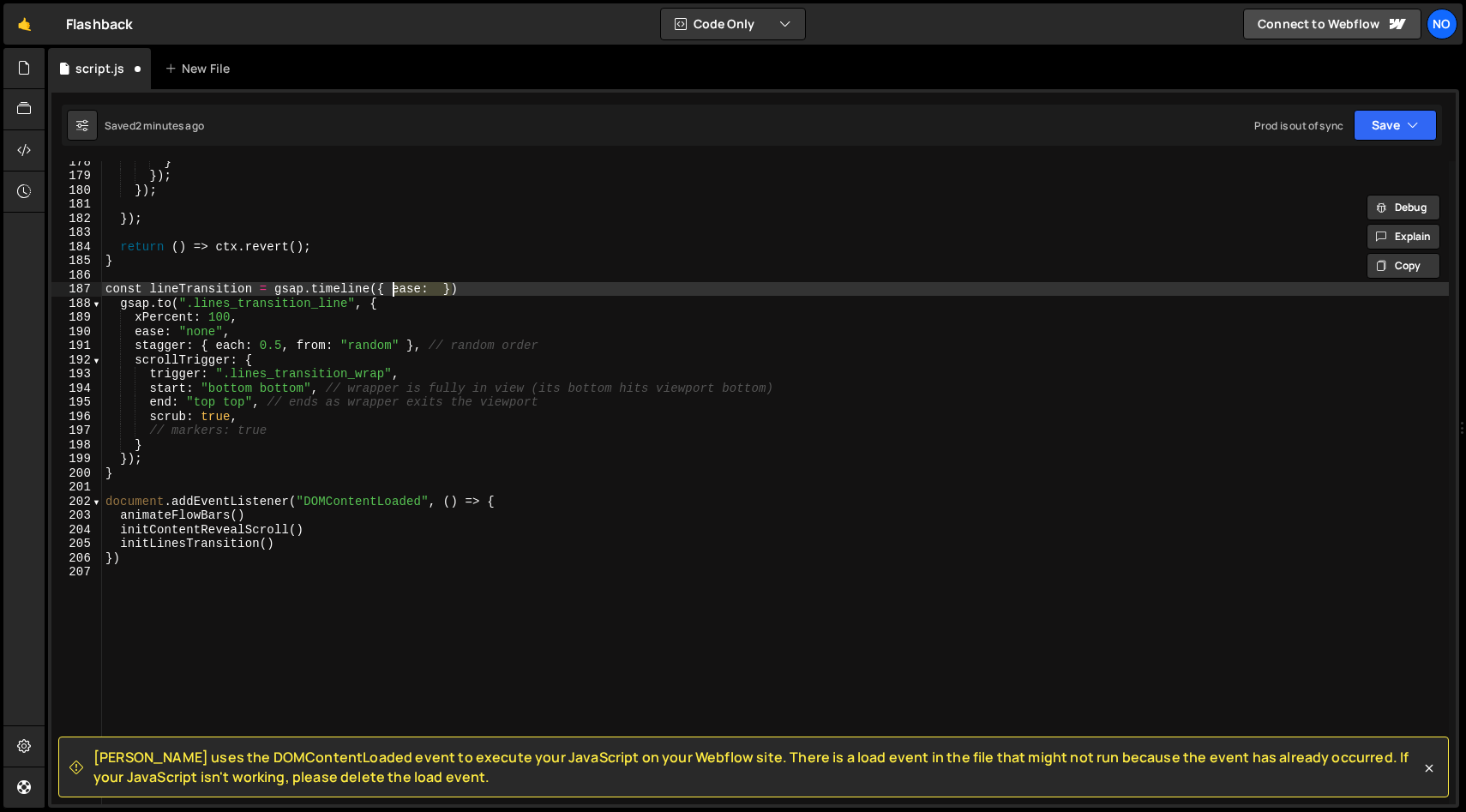
drag, startPoint x: 453, startPoint y: 289, endPoint x: 381, endPoint y: 291, distance: 72.0
click at [381, 291] on div "} }) ; }) ; }) ; return ( ) => ctx . revert ( ) ; } const lineTransition = gsap…" at bounding box center [775, 489] width 1347 height 671
click at [426, 289] on div "} }) ; }) ; }) ; return ( ) => ctx . revert ( ) ; } const lineTransition = gsap…" at bounding box center [775, 489] width 1347 height 671
drag, startPoint x: 417, startPoint y: 287, endPoint x: 429, endPoint y: 290, distance: 12.4
click at [427, 289] on div "} }) ; }) ; }) ; return ( ) => ctx . revert ( ) ; } const lineTransition = gsap…" at bounding box center [775, 489] width 1347 height 671
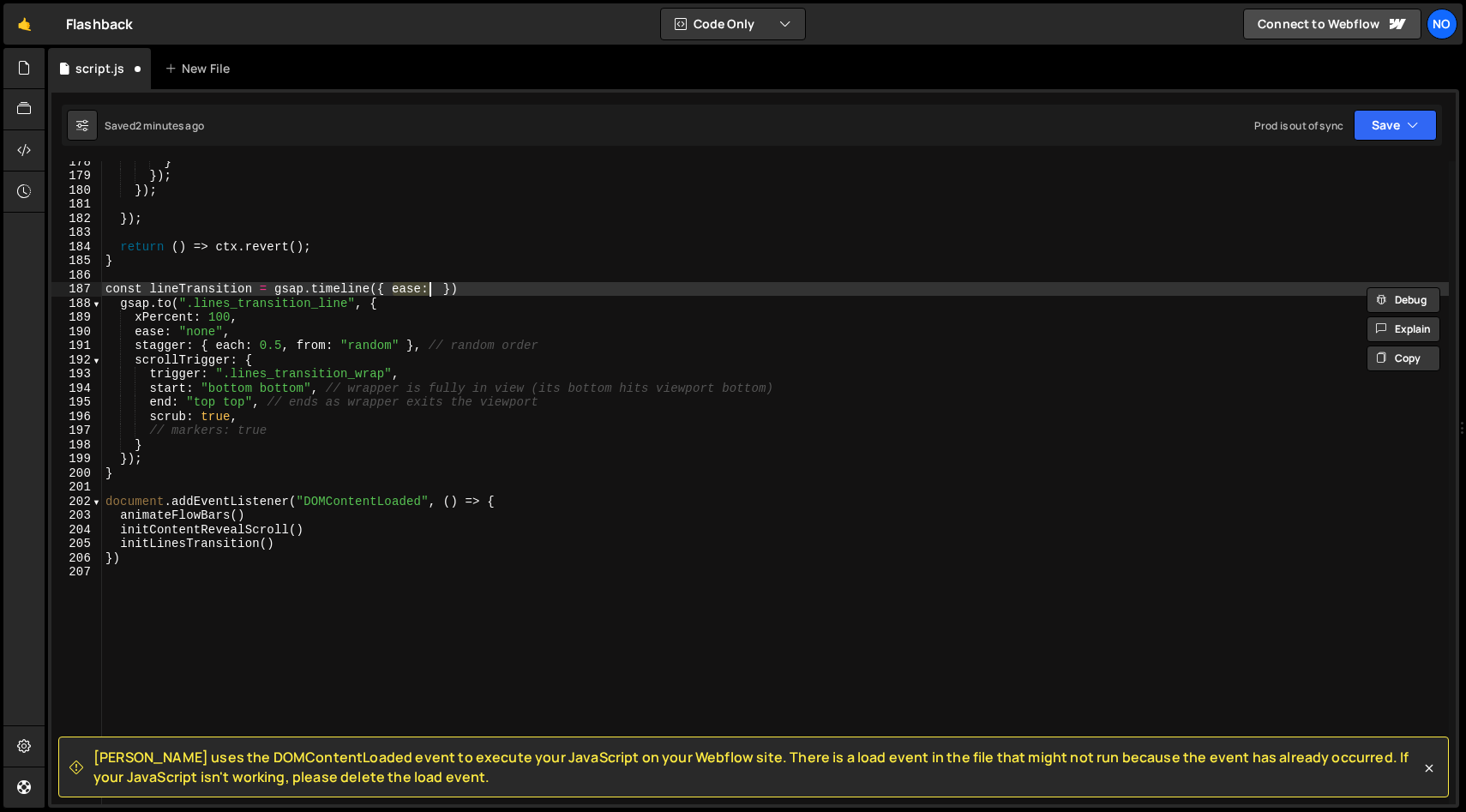
paste textarea "defaults: { ease: "power2.inOut" }"
click at [663, 289] on div "} }) ; }) ; }) ; return ( ) => ctx . revert ( ) ; } const lineTransition = gsap…" at bounding box center [775, 489] width 1347 height 671
click at [688, 291] on div "} }) ; }) ; }) ; return ( ) => ctx . revert ( ) ; } const lineTransition = gsap…" at bounding box center [775, 489] width 1347 height 671
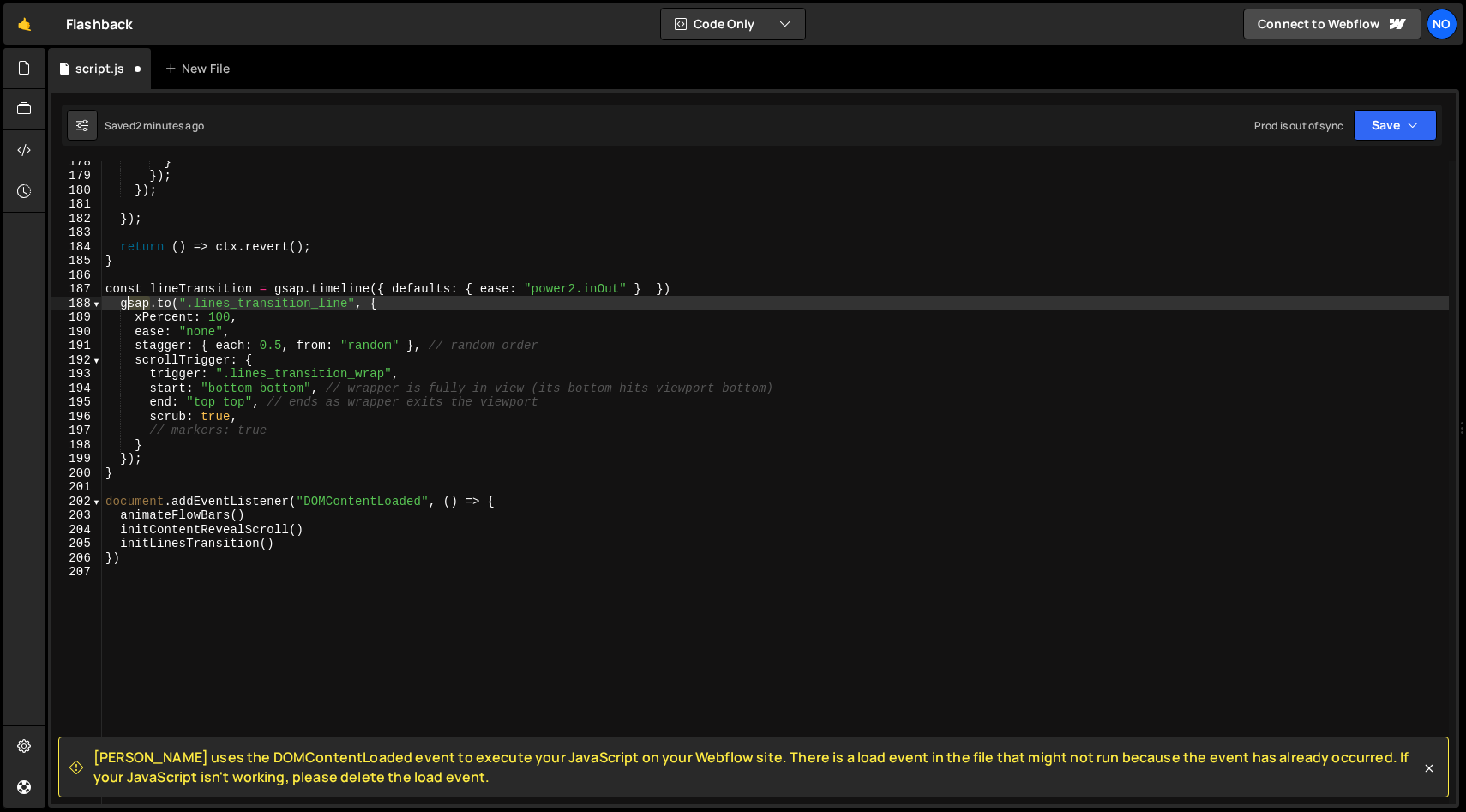
drag, startPoint x: 144, startPoint y: 305, endPoint x: 121, endPoint y: 306, distance: 23.0
click at [119, 306] on div "} }) ; }) ; }) ; return ( ) => ctx . revert ( ) ; } const lineTransition = gsap…" at bounding box center [775, 489] width 1347 height 671
click at [226, 288] on div "} }) ; }) ; }) ; return ( ) => ctx . revert ( ) ; } const lineTransition = gsap…" at bounding box center [775, 489] width 1347 height 671
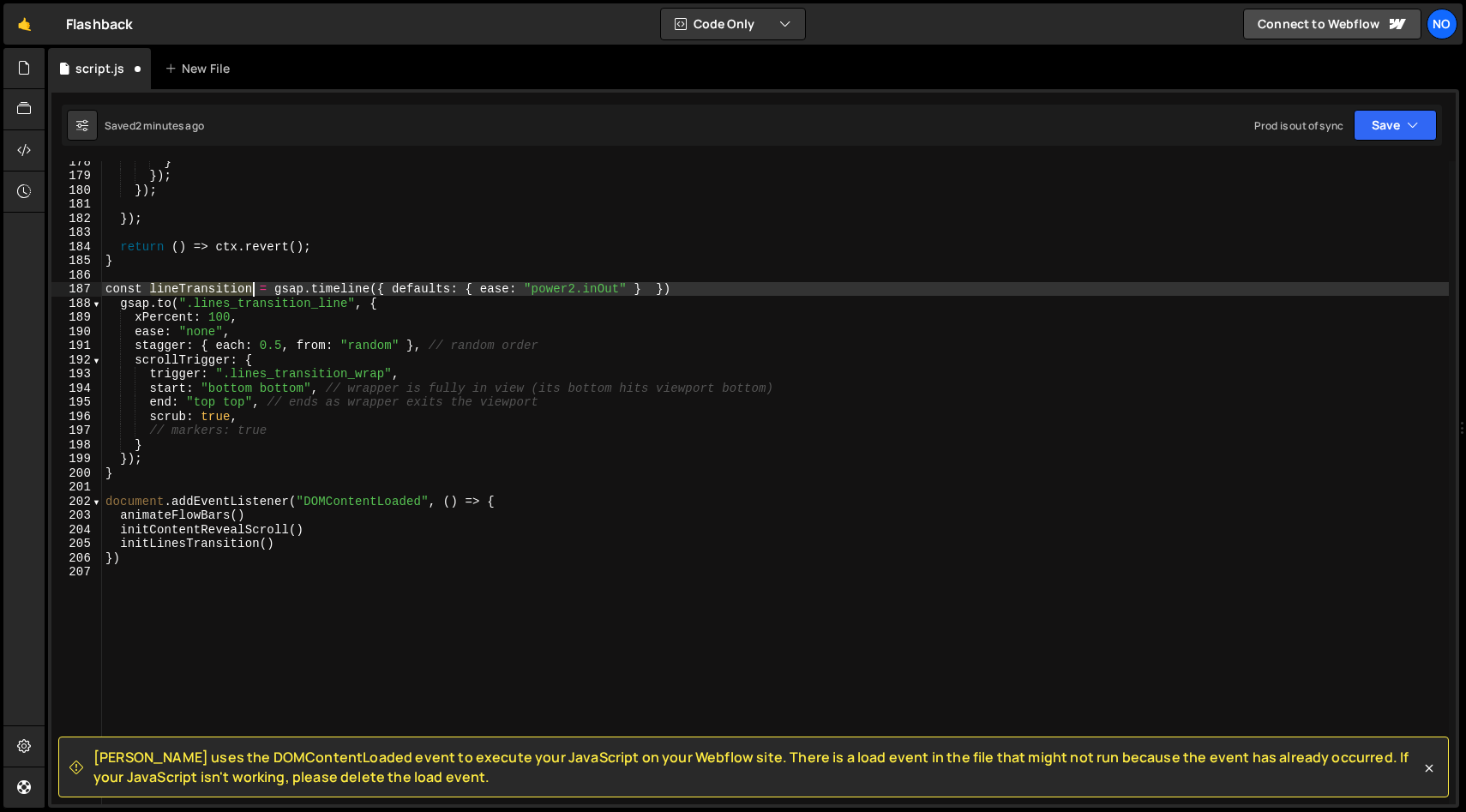
click at [226, 288] on div "} }) ; }) ; }) ; return ( ) => ctx . revert ( ) ; } const lineTransition = gsap…" at bounding box center [775, 489] width 1347 height 671
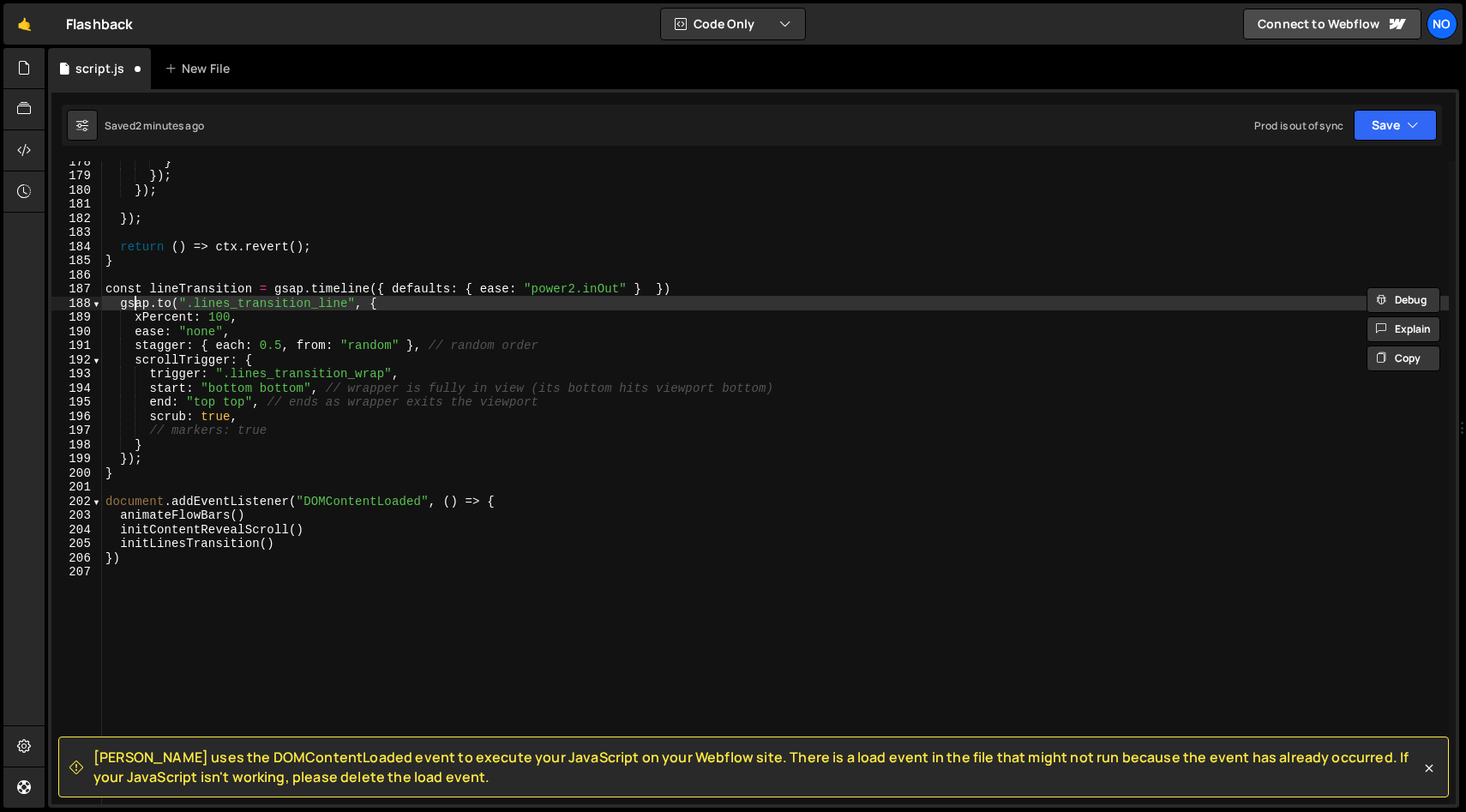
click at [135, 301] on div "} }) ; }) ; }) ; return ( ) => ctx . revert ( ) ; } const lineTransition = gsap…" at bounding box center [775, 489] width 1347 height 671
paste textarea "lineTransition"
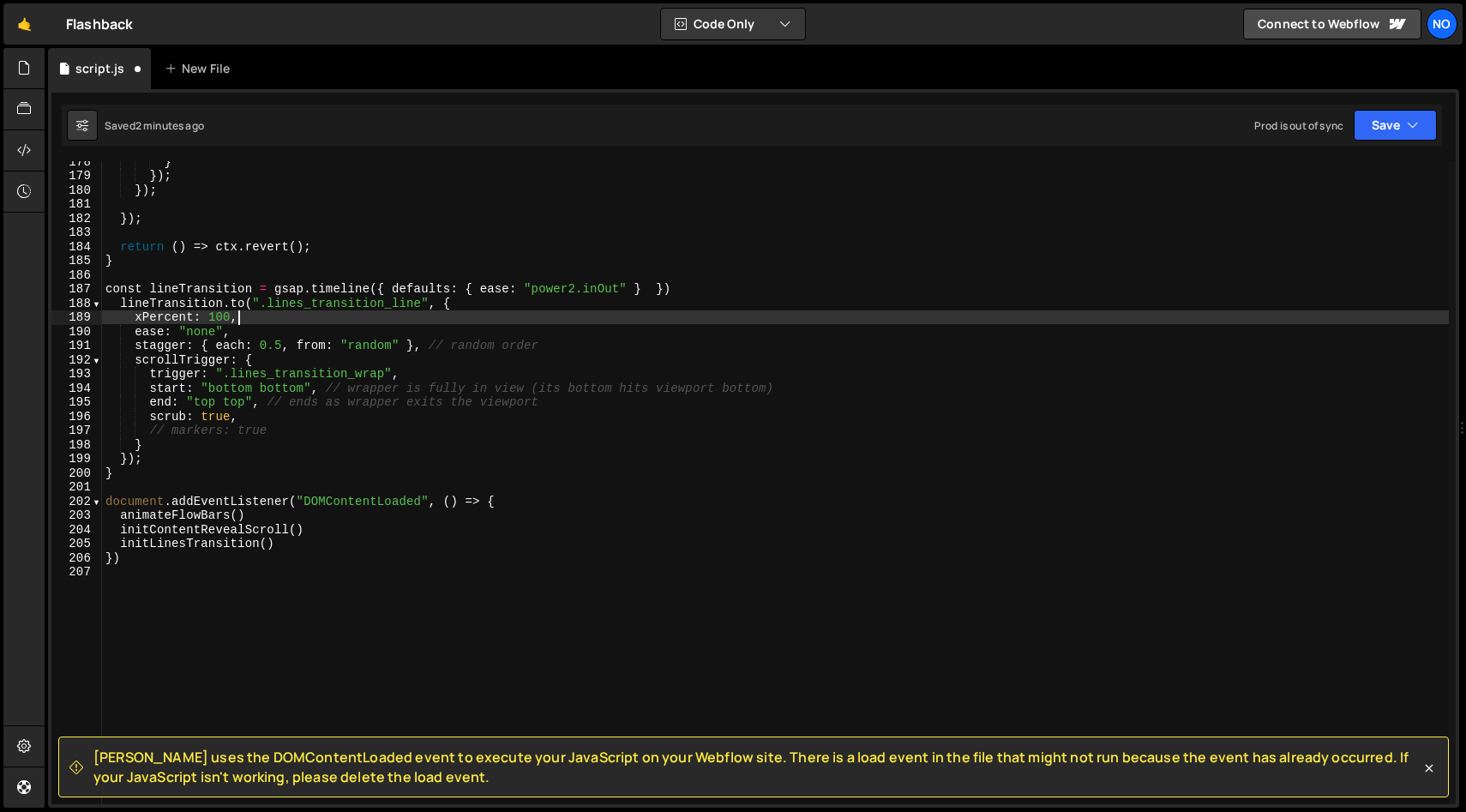
click at [465, 310] on div "} }) ; }) ; }) ; return ( ) => ctx . revert ( ) ; } const lineTransition = gsap…" at bounding box center [775, 489] width 1347 height 671
click at [123, 475] on div "} }) ; }) ; }) ; return ( ) => ctx . revert ( ) ; } const lineTransition = gsap…" at bounding box center [775, 489] width 1347 height 671
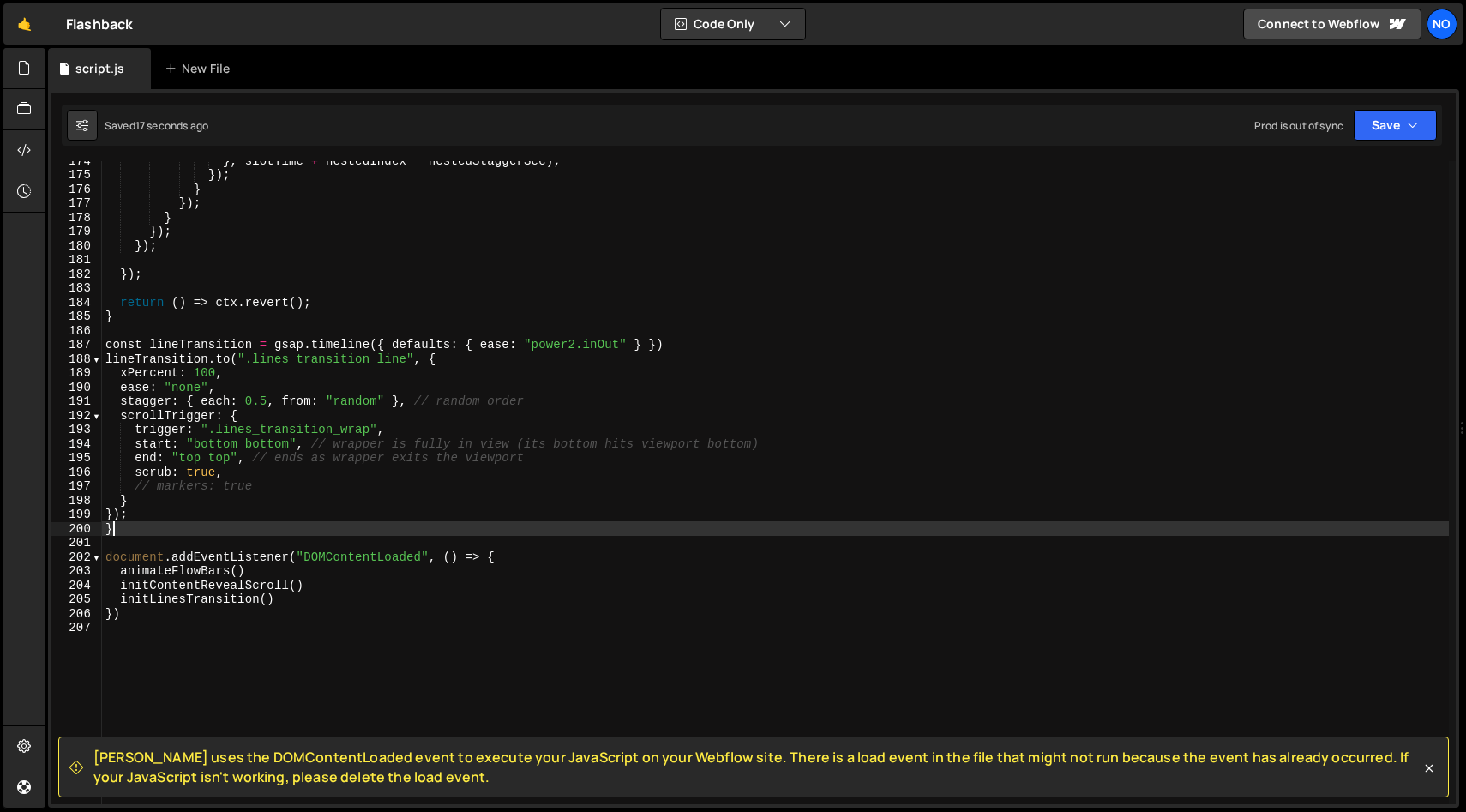
scroll to position [2455, 0]
click at [135, 502] on div "} , slotTime + nestedIndex * nestedStaggerSec ) ; }) ; } }) ; } }) ; }) ; }) ; …" at bounding box center [775, 488] width 1347 height 671
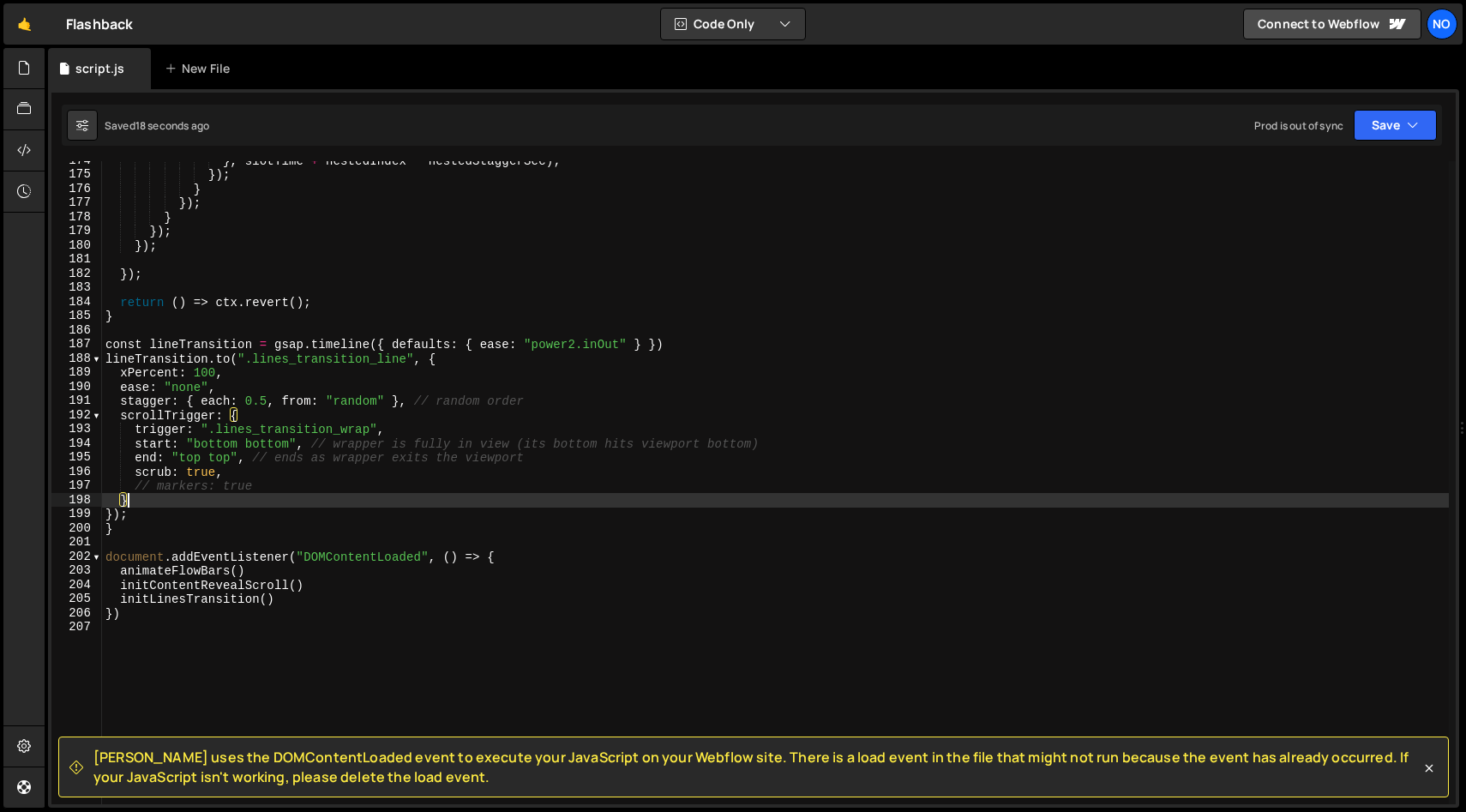
scroll to position [2475, 0]
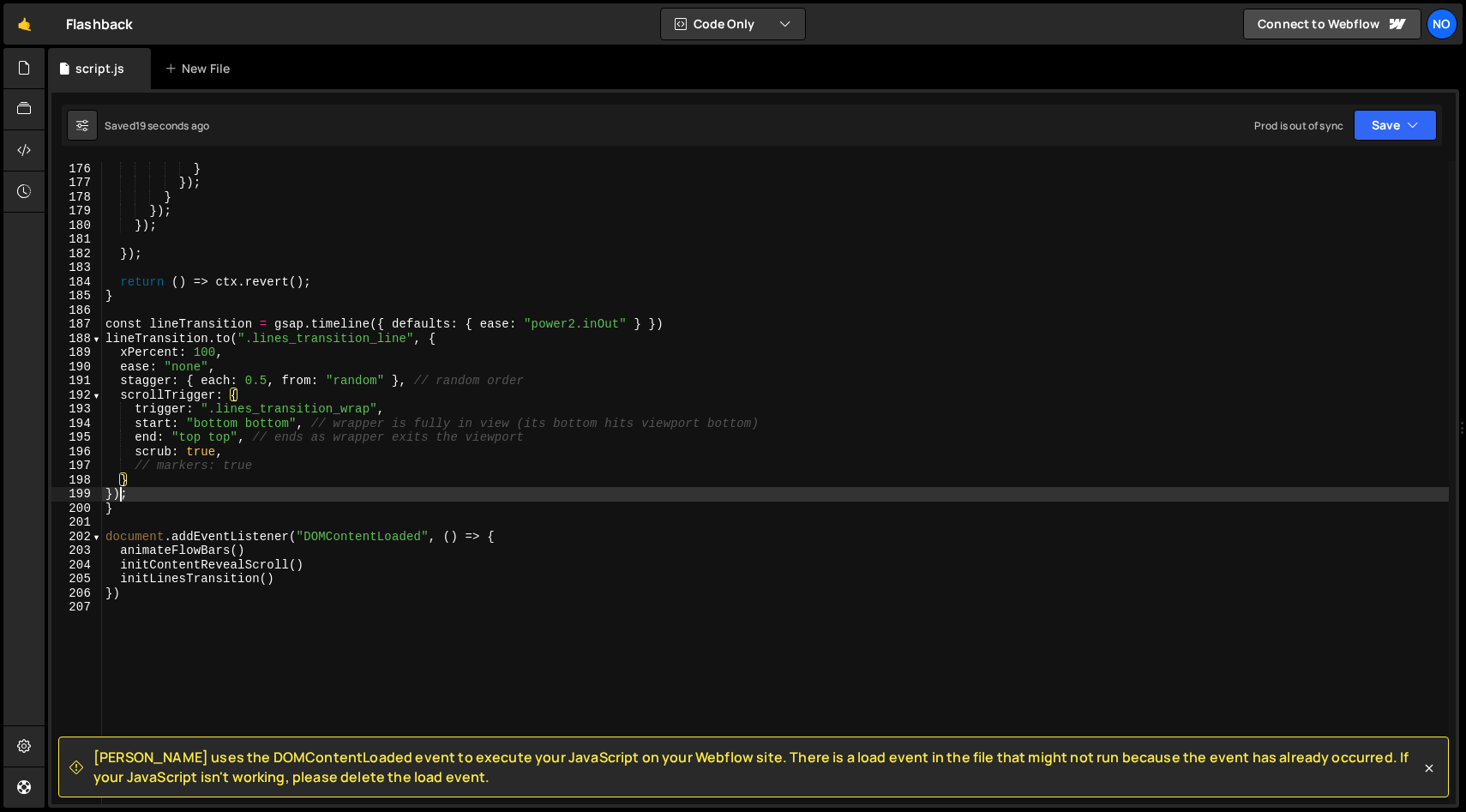
click at [120, 494] on div "}) ; } }) ; } }) ; }) ; }) ; return ( ) => ctx . revert ( ) ; } const lineTrans…" at bounding box center [775, 483] width 1347 height 671
drag, startPoint x: 118, startPoint y: 507, endPoint x: 155, endPoint y: 517, distance: 38.3
click at [118, 507] on div "}) ; } }) ; } }) ; }) ; }) ; return ( ) => ctx . revert ( ) ; } const lineTrans…" at bounding box center [775, 483] width 1347 height 671
type textarea "}"
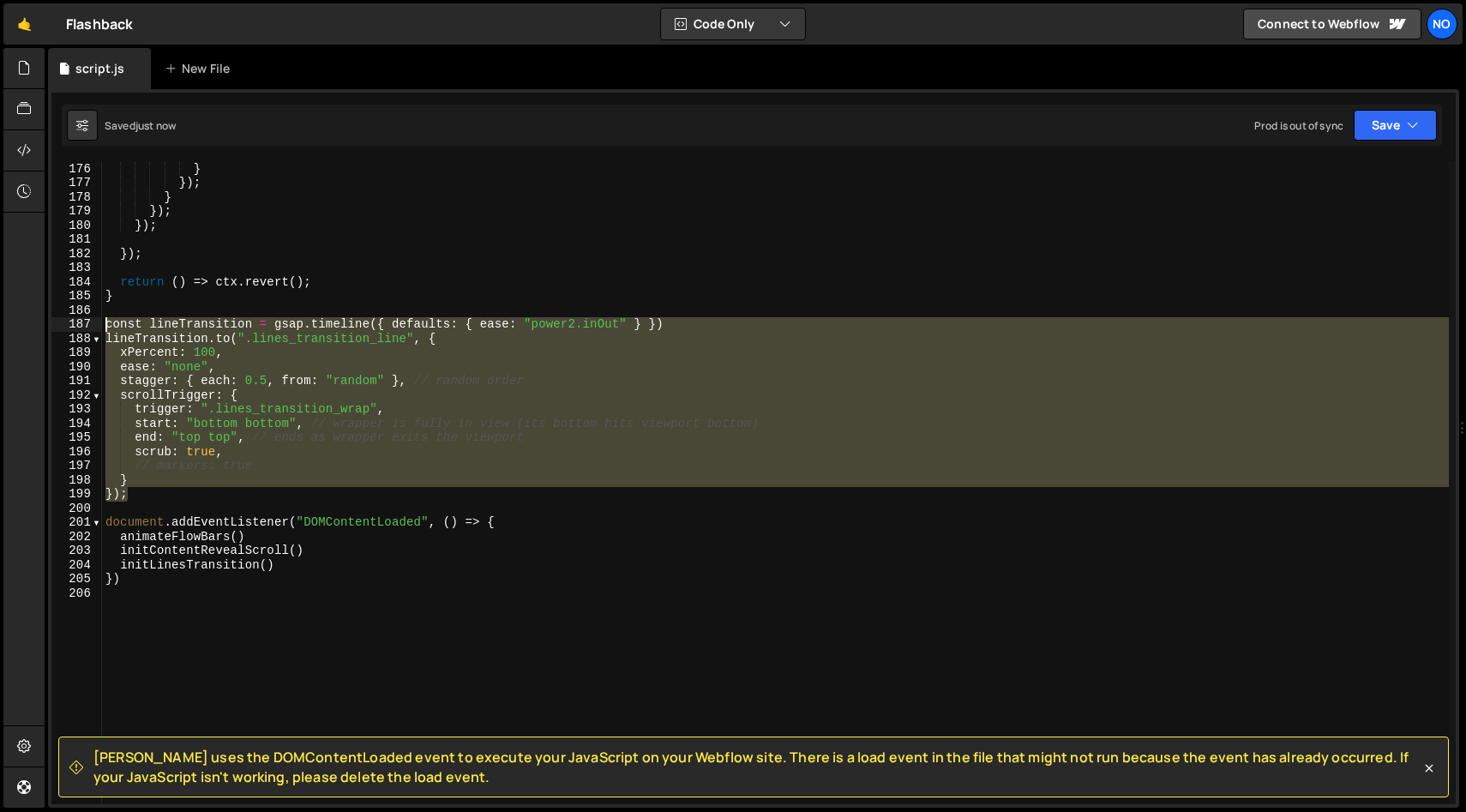
drag, startPoint x: 135, startPoint y: 492, endPoint x: 97, endPoint y: 327, distance: 169.3
click at [97, 327] on div "}); 175 176 177 178 179 180 181 182 183 184 185 186 187 188 189 190 191 192 193…" at bounding box center [753, 482] width 1404 height 643
type textarea "const lineTransition = gsap.timeline({ defaults: { ease: "power2.inOut" } }) [D…"
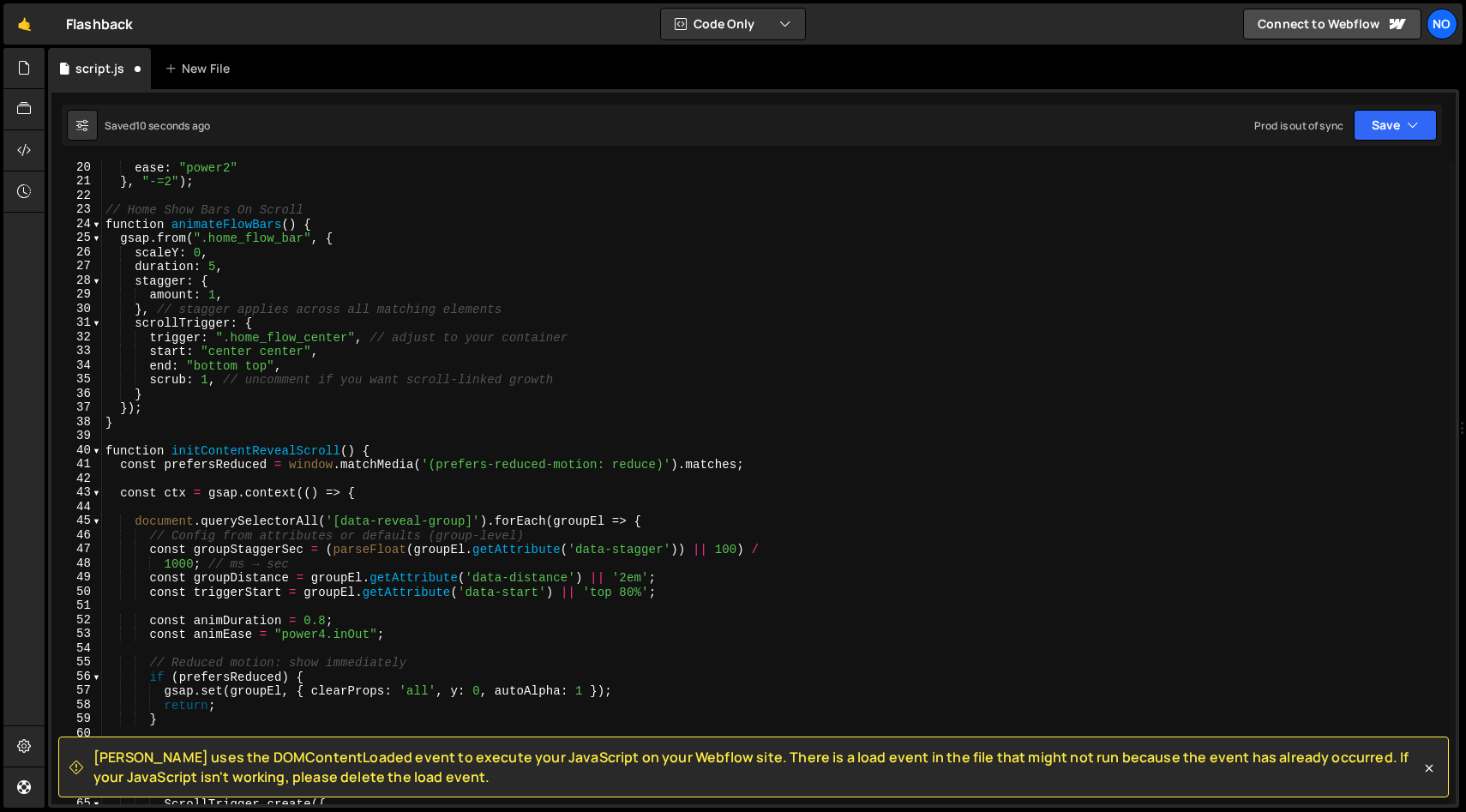
scroll to position [0, 0]
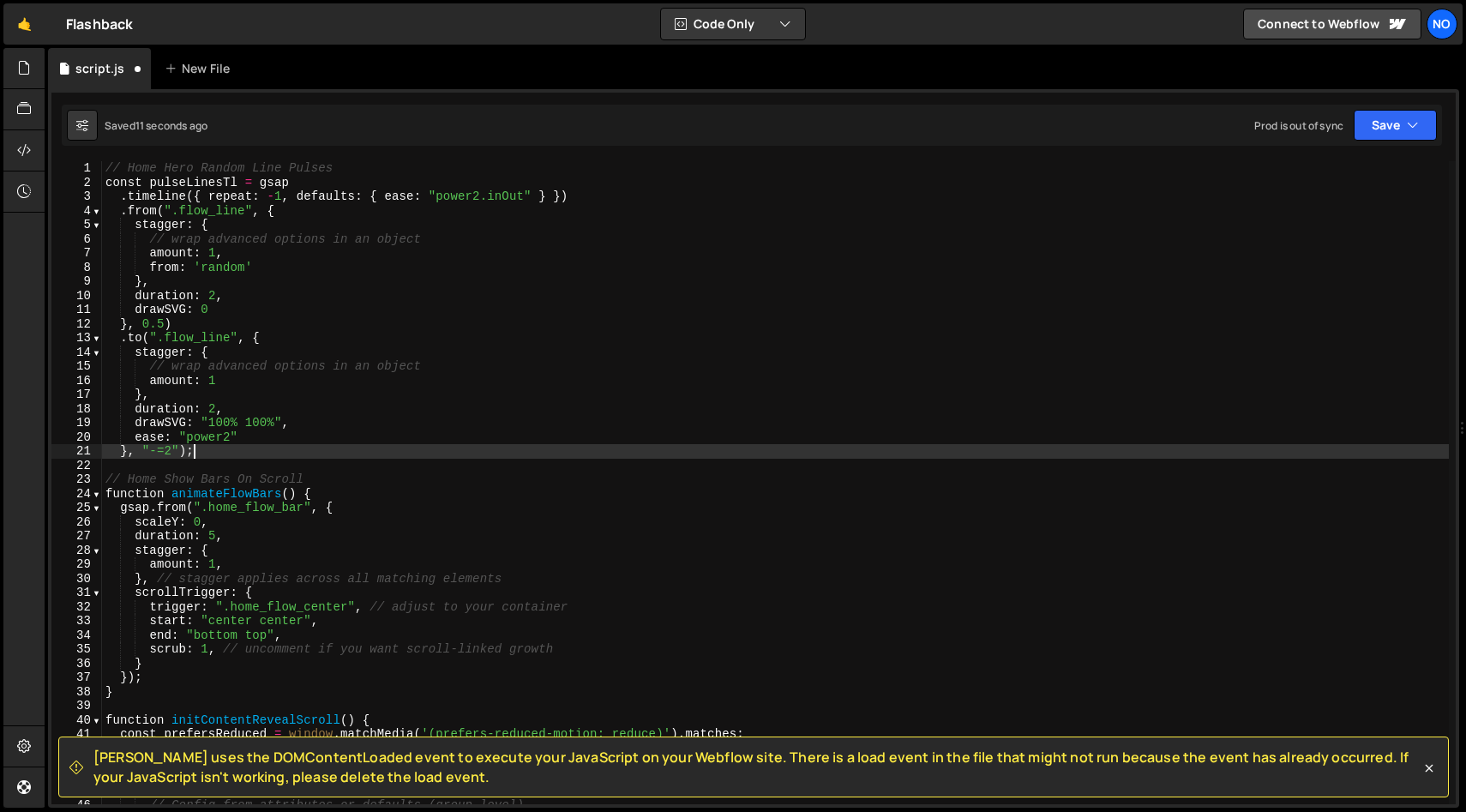
click at [237, 445] on div "// Home Hero Random Line Pulses const pulseLinesTl = gsap . timeline ({ repeat …" at bounding box center [775, 496] width 1347 height 671
type textarea "}, "-=2");"
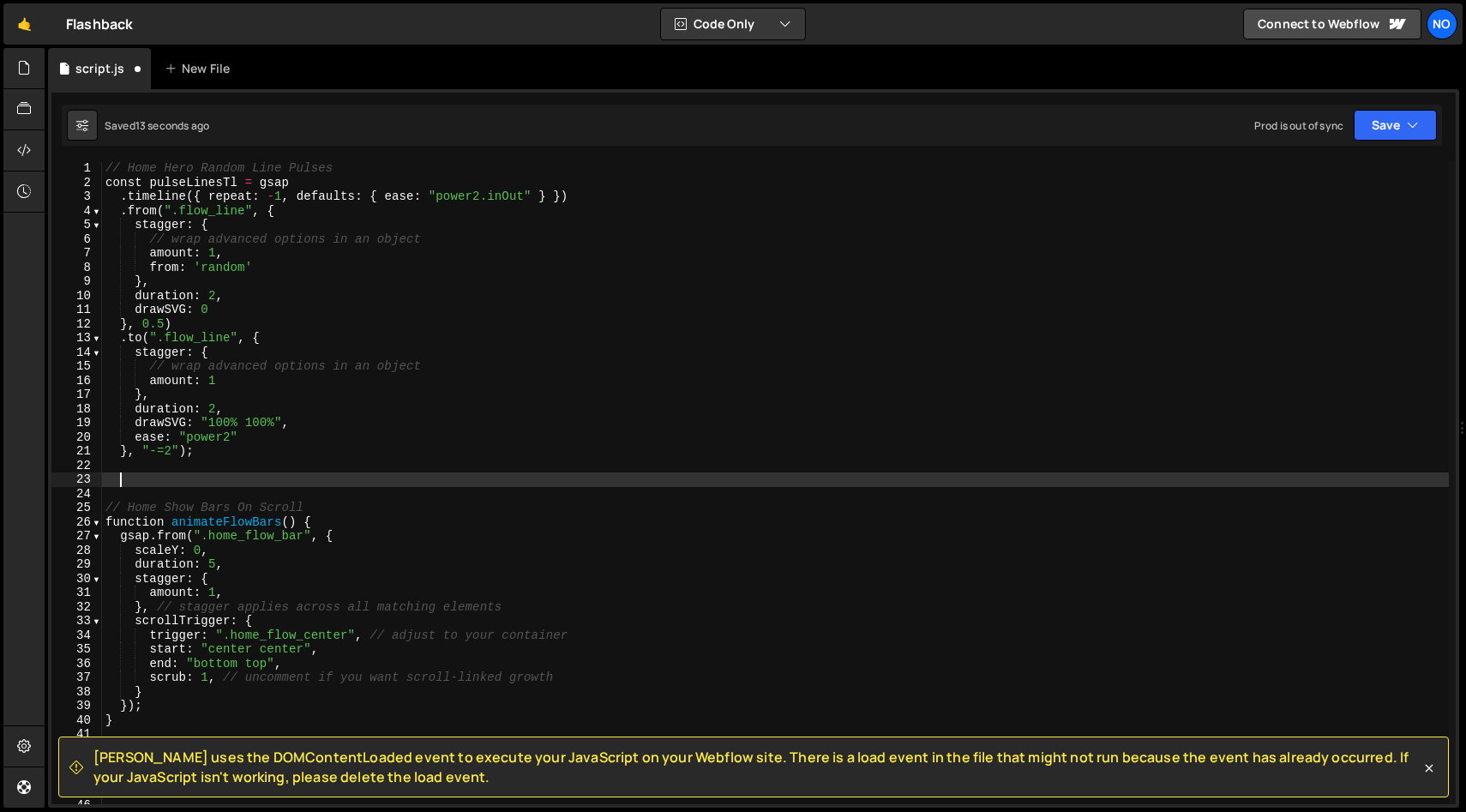
paste textarea "});"
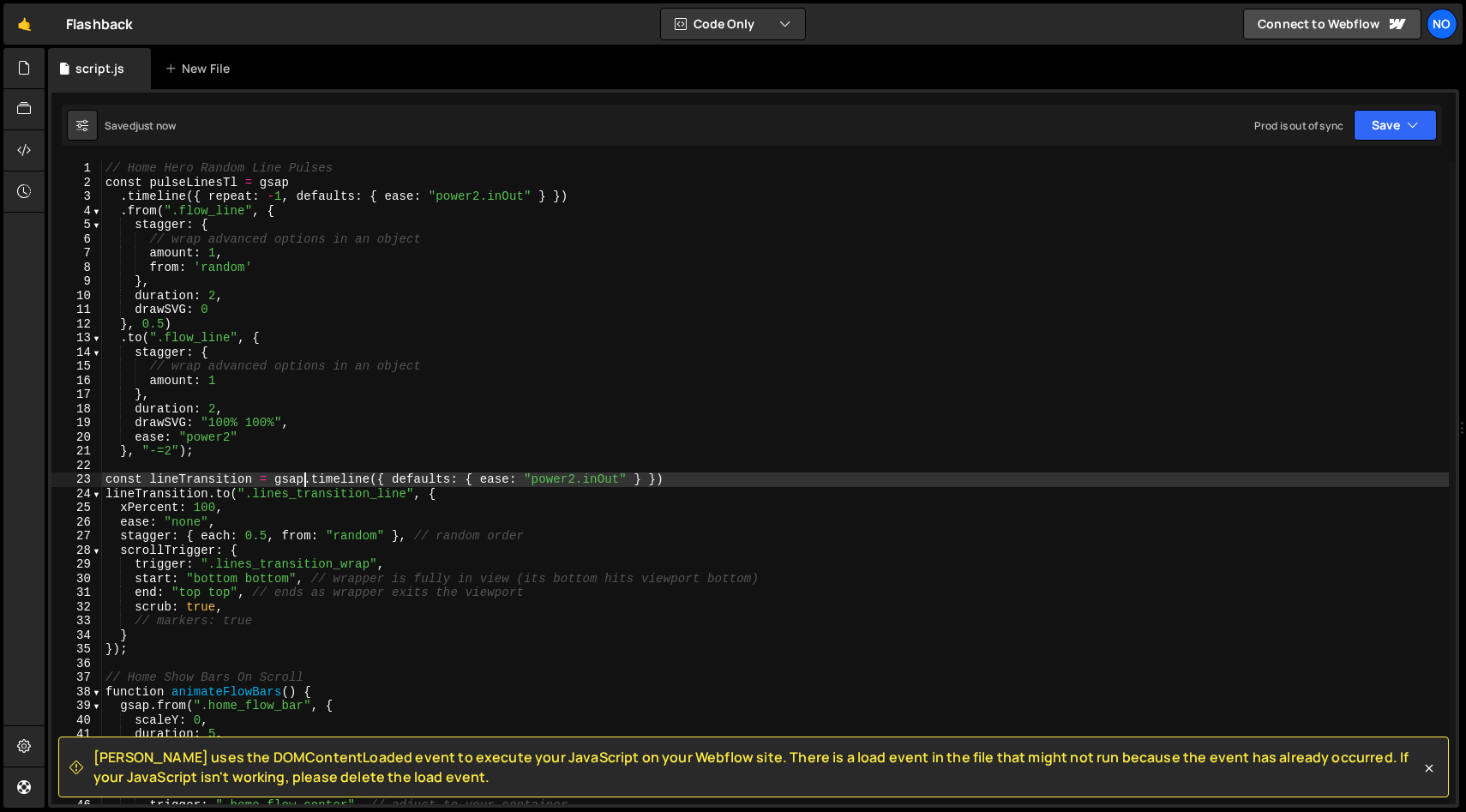
drag, startPoint x: 303, startPoint y: 482, endPoint x: 326, endPoint y: 506, distance: 33.2
click at [307, 485] on div "// Home Hero Random Line Pulses const pulseLinesTl = gsap . timeline ({ repeat …" at bounding box center [775, 496] width 1347 height 671
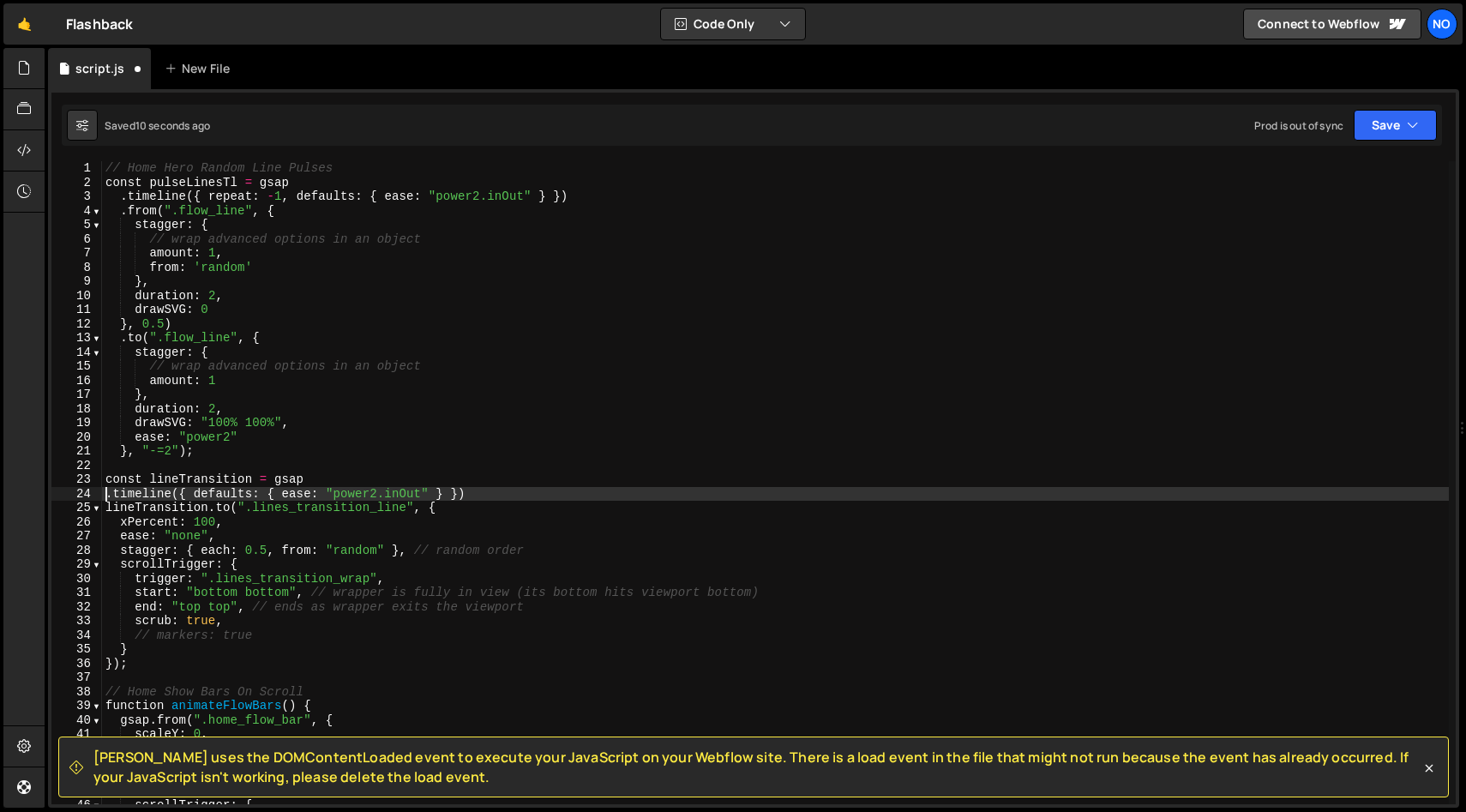
click at [252, 479] on div "// Home Hero Random Line Pulses const pulseLinesTl = gsap . timeline ({ repeat …" at bounding box center [775, 496] width 1347 height 671
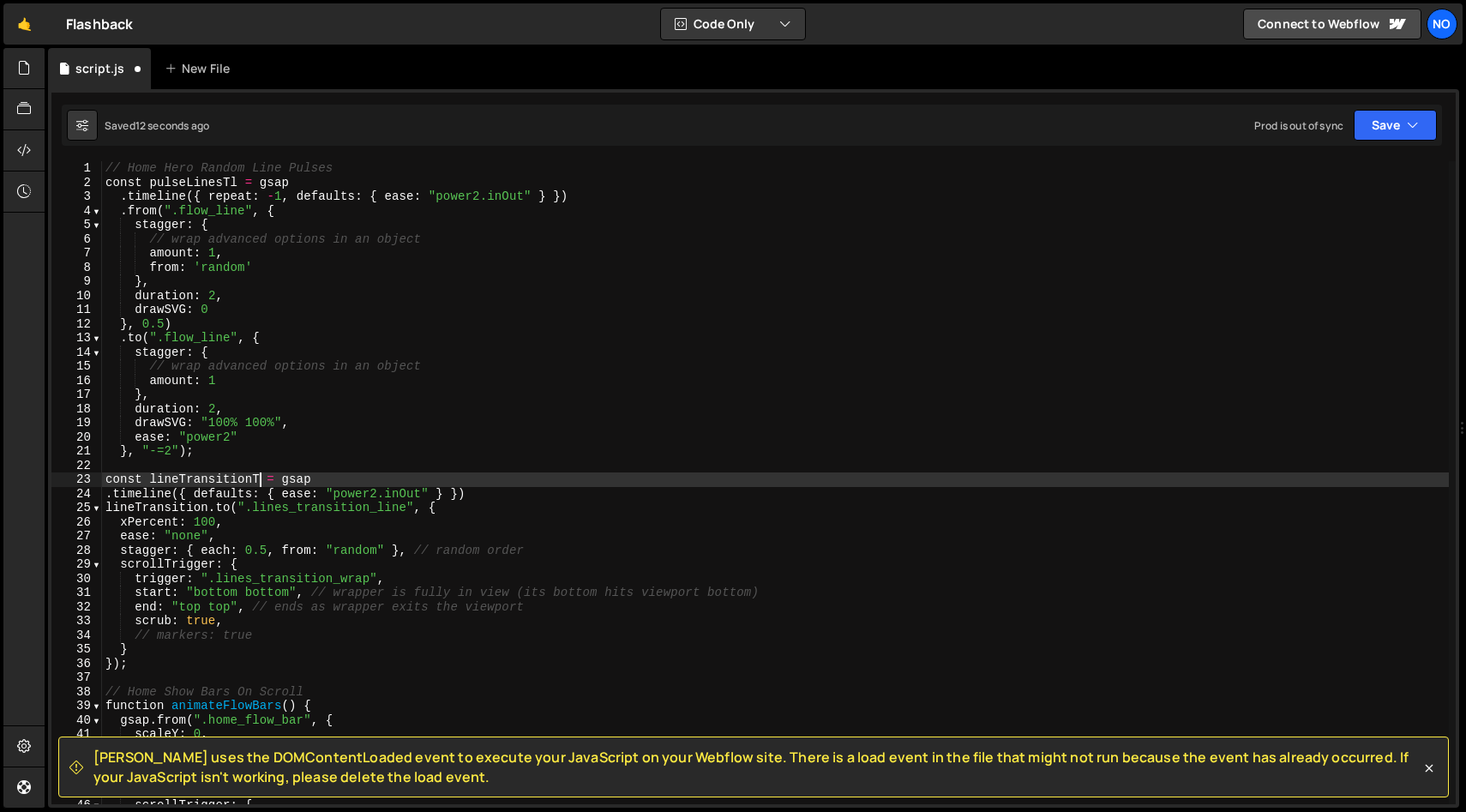
scroll to position [0, 11]
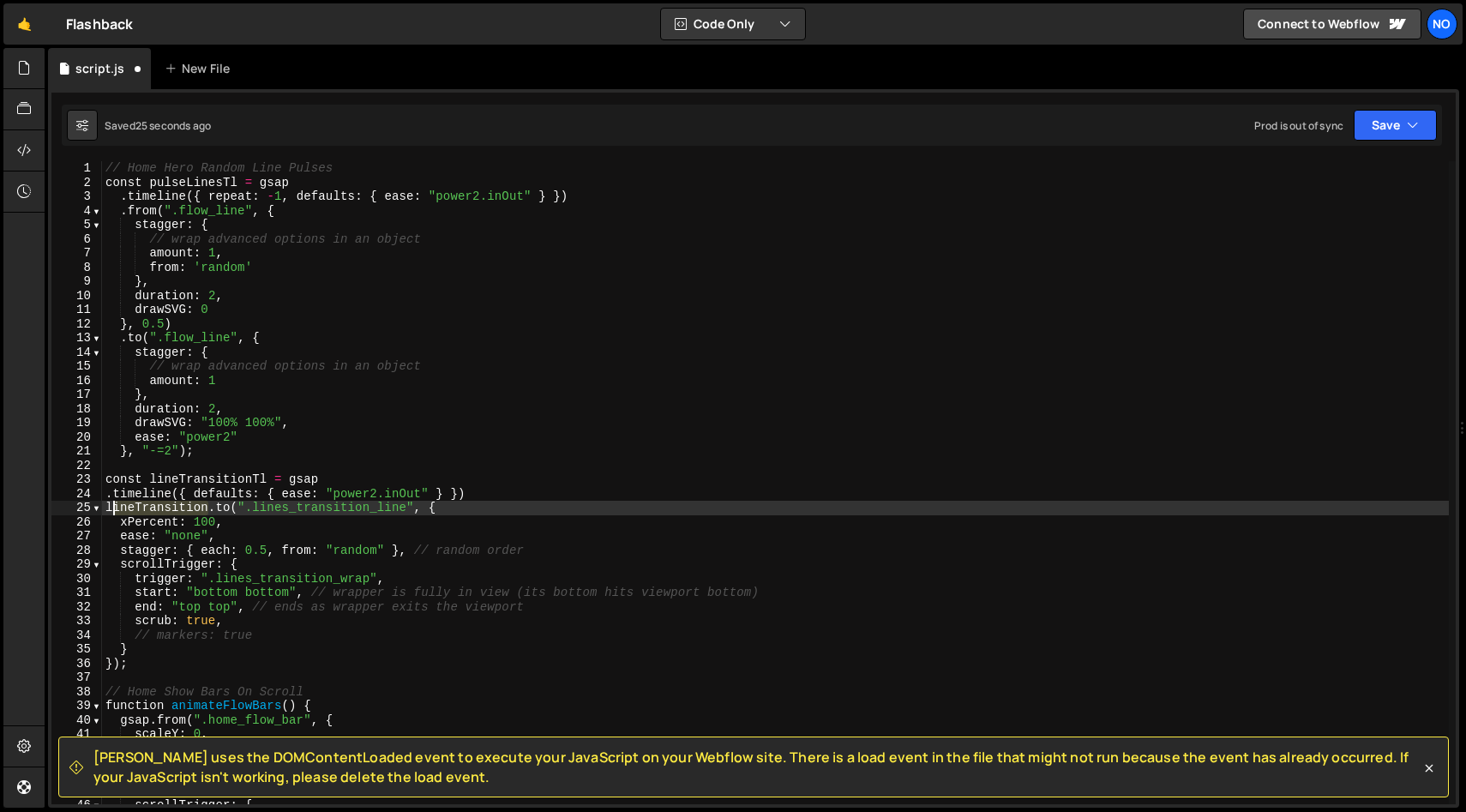
drag, startPoint x: 210, startPoint y: 510, endPoint x: 115, endPoint y: 514, distance: 95.1
click at [110, 511] on div "// Home Hero Random Line Pulses const pulseLinesTl = gsap . timeline ({ repeat …" at bounding box center [775, 496] width 1347 height 671
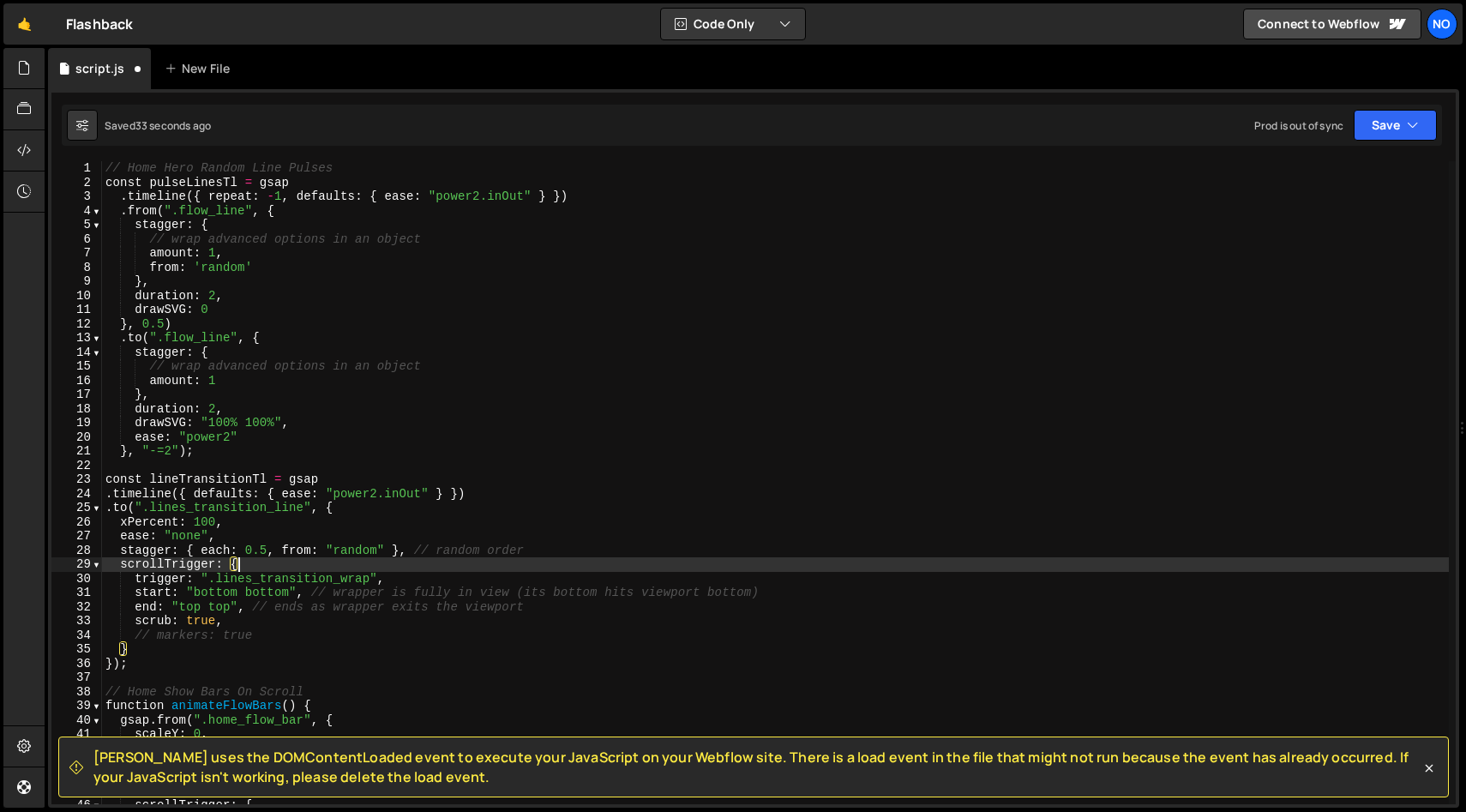
click at [256, 566] on div "// Home Hero Random Line Pulses const pulseLinesTl = gsap . timeline ({ repeat …" at bounding box center [775, 496] width 1347 height 671
click at [137, 667] on div "// Home Hero Random Line Pulses const pulseLinesTl = gsap . timeline ({ repeat …" at bounding box center [775, 496] width 1347 height 671
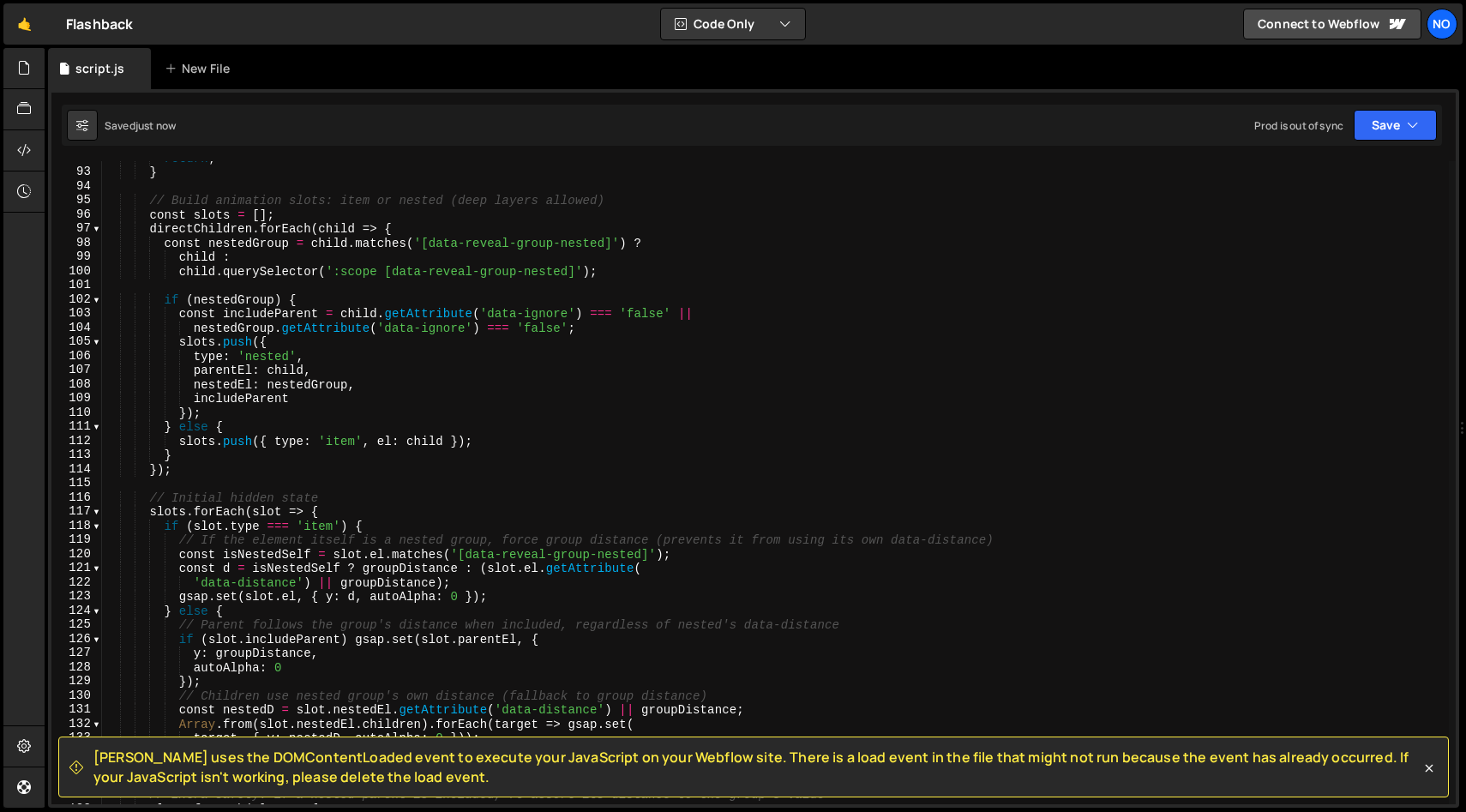
scroll to position [2599, 0]
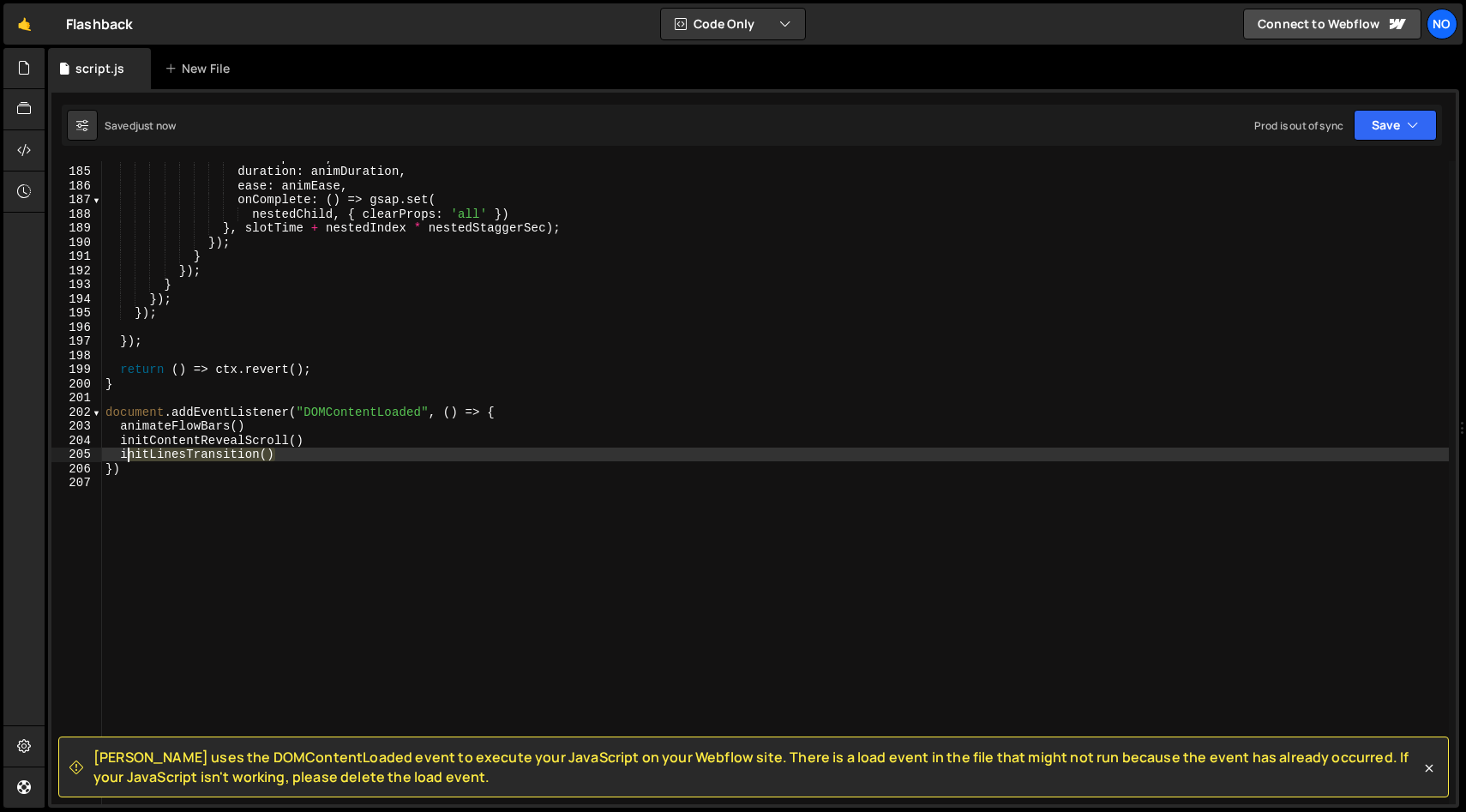
drag, startPoint x: 280, startPoint y: 456, endPoint x: 56, endPoint y: 456, distance: 224.0
click at [56, 456] on div "}); 184 185 186 187 188 189 190 191 192 193 194 195 196 197 198 199 200 201 202…" at bounding box center [753, 482] width 1404 height 643
type textarea "initLinesTransition()"
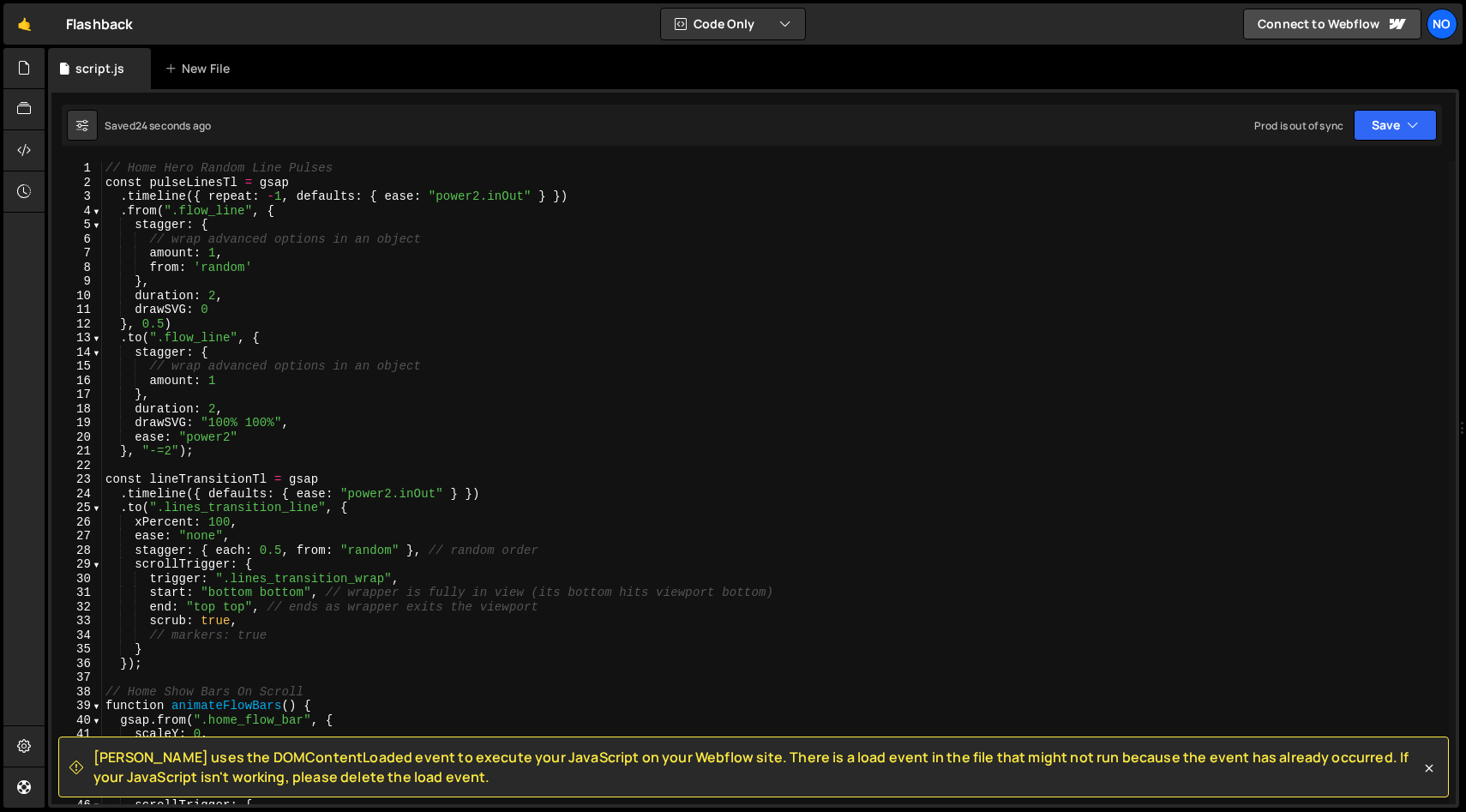
scroll to position [0, 0]
click at [303, 440] on div "// Home Hero Random Line Pulses const pulseLinesTl = gsap . timeline ({ repeat …" at bounding box center [775, 496] width 1347 height 671
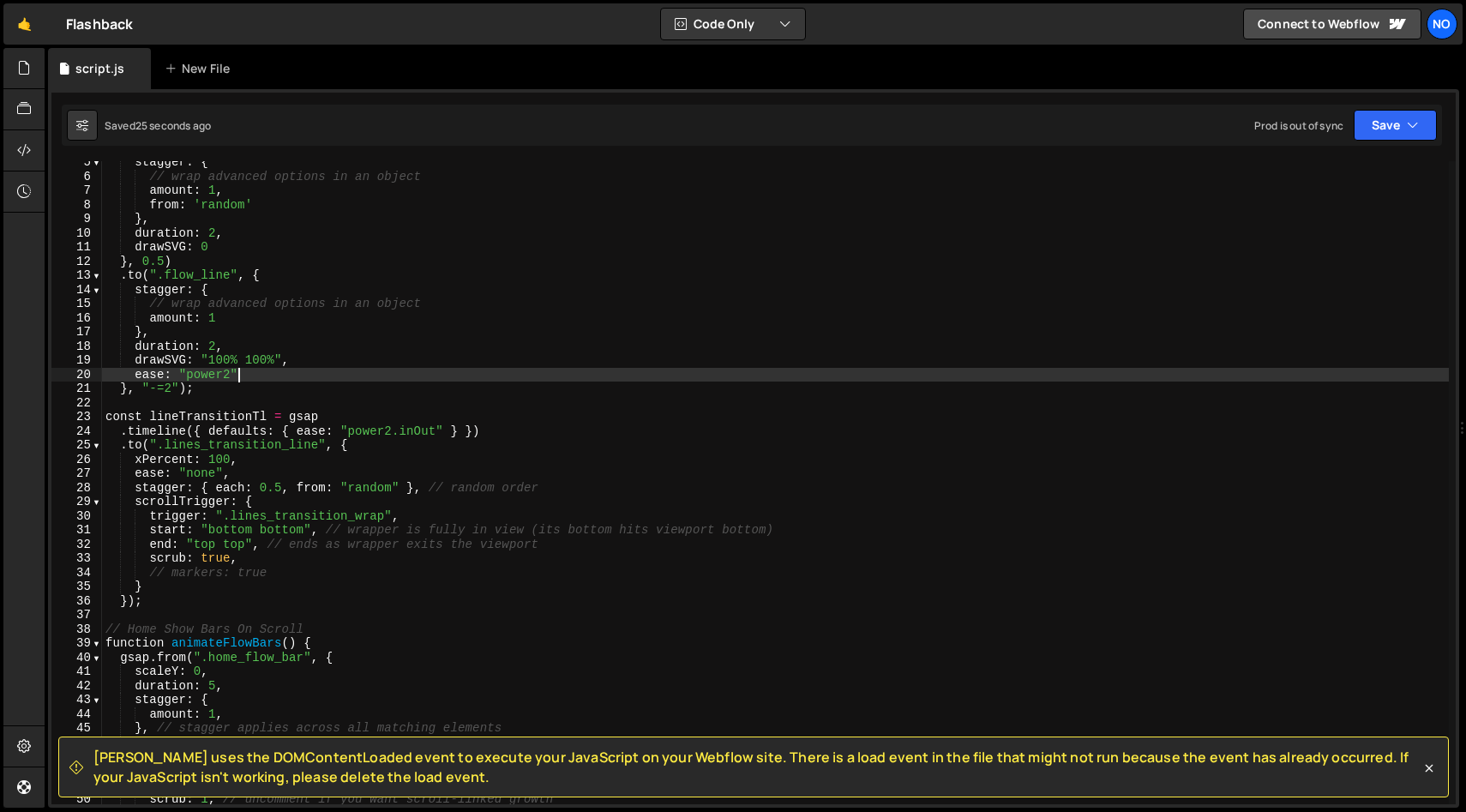
scroll to position [99, 0]
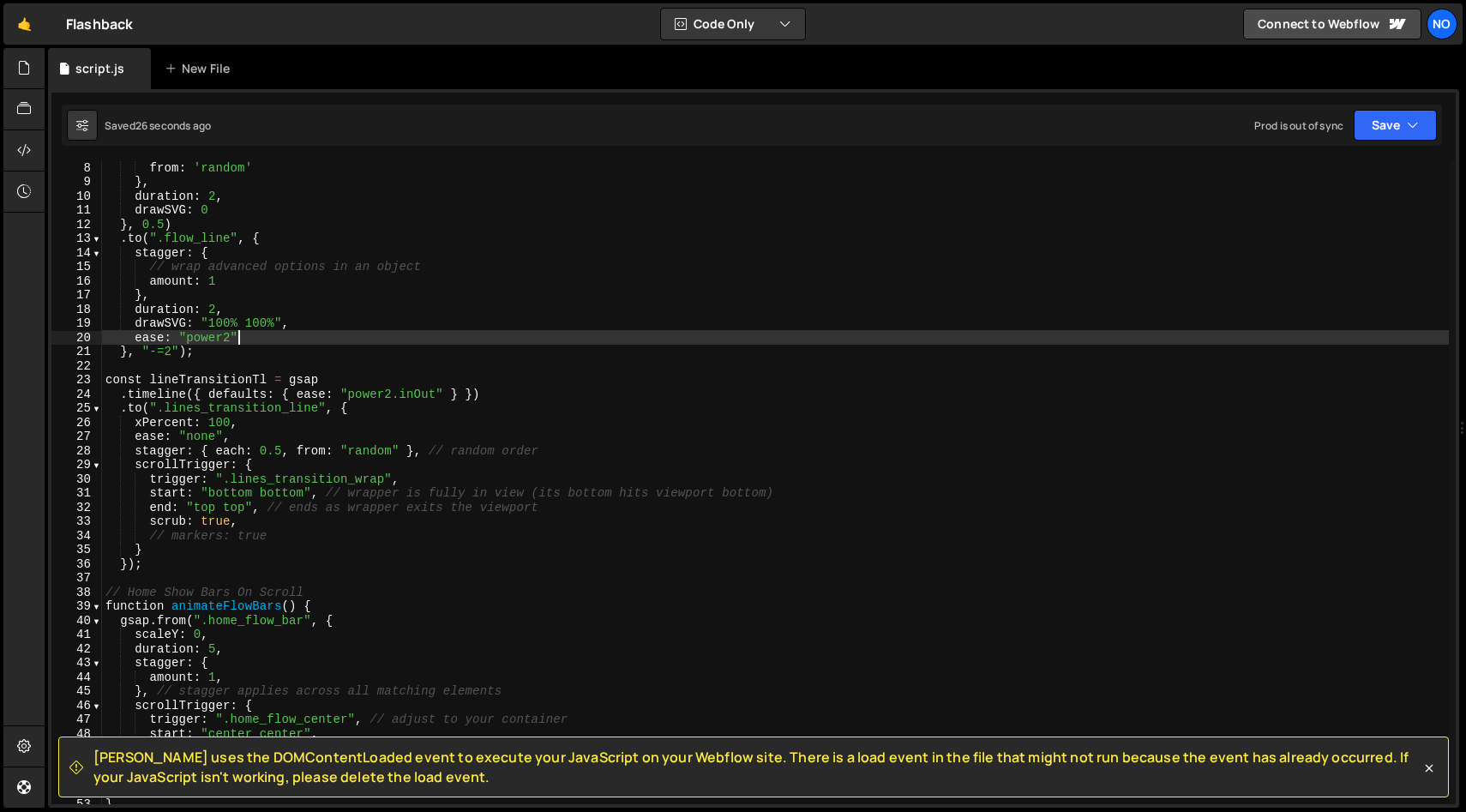
click at [300, 422] on div "from : 'random' } , duration : 2 , drawSVG : 0 } , 0.5 ) . to ( ".flow_line" , …" at bounding box center [775, 495] width 1347 height 671
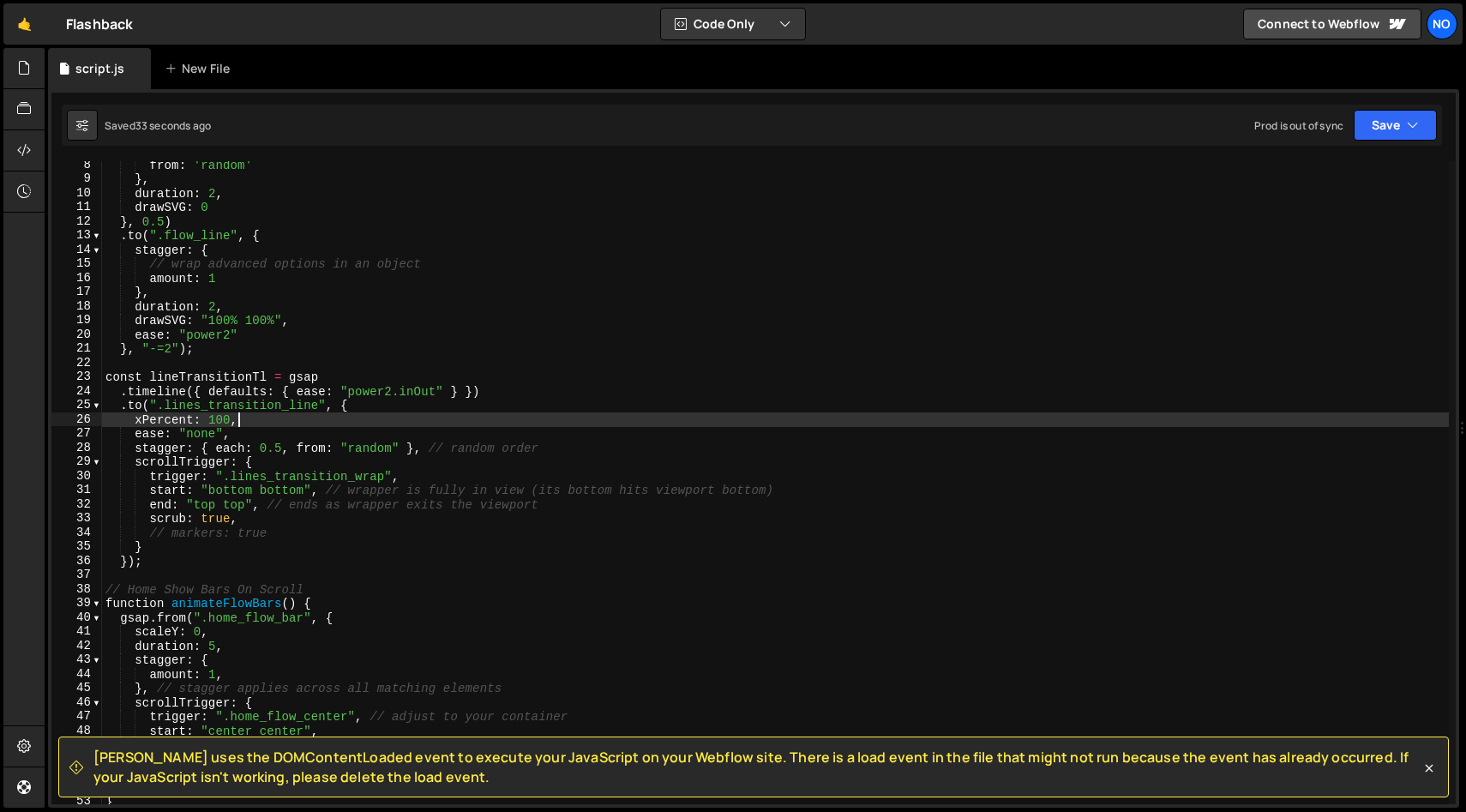
scroll to position [110, 0]
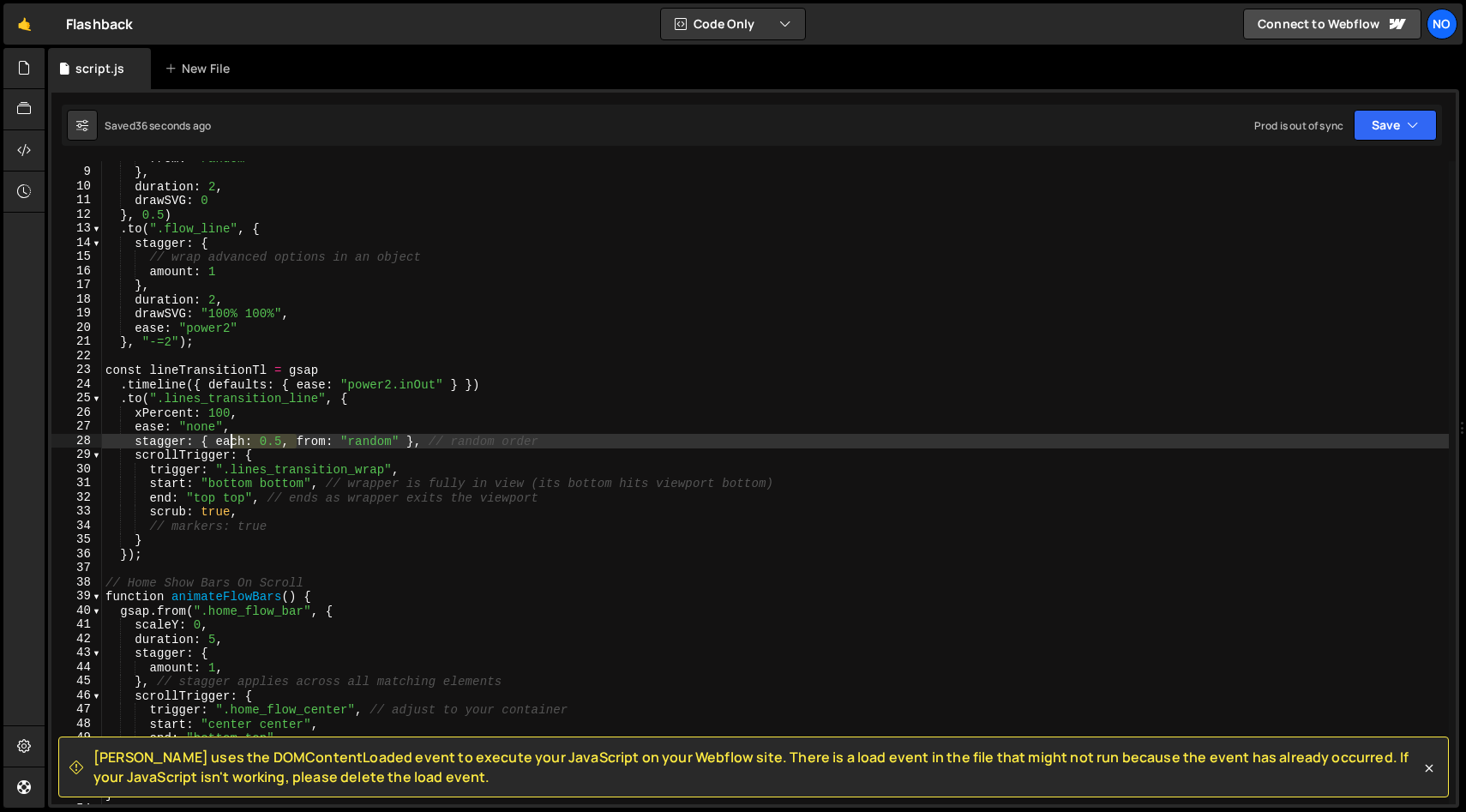
drag, startPoint x: 298, startPoint y: 443, endPoint x: 242, endPoint y: 448, distance: 56.2
click at [217, 443] on div "from : 'random' } , duration : 2 , drawSVG : 0 } , 0.5 ) . to ( ".flow_line" , …" at bounding box center [775, 486] width 1347 height 671
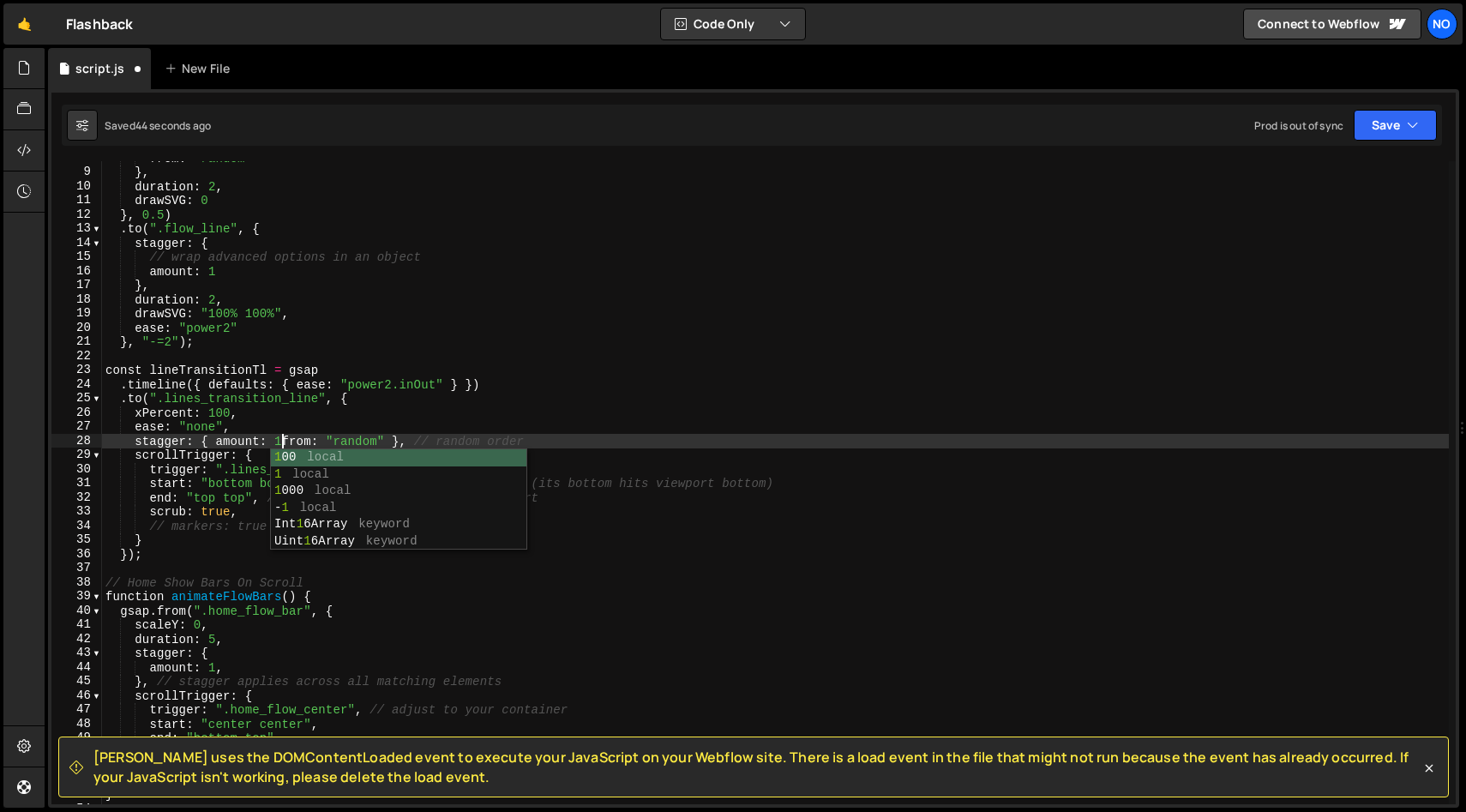
scroll to position [0, 13]
click at [248, 419] on div "from : 'random' } , duration : 2 , drawSVG : 0 } , 0.5 ) . to ( ".flow_line" , …" at bounding box center [775, 486] width 1347 height 671
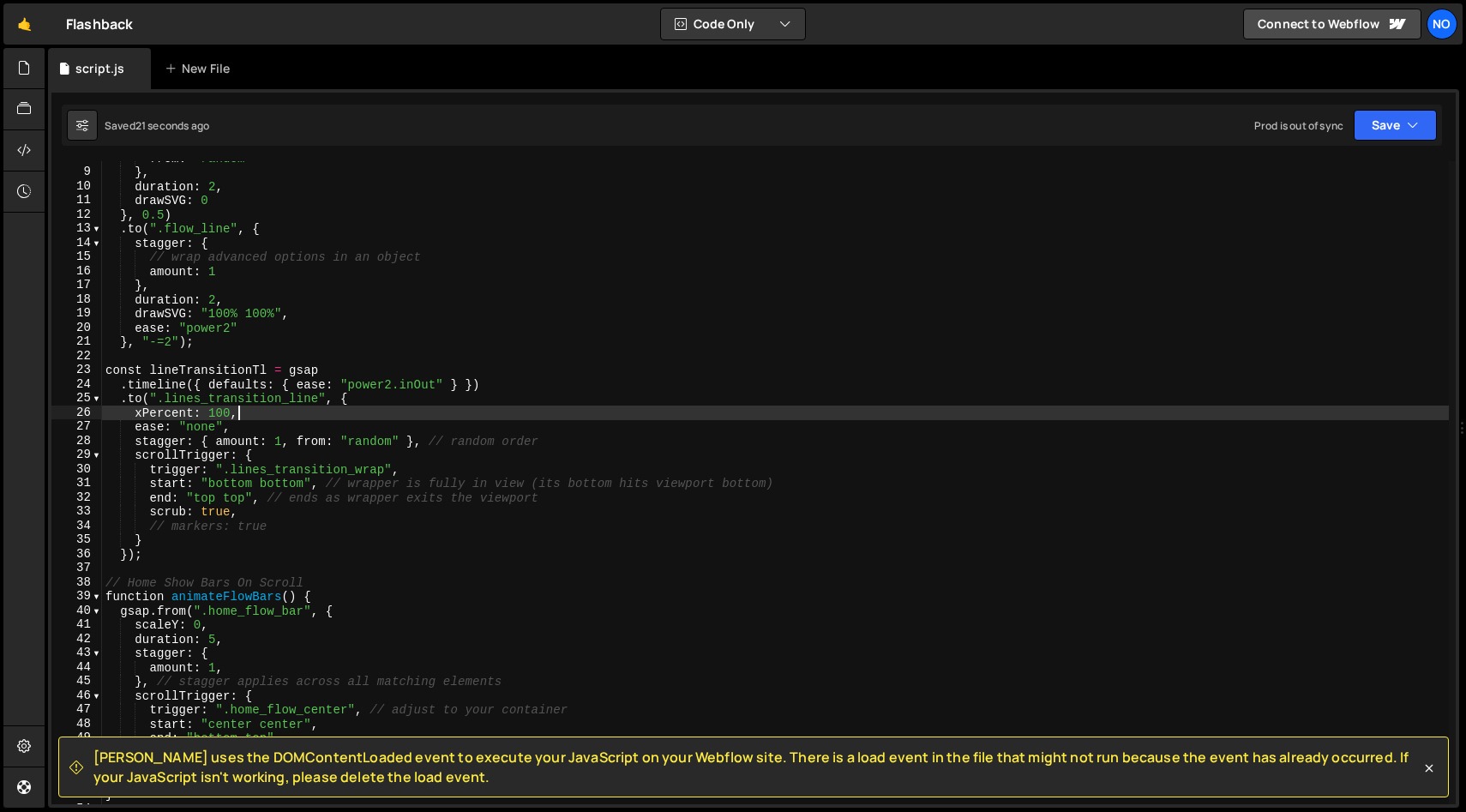
scroll to position [0, 9]
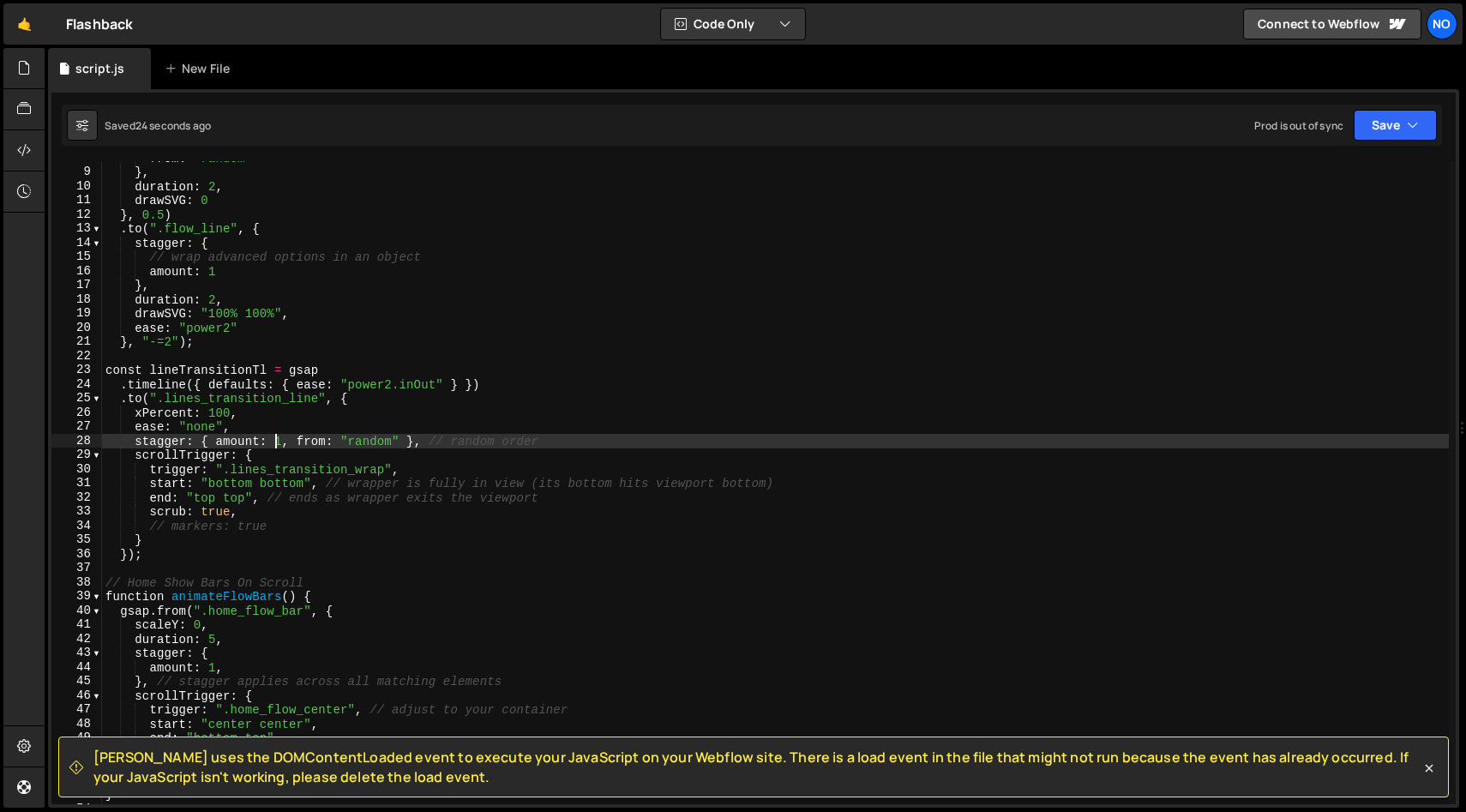
click at [276, 438] on div "from : 'random' } , duration : 2 , drawSVG : 0 } , 0.5 ) . to ( ".flow_line" , …" at bounding box center [775, 486] width 1347 height 671
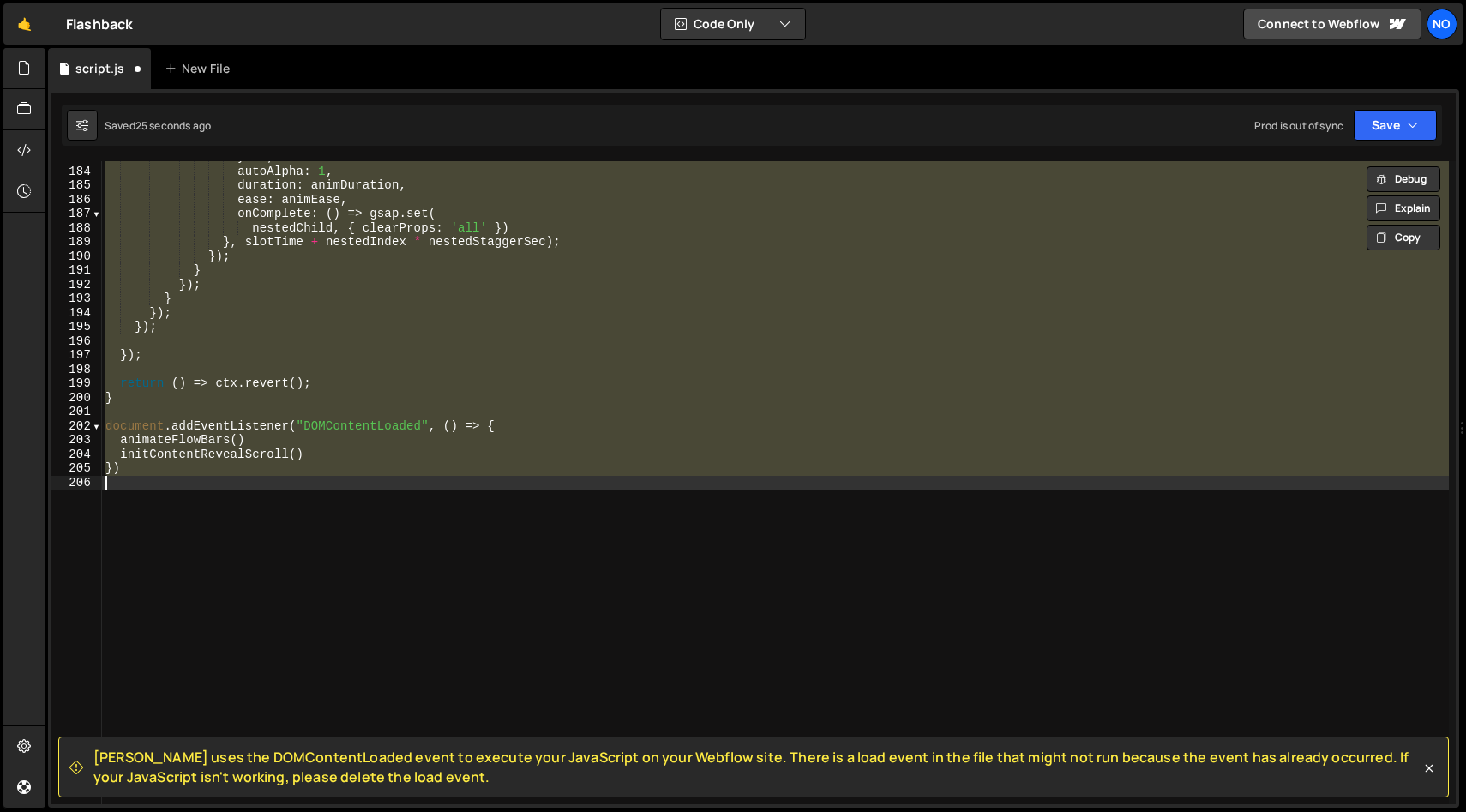
scroll to position [60, 0]
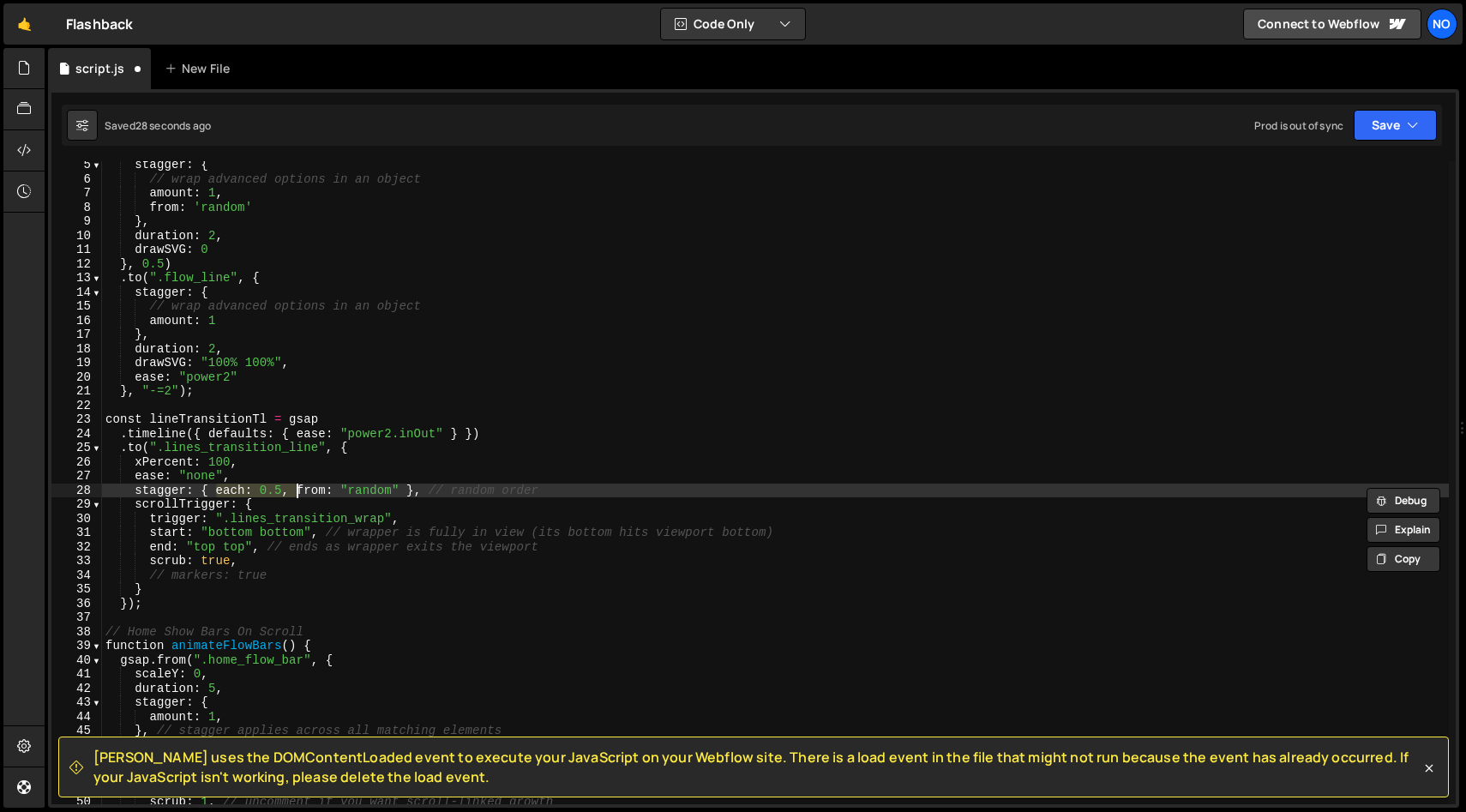
click at [441, 442] on div "stagger : { // wrap advanced options in an object amount : 1 , from : 'random' …" at bounding box center [775, 493] width 1347 height 671
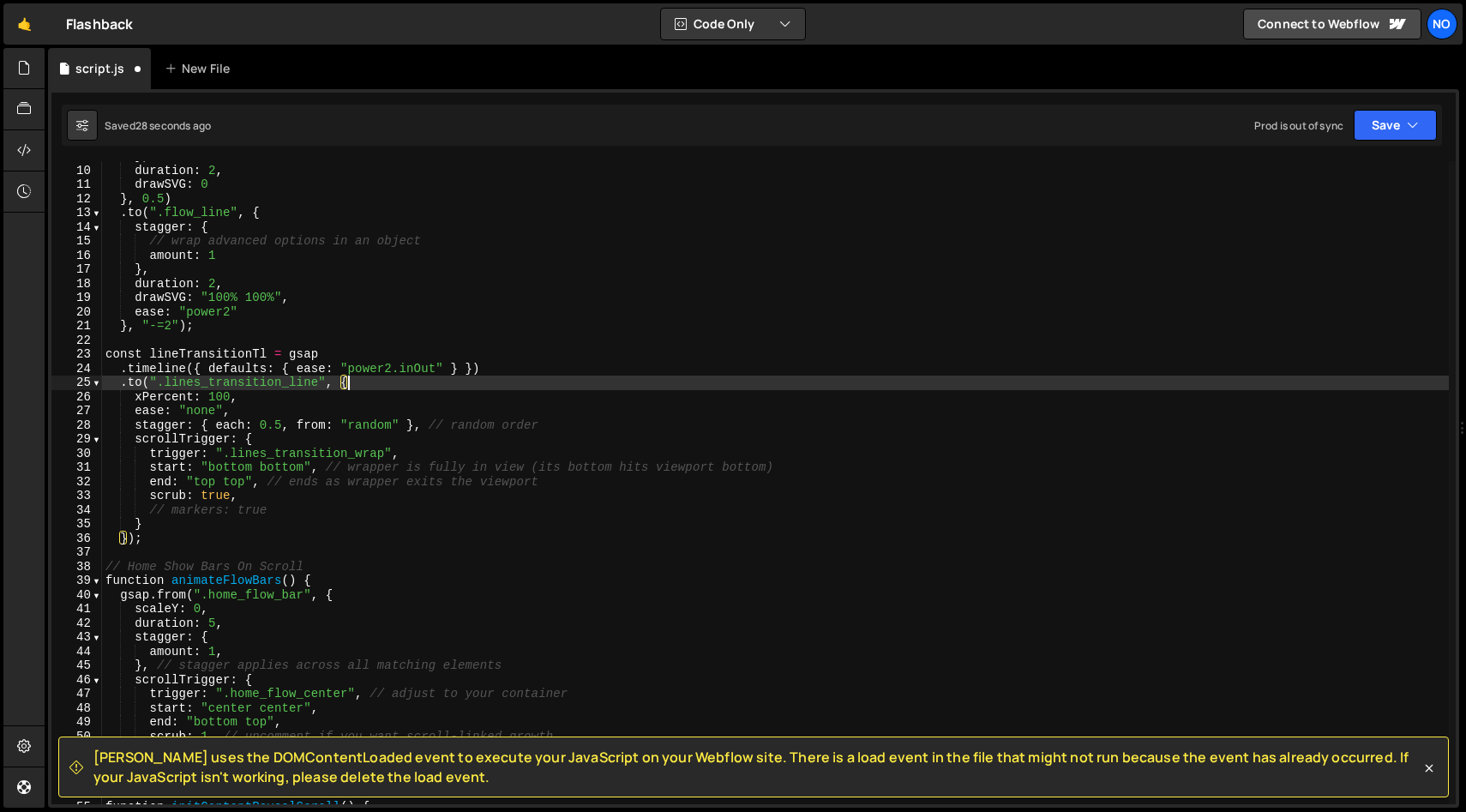
scroll to position [130, 0]
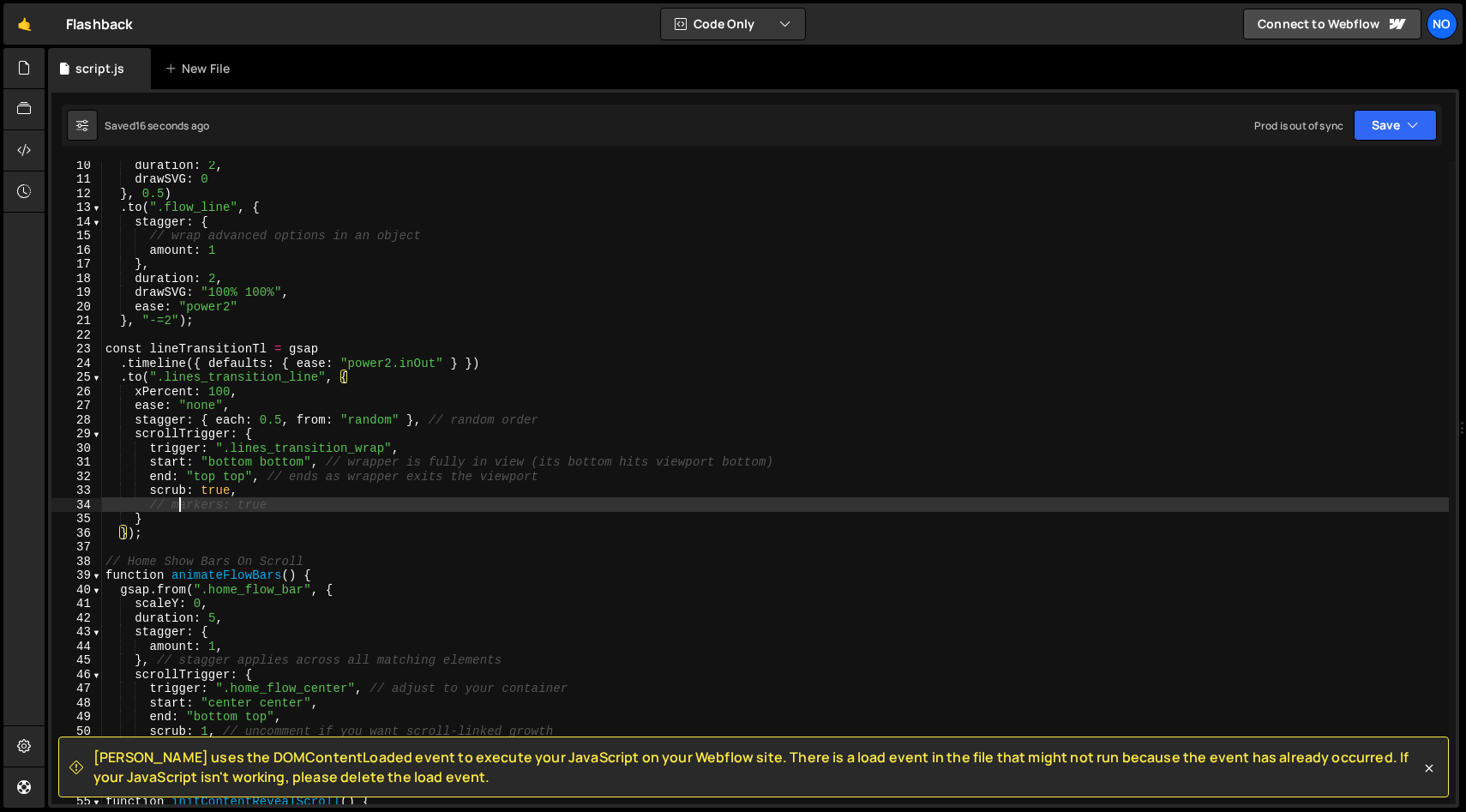
drag, startPoint x: 177, startPoint y: 506, endPoint x: 224, endPoint y: 528, distance: 51.9
click at [177, 506] on div "duration : 2 , drawSVG : 0 } , 0.5 ) . to ( ".flow_line" , { stagger : { // wra…" at bounding box center [775, 493] width 1347 height 671
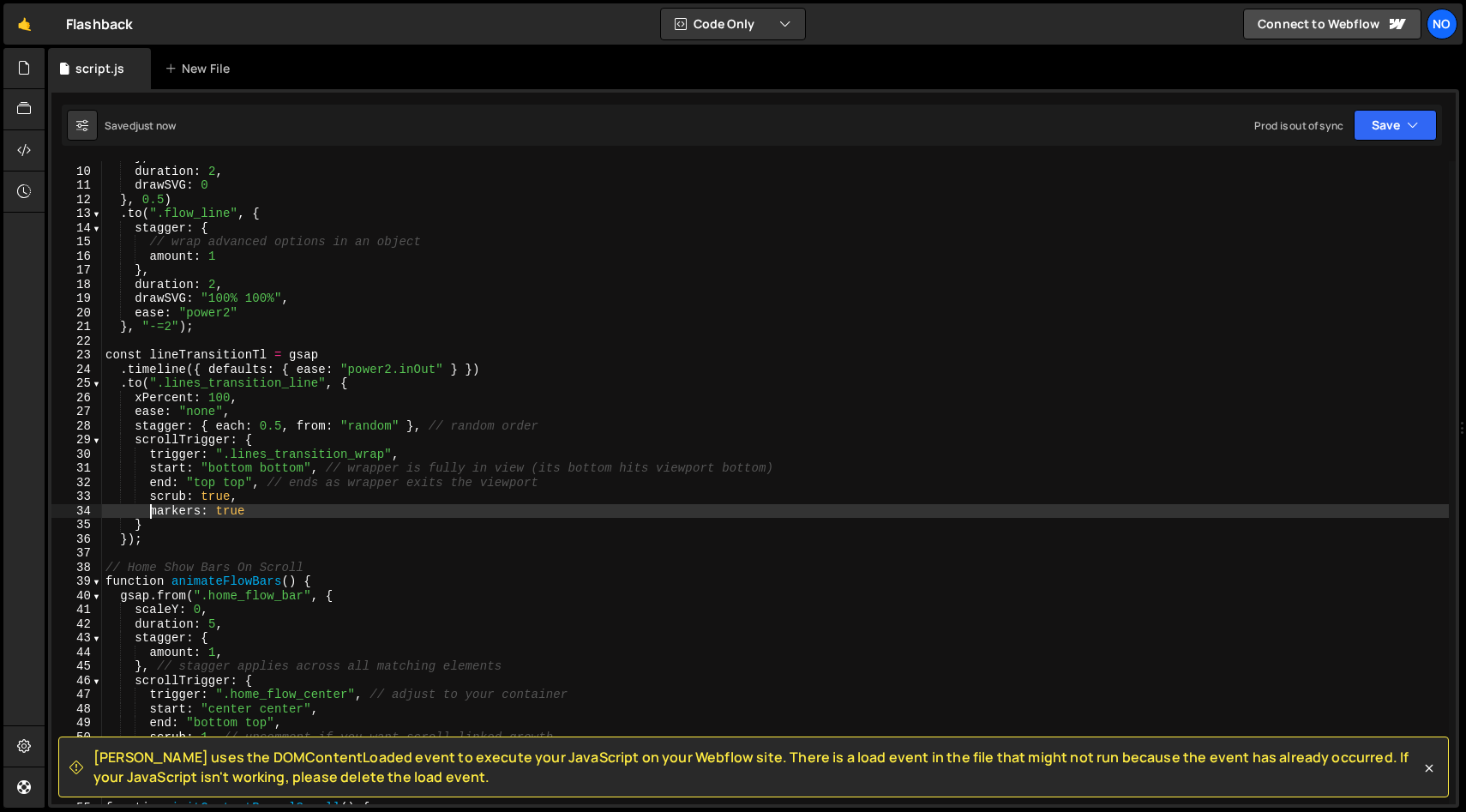
scroll to position [125, 0]
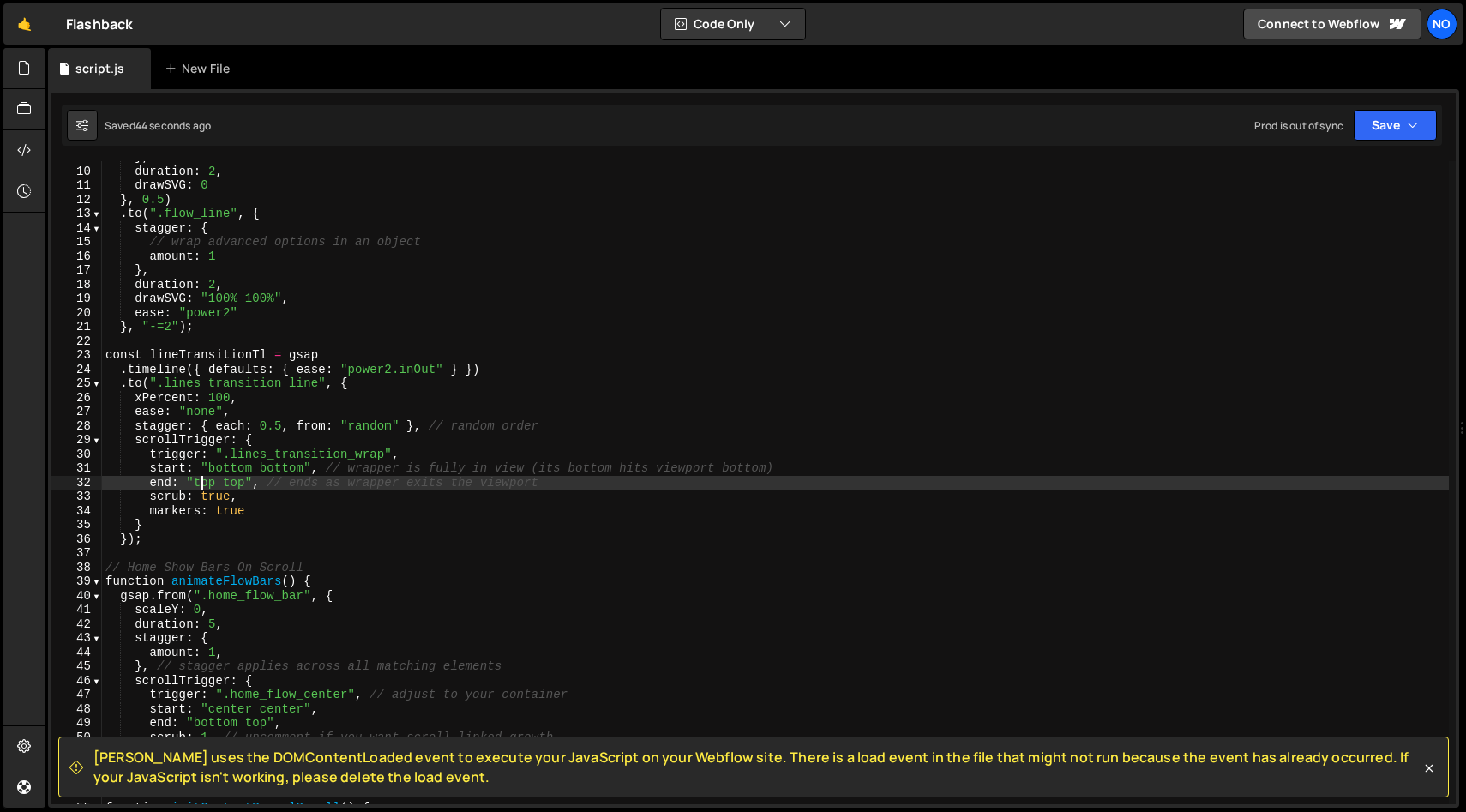
click at [199, 481] on div "} , duration : 2 , drawSVG : 0 } , 0.5 ) . to ( ".flow_line" , { stagger : { //…" at bounding box center [775, 486] width 1347 height 671
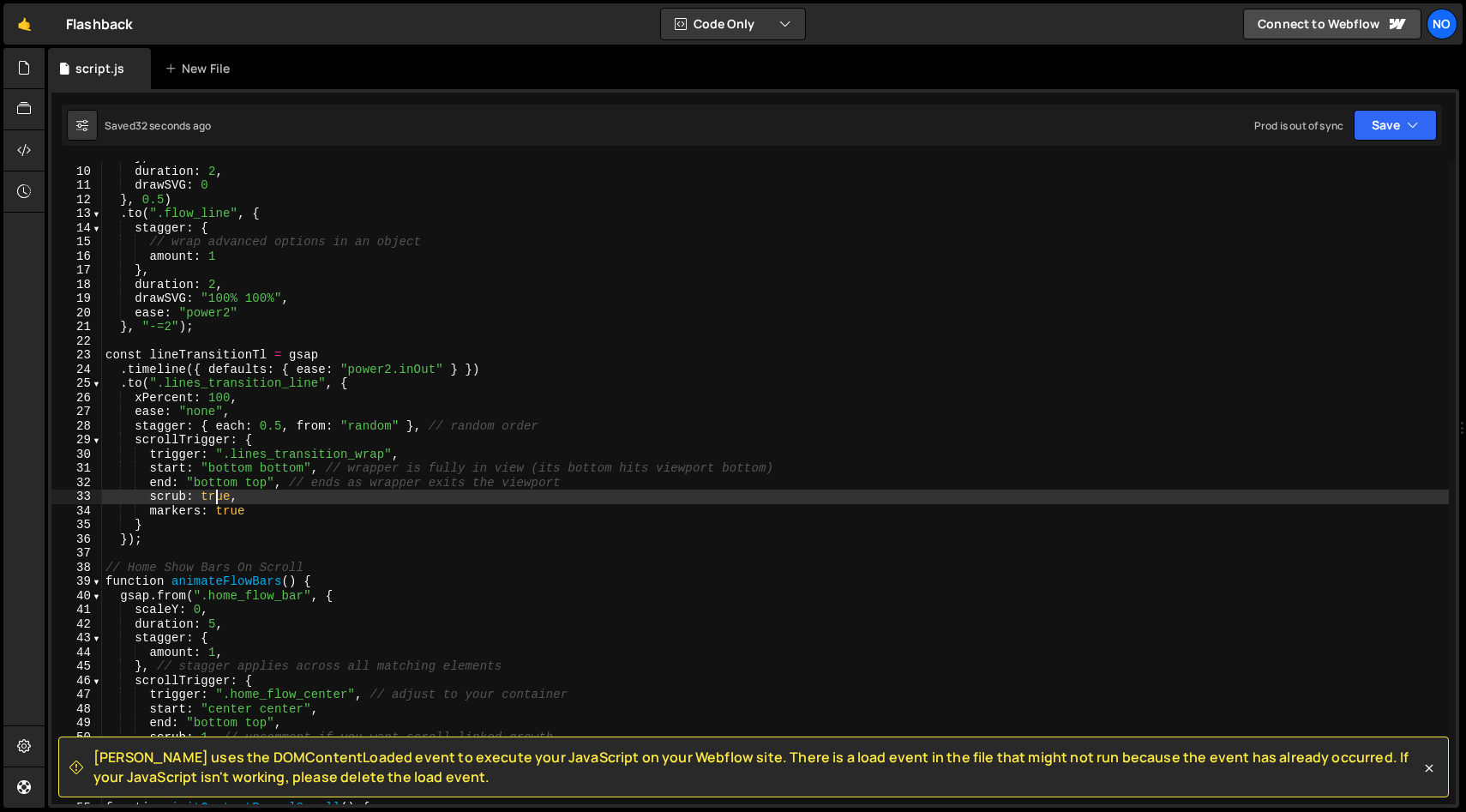
click at [218, 496] on div "} , duration : 2 , drawSVG : 0 } , 0.5 ) . to ( ".flow_line" , { stagger : { //…" at bounding box center [775, 486] width 1347 height 671
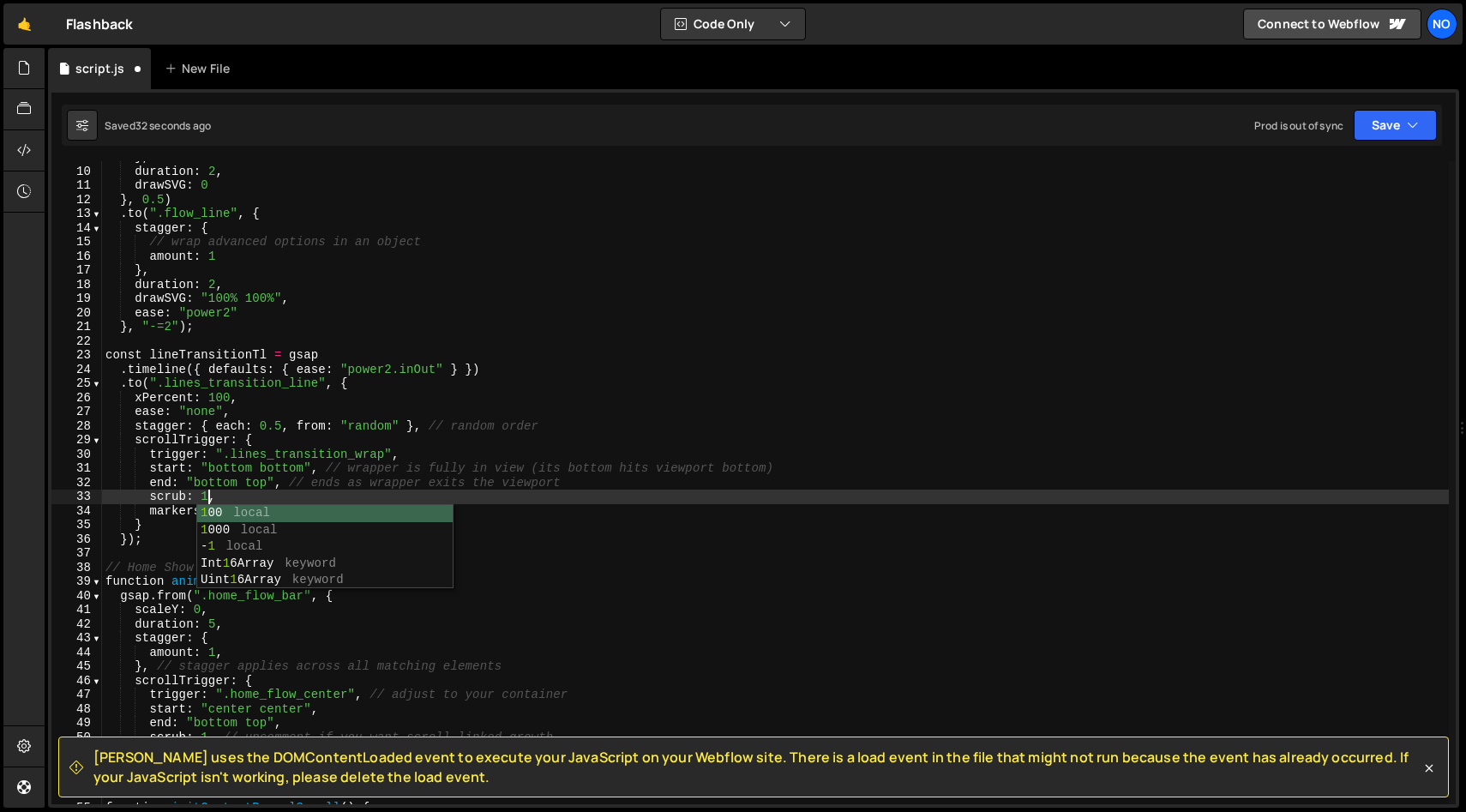
scroll to position [0, 7]
click at [271, 494] on div "} , duration : 2 , drawSVG : 0 } , 0.5 ) . to ( ".flow_line" , { stagger : { //…" at bounding box center [775, 486] width 1347 height 671
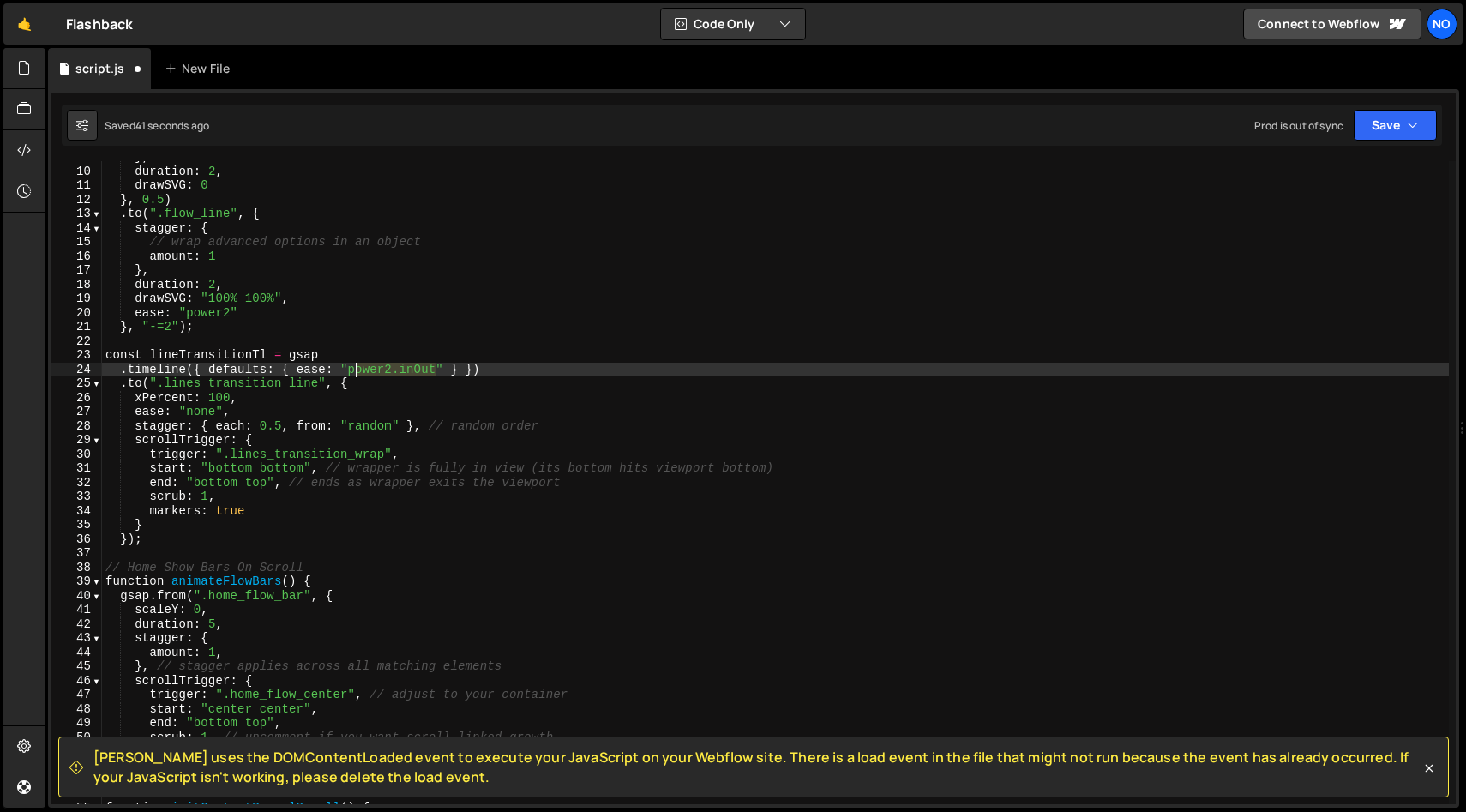
drag, startPoint x: 436, startPoint y: 370, endPoint x: 382, endPoint y: 379, distance: 54.7
click at [352, 370] on div "} , duration : 2 , drawSVG : 0 } , 0.5 ) . to ( ".flow_line" , { stagger : { //…" at bounding box center [775, 486] width 1347 height 671
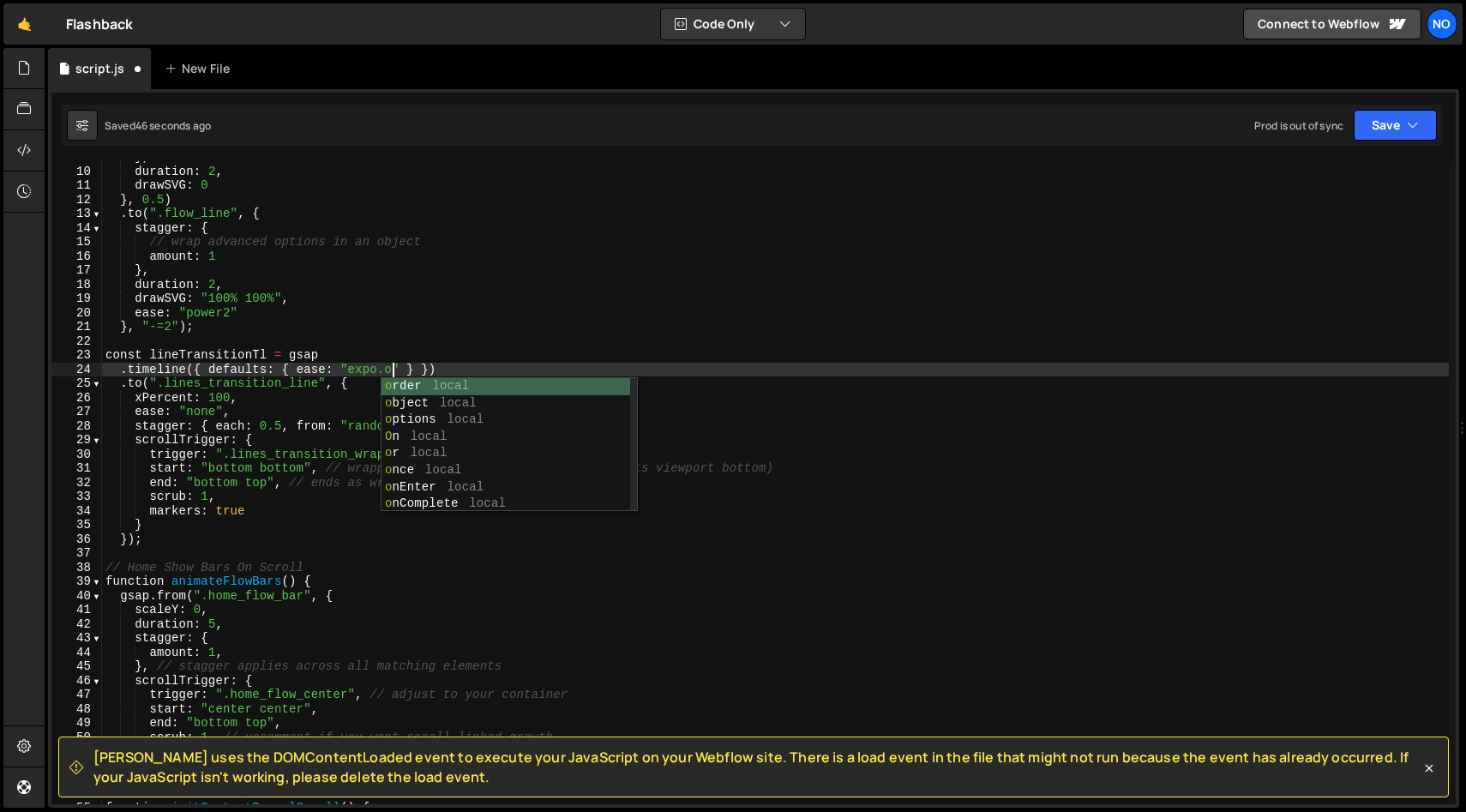
scroll to position [0, 20]
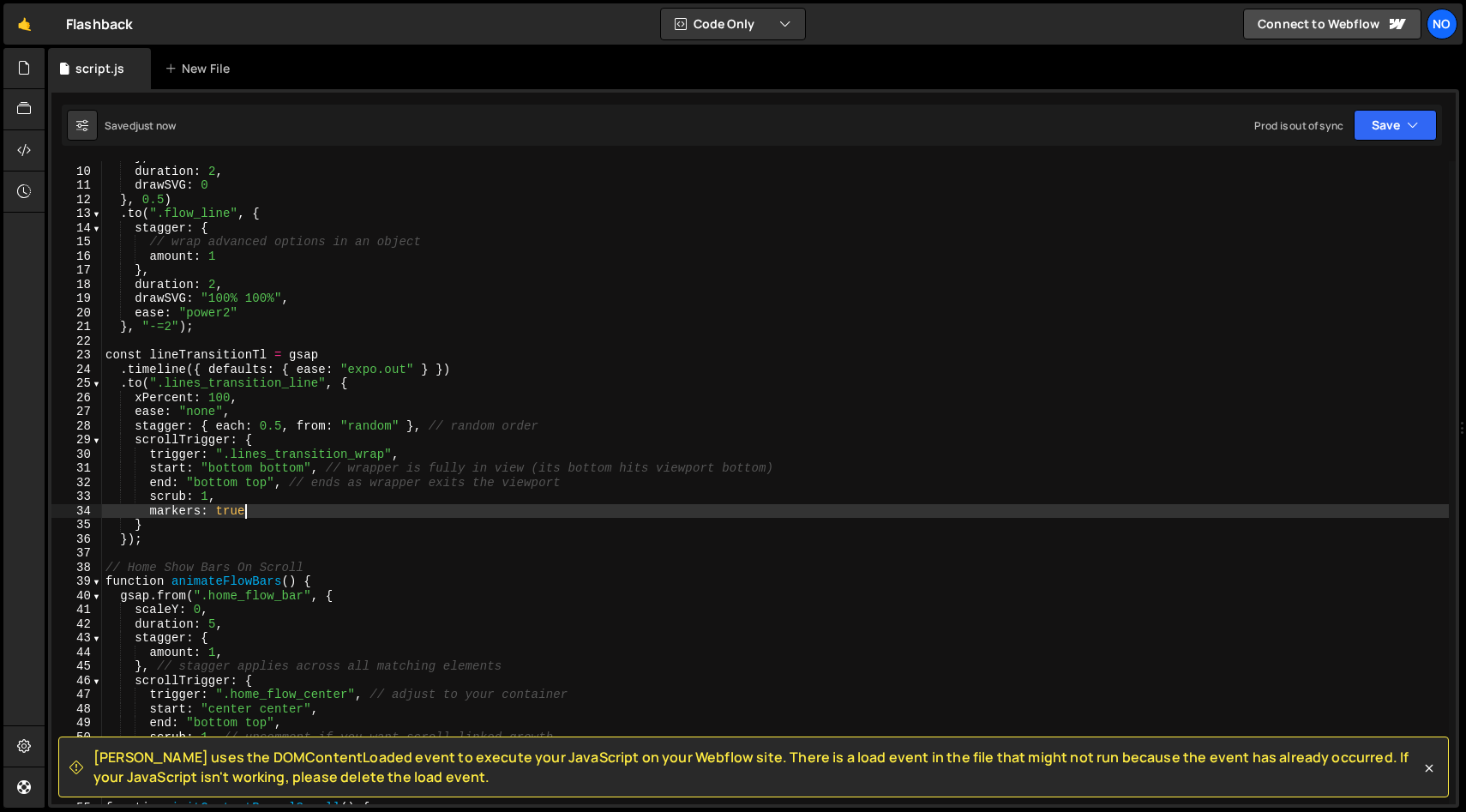
click at [256, 514] on div "} , duration : 2 , drawSVG : 0 } , 0.5 ) . to ( ".flow_line" , { stagger : { //…" at bounding box center [775, 486] width 1347 height 671
click at [152, 511] on div "} , duration : 2 , drawSVG : 0 } , 0.5 ) . to ( ".flow_line" , { stagger : { //…" at bounding box center [775, 486] width 1347 height 671
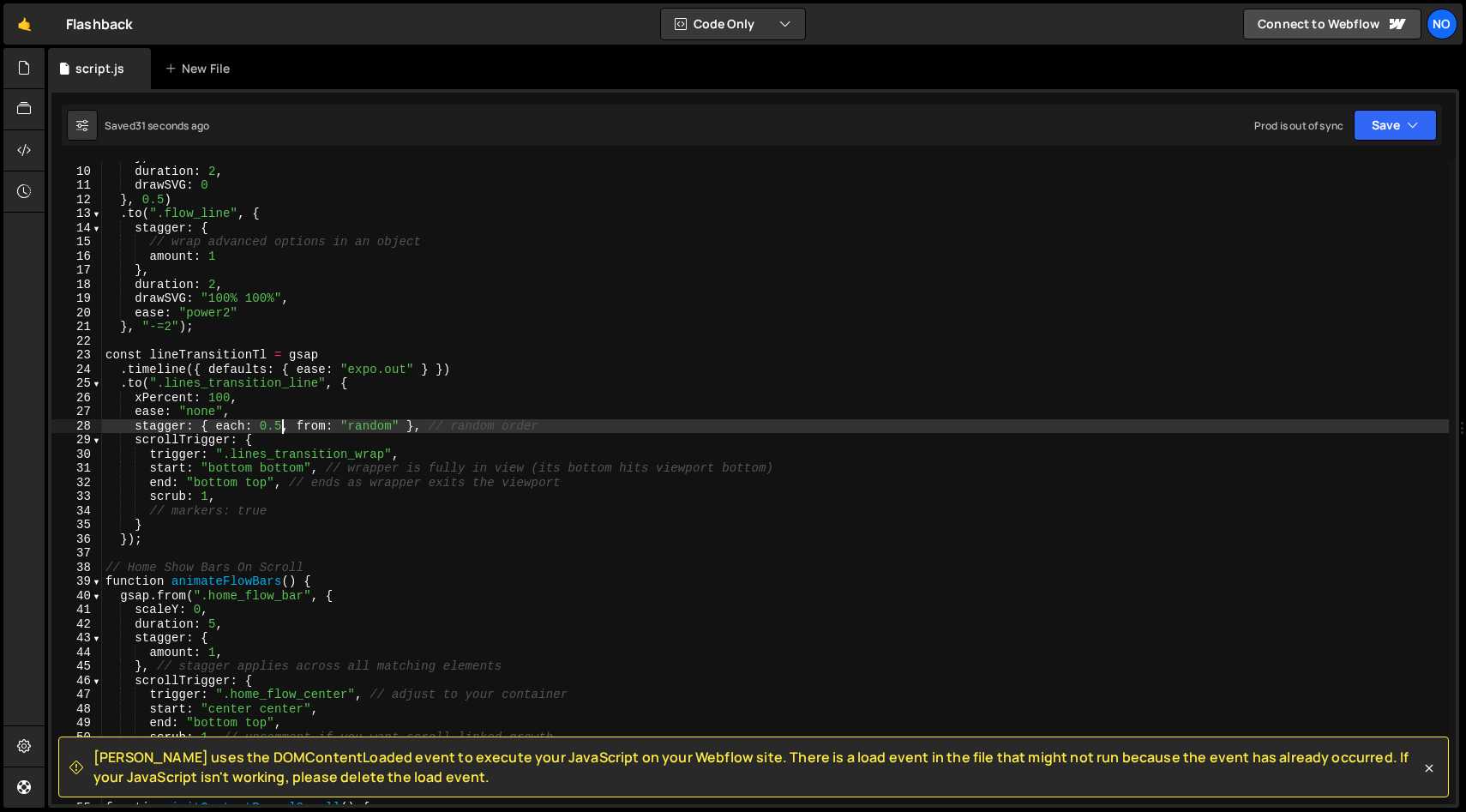
drag, startPoint x: 281, startPoint y: 423, endPoint x: 296, endPoint y: 425, distance: 15.1
click at [277, 422] on div "} , duration : 2 , drawSVG : 0 } , 0.5 ) . to ( ".flow_line" , { stagger : { //…" at bounding box center [775, 486] width 1347 height 671
click at [277, 469] on div "} , duration : 2 , drawSVG : 0 } , 0.5 ) . to ( ".flow_line" , { stagger : { //…" at bounding box center [775, 486] width 1347 height 671
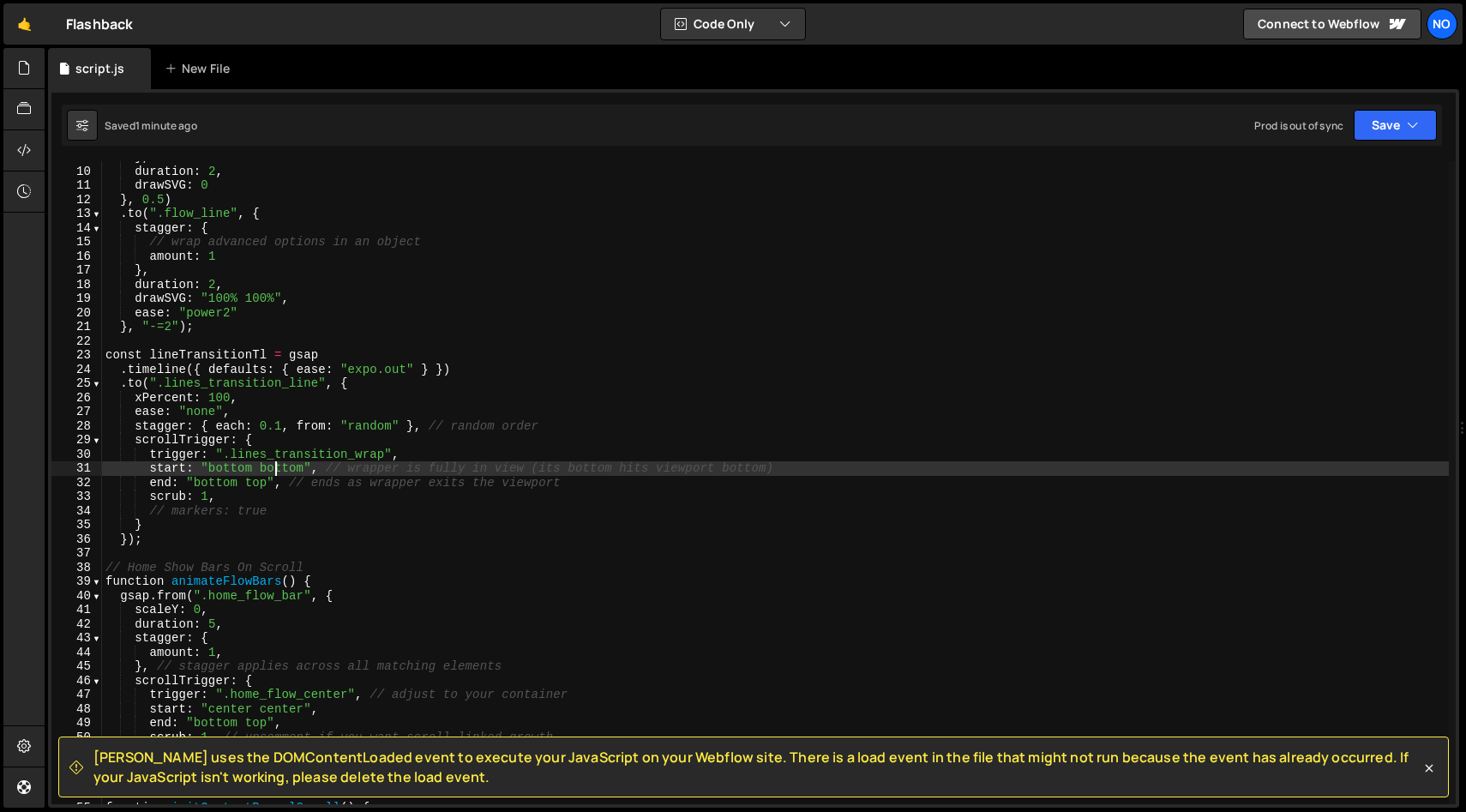
click at [277, 469] on div "} , duration : 2 , drawSVG : 0 } , 0.5 ) . to ( ".flow_line" , { stagger : { //…" at bounding box center [775, 486] width 1347 height 671
drag, startPoint x: 272, startPoint y: 469, endPoint x: 261, endPoint y: 468, distance: 11.0
click at [259, 468] on div "} , duration : 2 , drawSVG : 0 } , 0.5 ) . to ( ".flow_line" , { stagger : { //…" at bounding box center [775, 486] width 1347 height 671
click at [231, 471] on div "} , duration : 2 , drawSVG : 0 } , 0.5 ) . to ( ".flow_line" , { stagger : { //…" at bounding box center [775, 486] width 1347 height 671
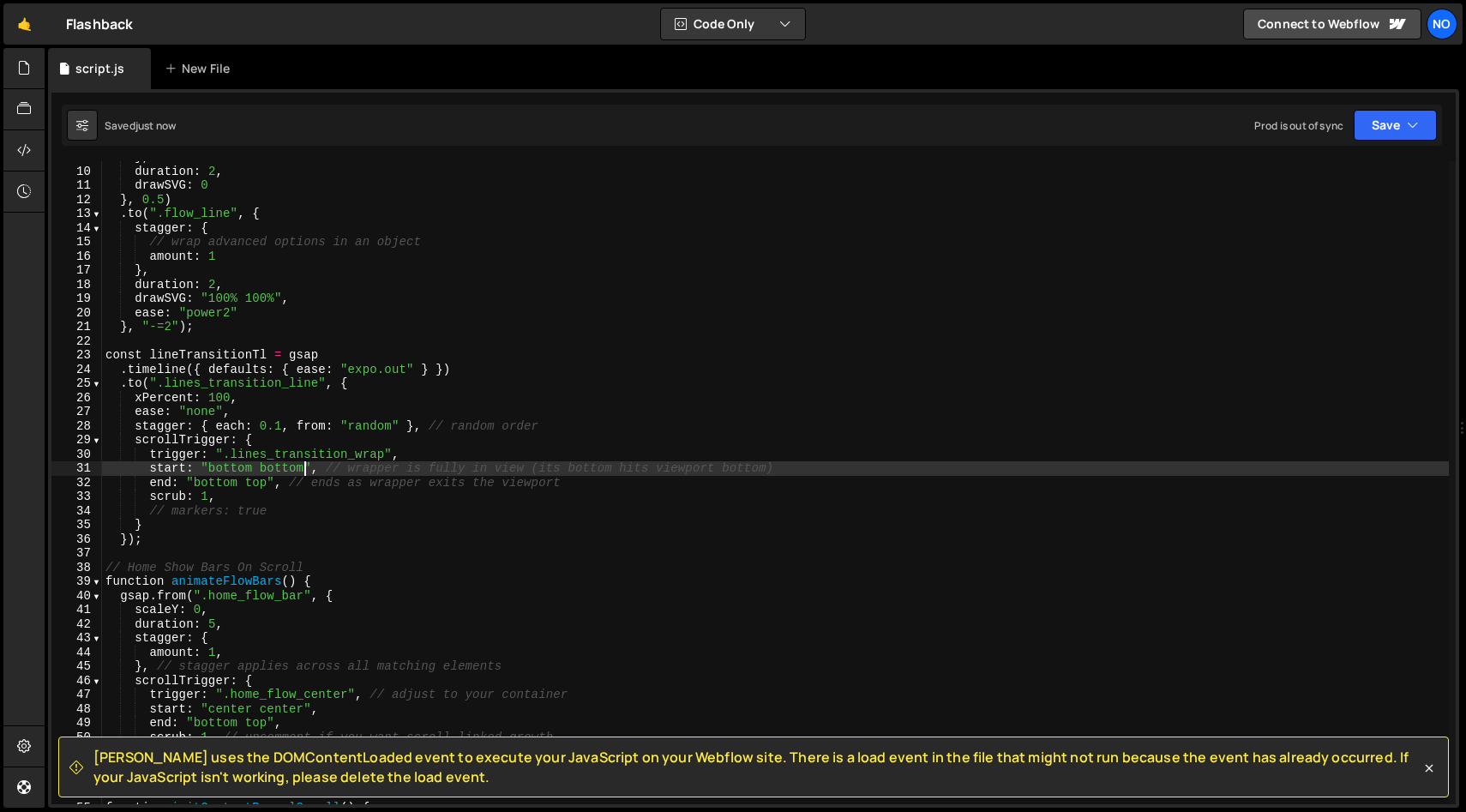
click at [231, 471] on div "} , duration : 2 , drawSVG : 0 } , 0.5 ) . to ( ".flow_line" , { stagger : { //…" at bounding box center [775, 486] width 1347 height 671
click at [217, 468] on div "} , duration : 2 , drawSVG : 0 } , 0.5 ) . to ( ".flow_line" , { stagger : { //…" at bounding box center [775, 486] width 1347 height 671
type textarea "start: "70% bottom", // wrapper is fully in view (its bottom hits viewport bott…"
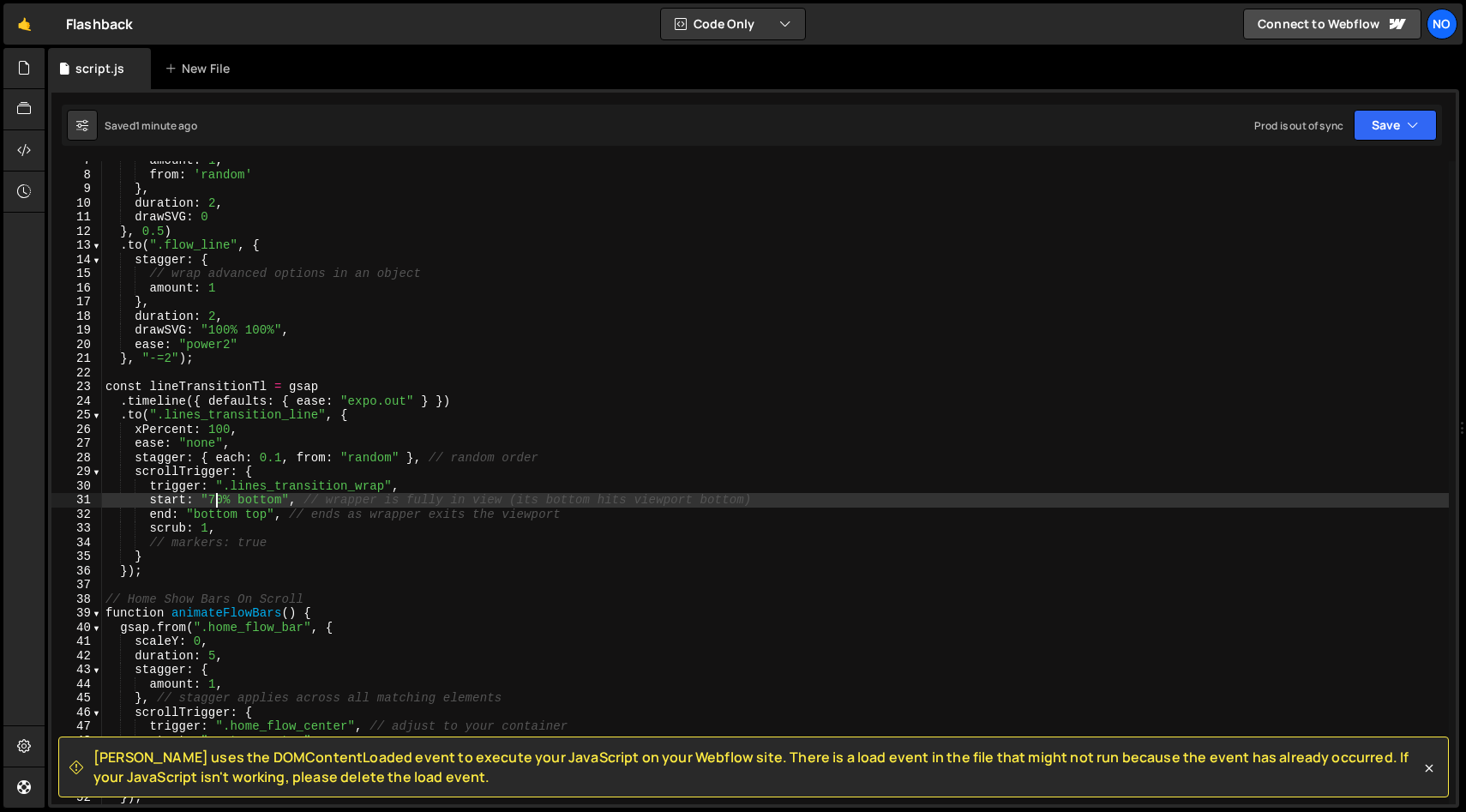
scroll to position [84, 0]
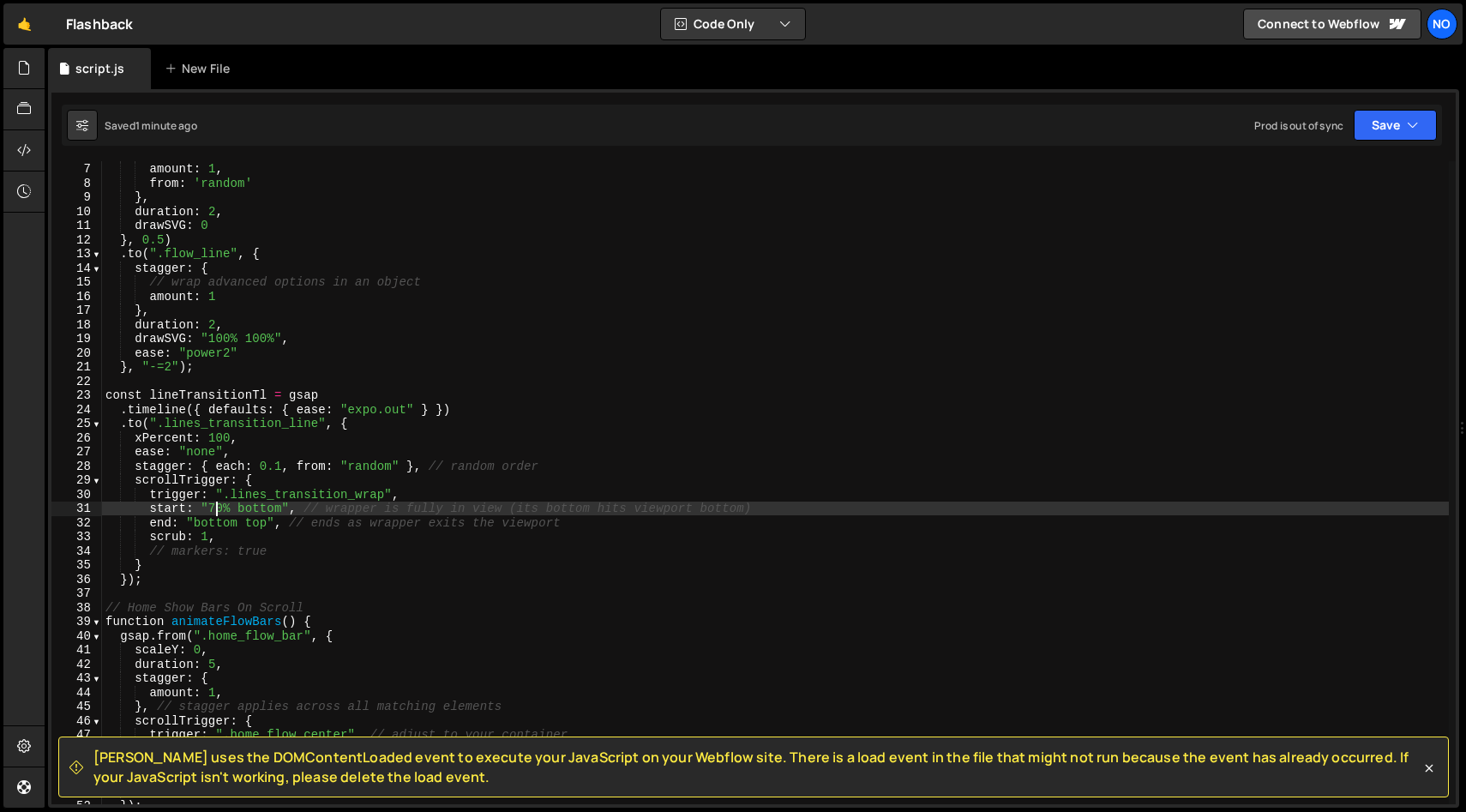
click at [137, 378] on div "// wrap advanced options in an object amount : 1 , from : 'random' } , duration…" at bounding box center [775, 483] width 1347 height 671
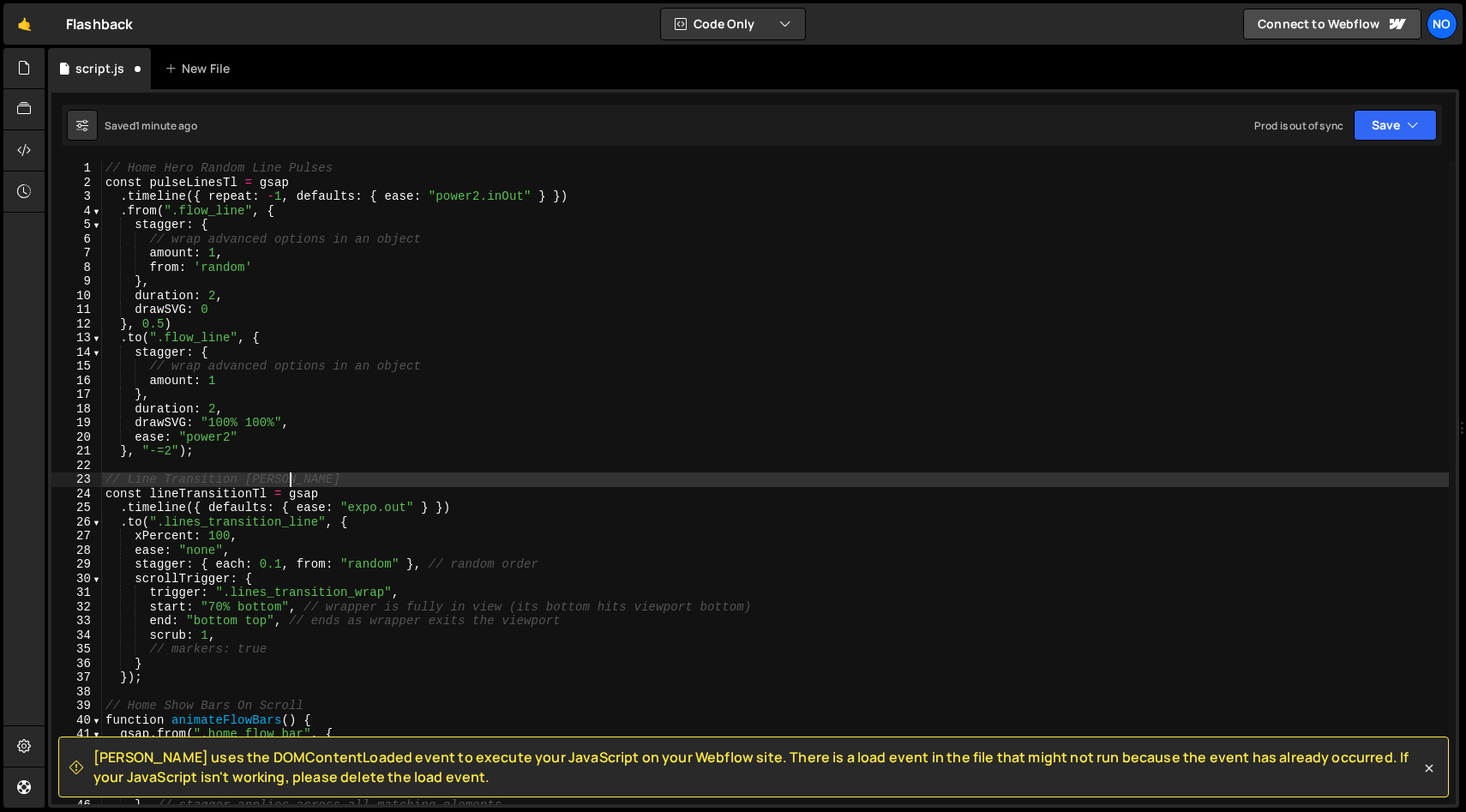
scroll to position [0, 12]
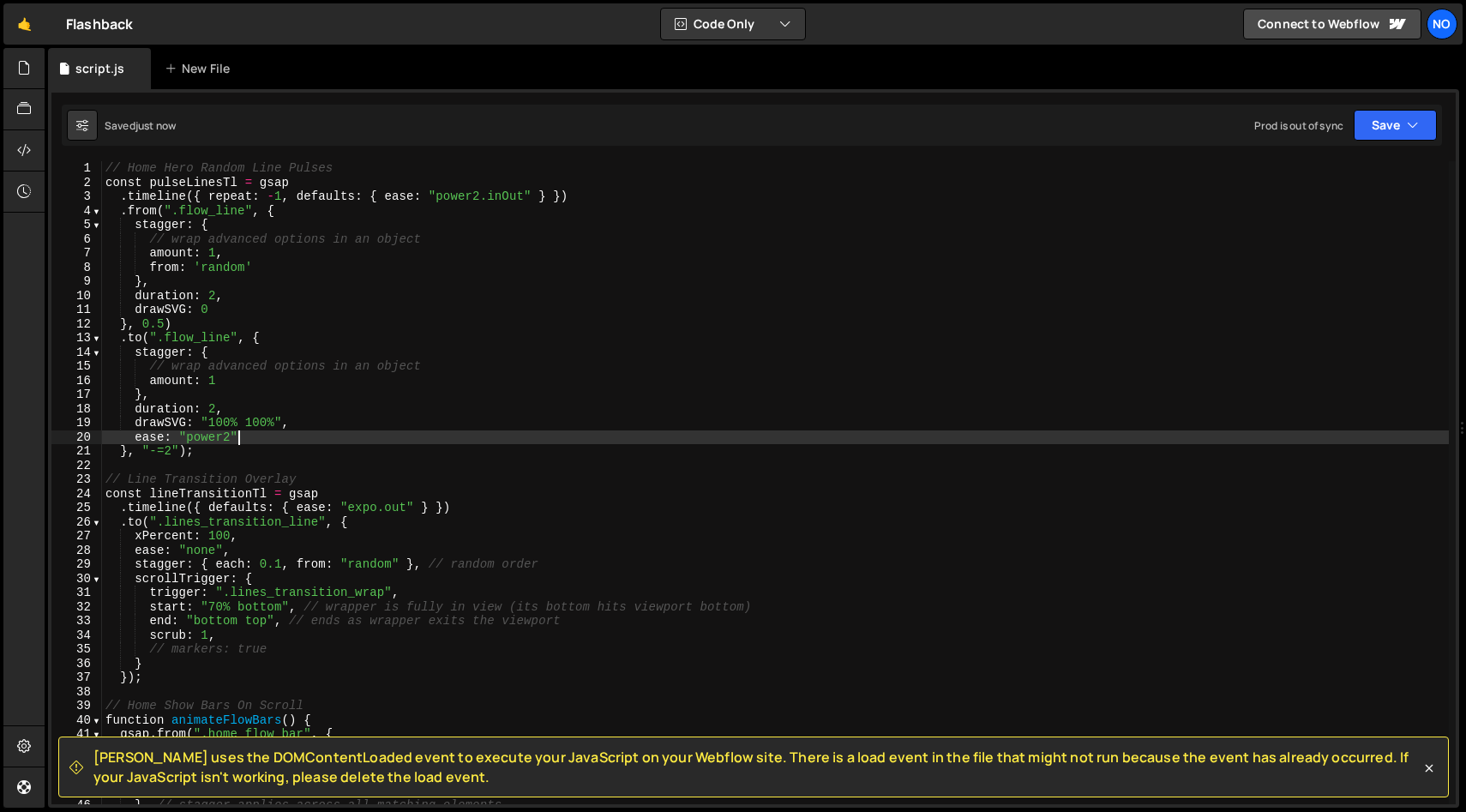
click at [472, 442] on div "// Home Hero Random Line Pulses const pulseLinesTl = gsap . timeline ({ repeat …" at bounding box center [775, 496] width 1347 height 671
click at [1420, 770] on span "[PERSON_NAME] uses the DOMContentLoaded event to execute your JavaScript on you…" at bounding box center [757, 767] width 1327 height 39
click at [1430, 770] on icon at bounding box center [1429, 768] width 17 height 17
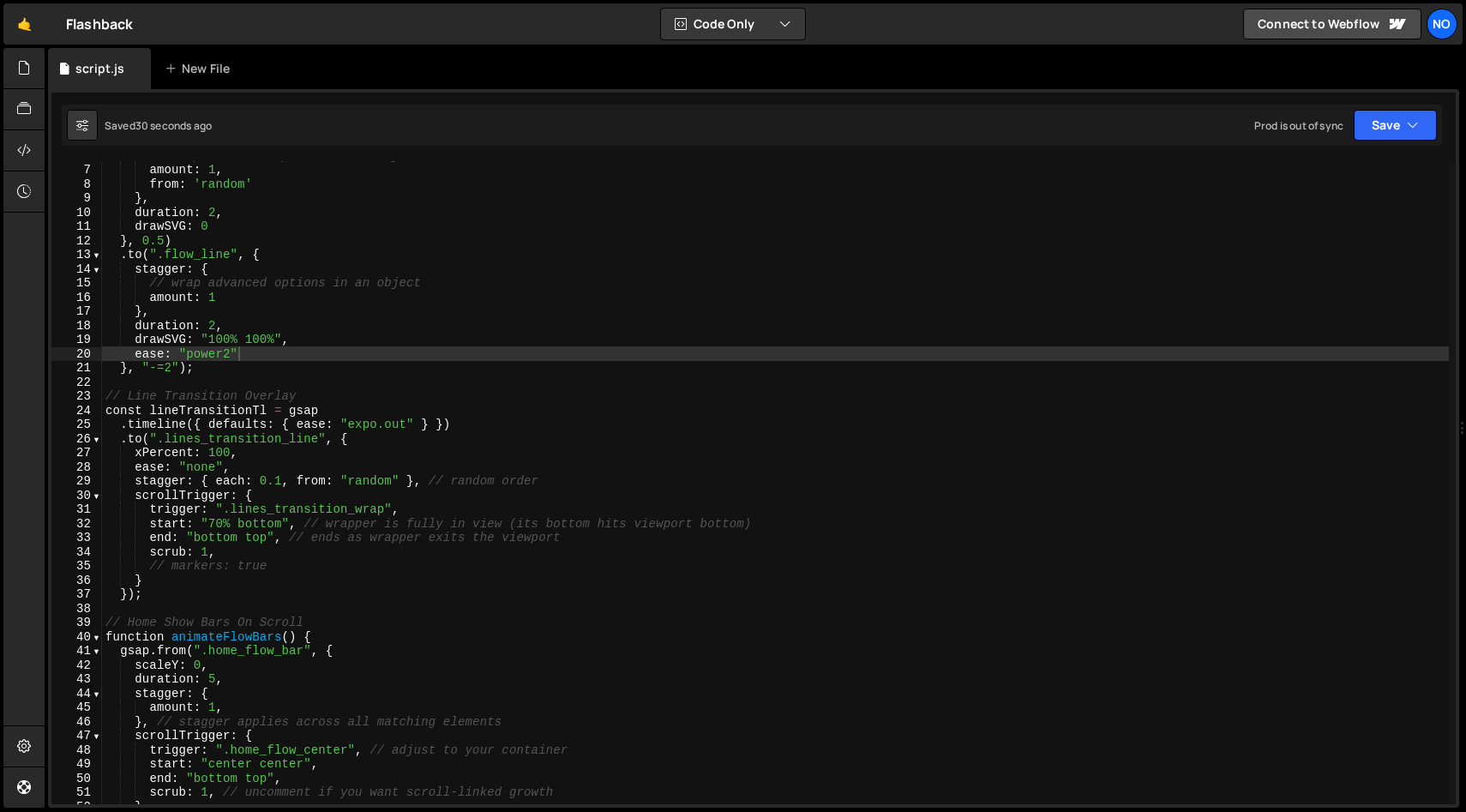
scroll to position [86, 0]
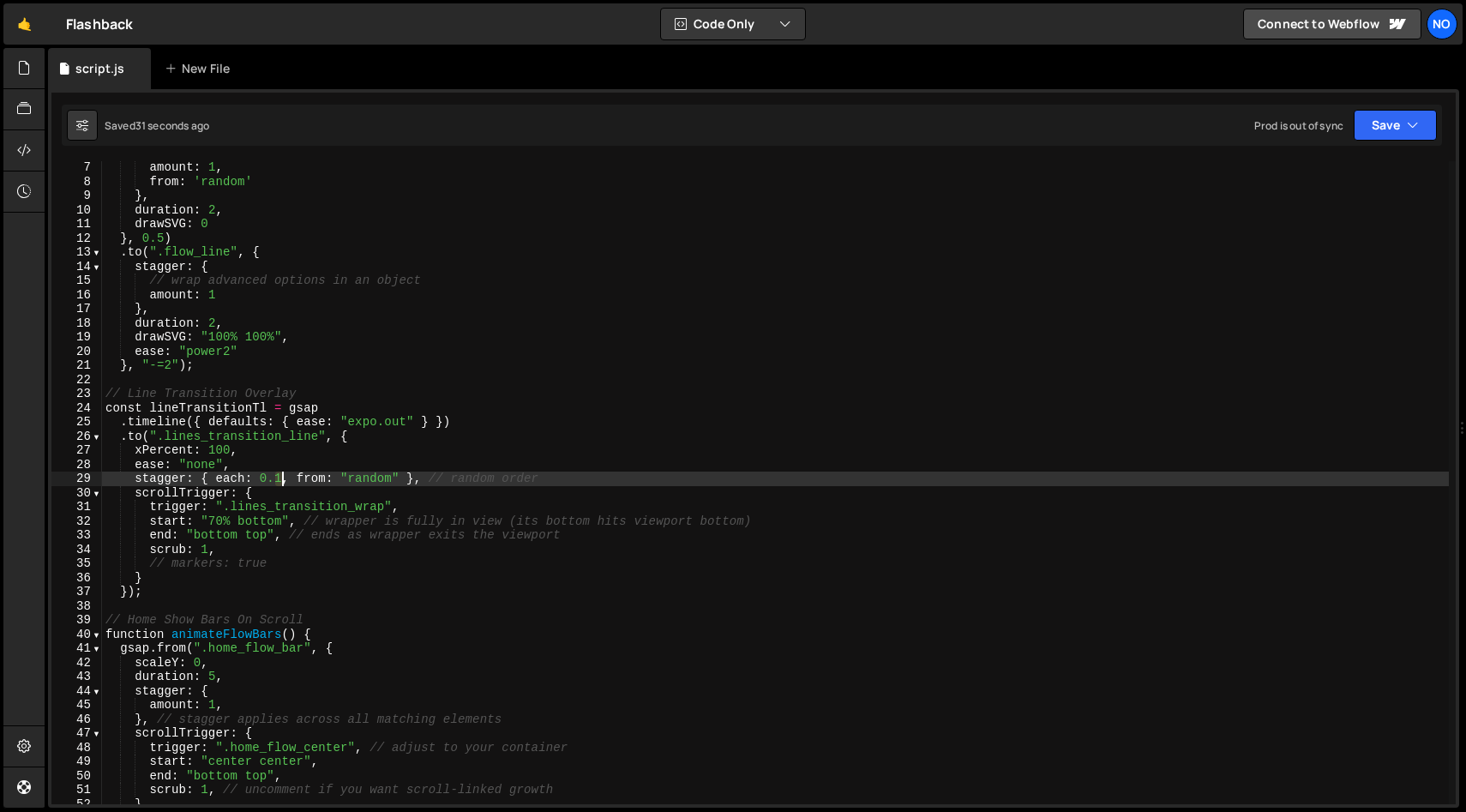
drag, startPoint x: 278, startPoint y: 479, endPoint x: 288, endPoint y: 482, distance: 10.4
click at [285, 478] on div "amount : 1 , from : 'random' } , duration : 2 , drawSVG : 0 } , 0.5 ) . to ( ".…" at bounding box center [775, 495] width 1347 height 671
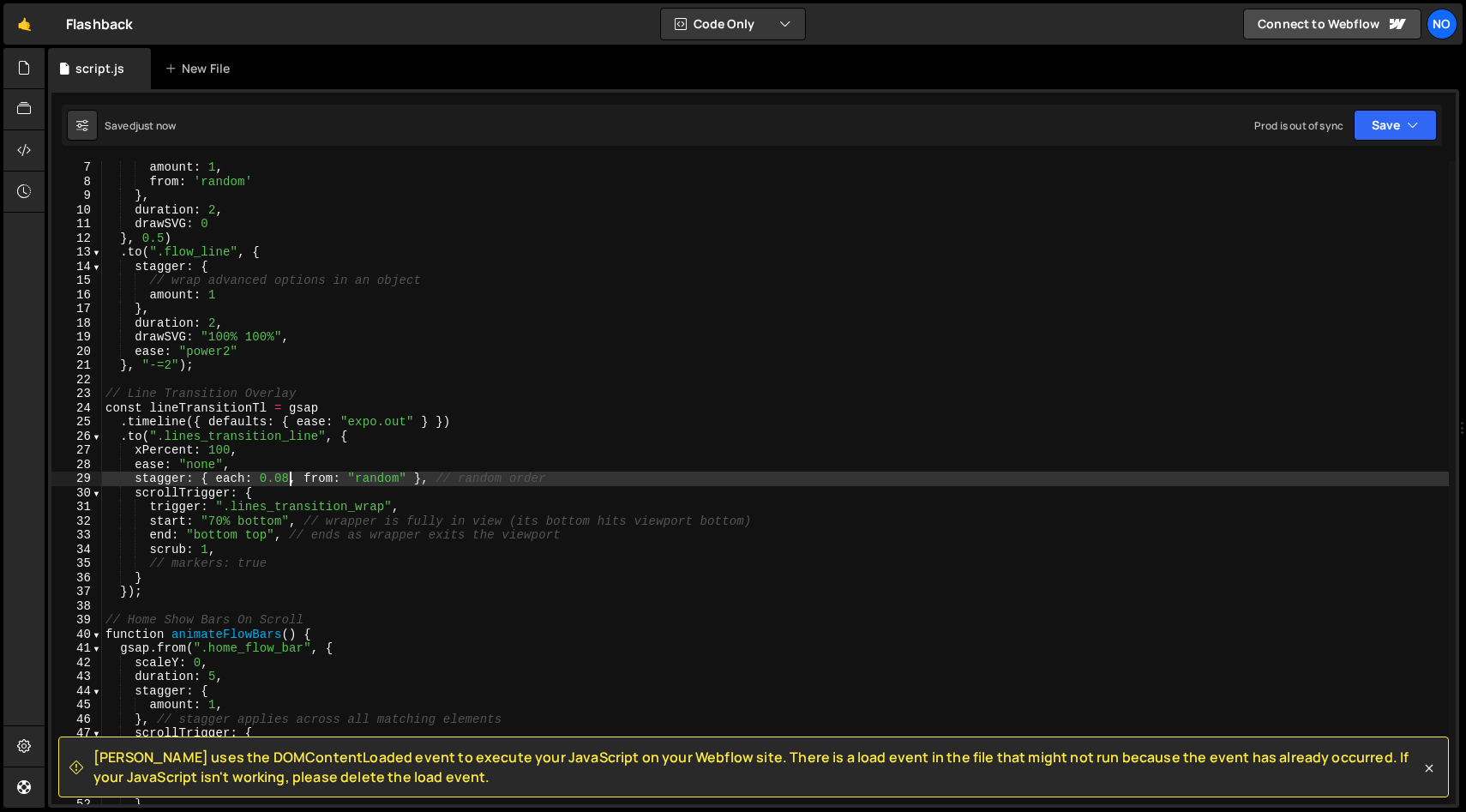
type textarea "stagger: { each: 0.08, from: "random" }, // random order"
